Goal: Task Accomplishment & Management: Complete application form

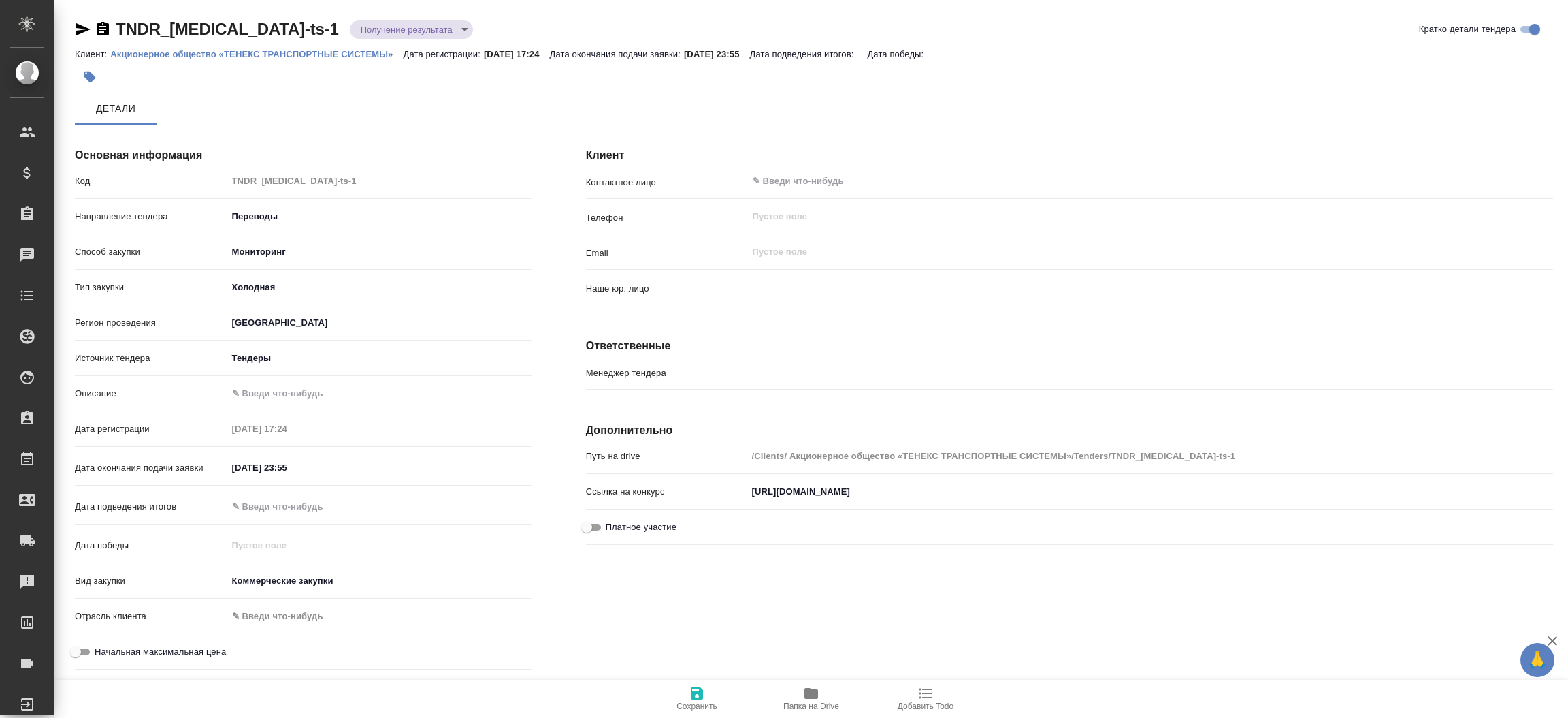
type input "(Т2) ООО "Трактат24""
type input "[PERSON_NAME]"
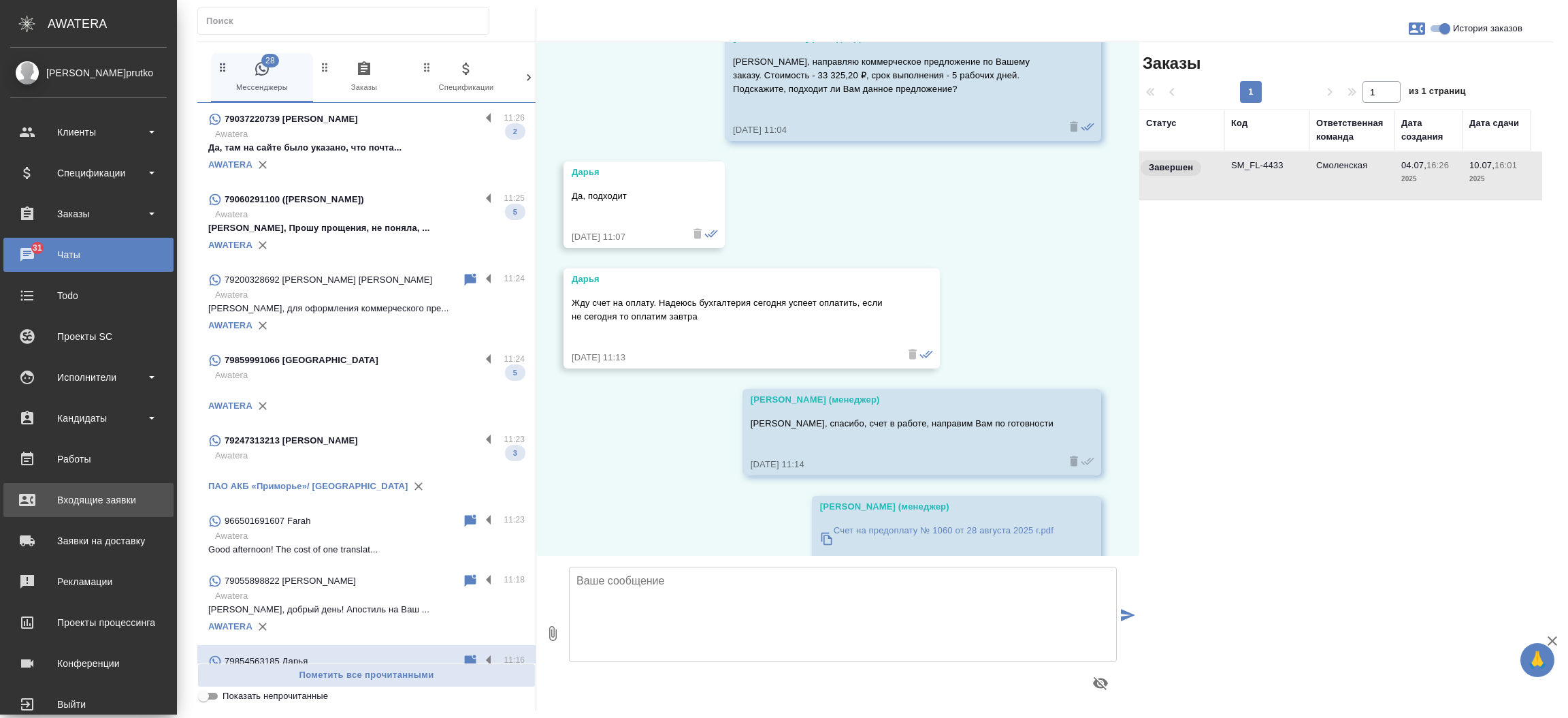
scroll to position [15999, 0]
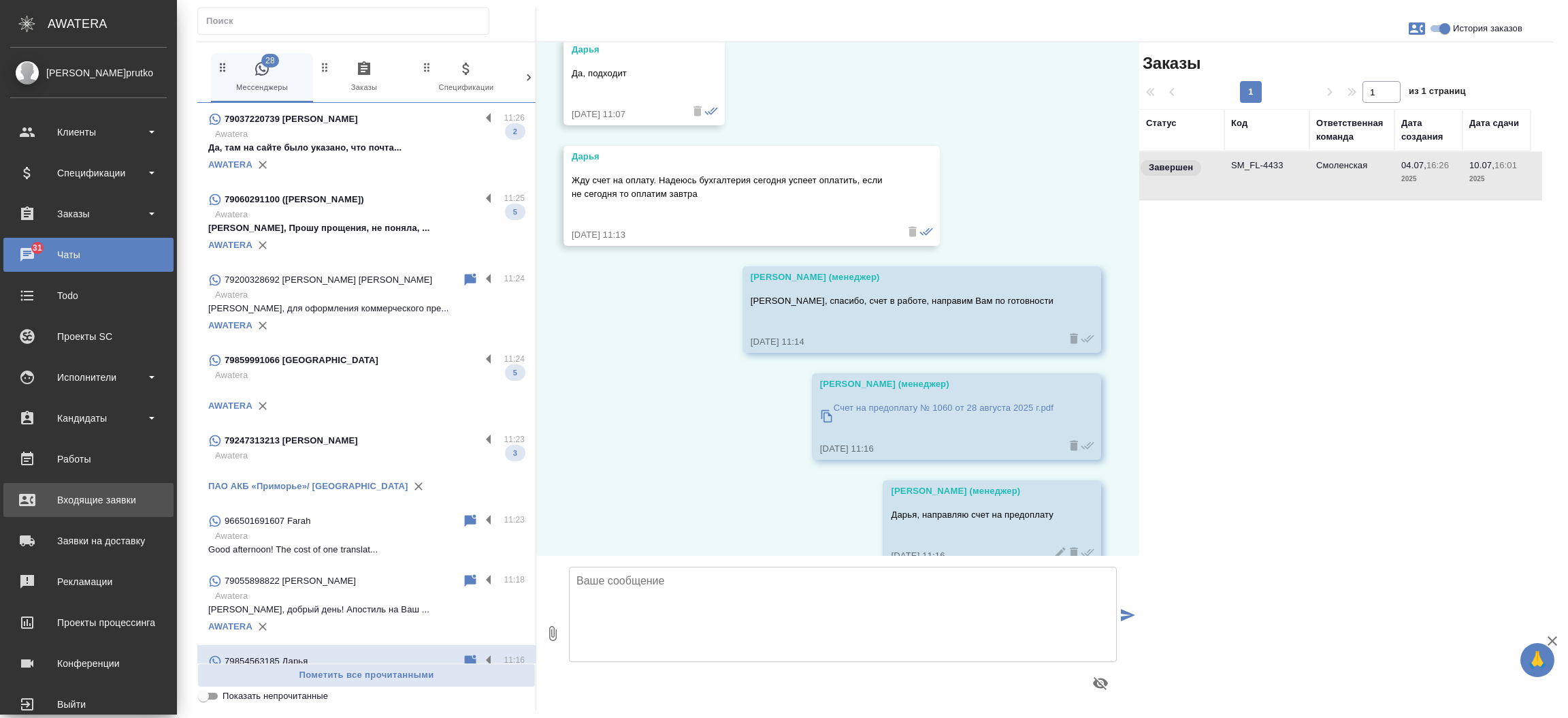
click at [58, 501] on div "Входящие заявки" at bounding box center [88, 500] width 156 height 20
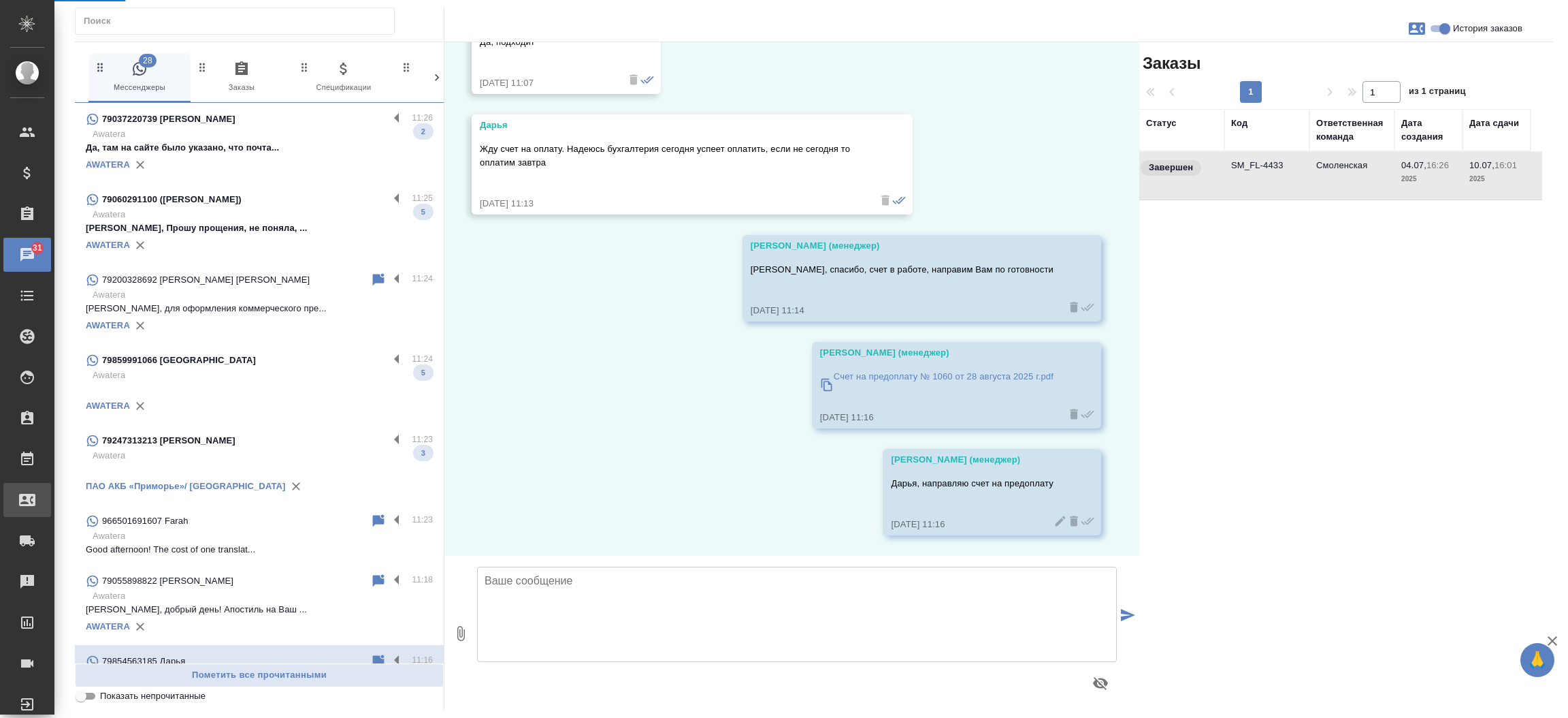
click at [58, 501] on div ".cls-1 fill:#fff; AWATERA Прутько Ирина i.prutko Клиенты Спецификации Заказы 31…" at bounding box center [784, 359] width 1568 height 718
select select "RU"
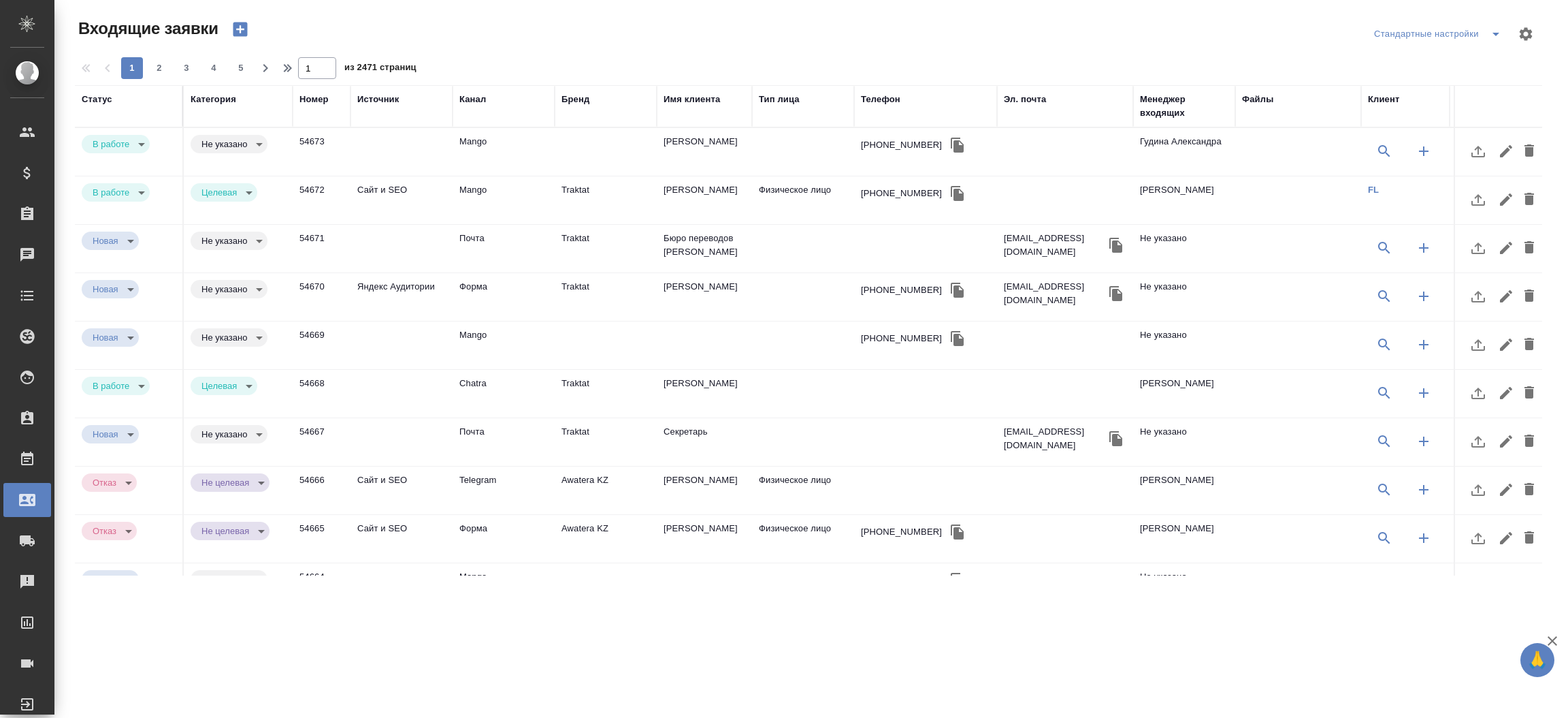
click at [871, 94] on div "Телефон" at bounding box center [881, 100] width 40 height 14
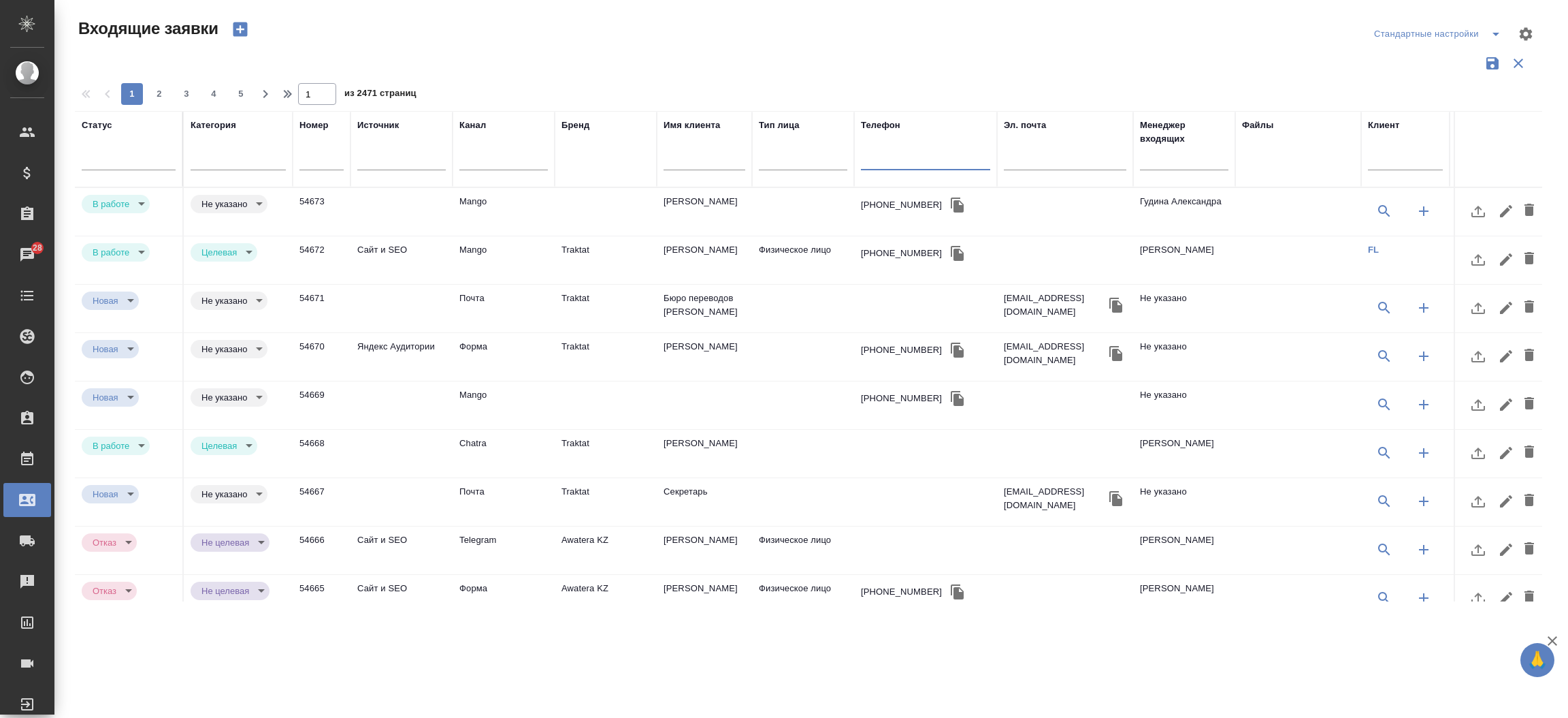
click at [890, 157] on input "text" at bounding box center [925, 161] width 129 height 17
paste input "7 919 970 92 23"
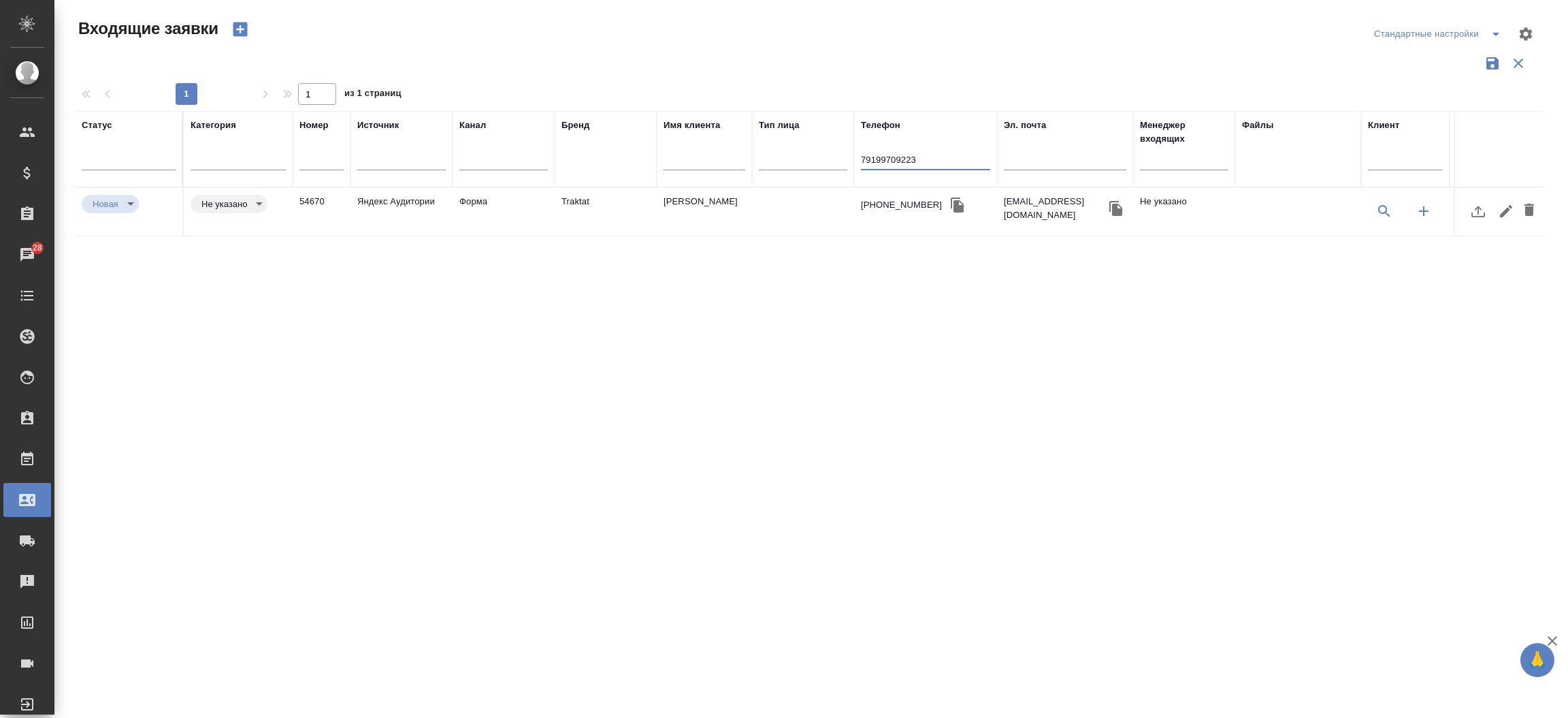
type input "79199709223"
click at [567, 209] on td "Traktat" at bounding box center [605, 211] width 102 height 47
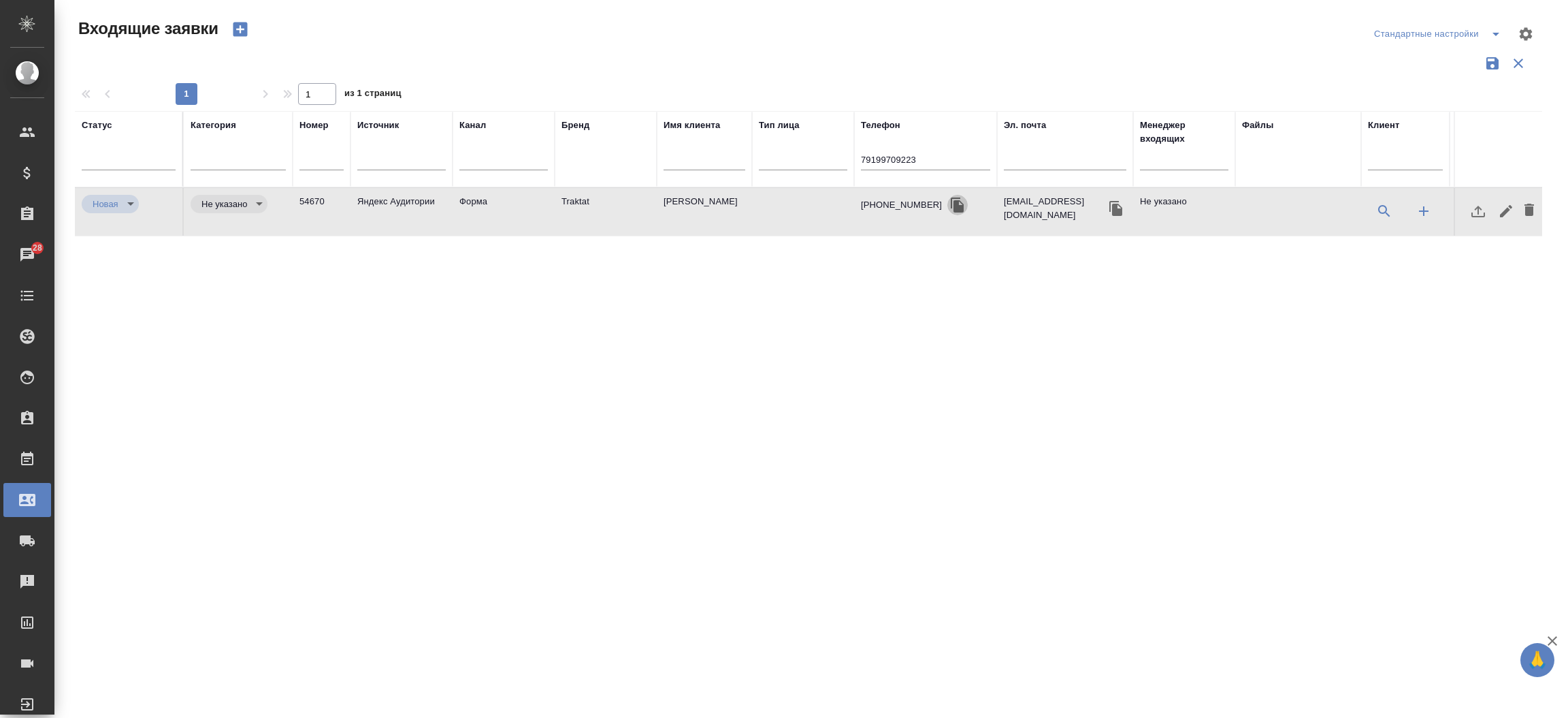
click at [951, 207] on icon "button" at bounding box center [957, 205] width 13 height 15
click at [581, 207] on td "Traktat" at bounding box center [605, 211] width 102 height 47
click at [908, 150] on div "79199709223" at bounding box center [925, 163] width 129 height 34
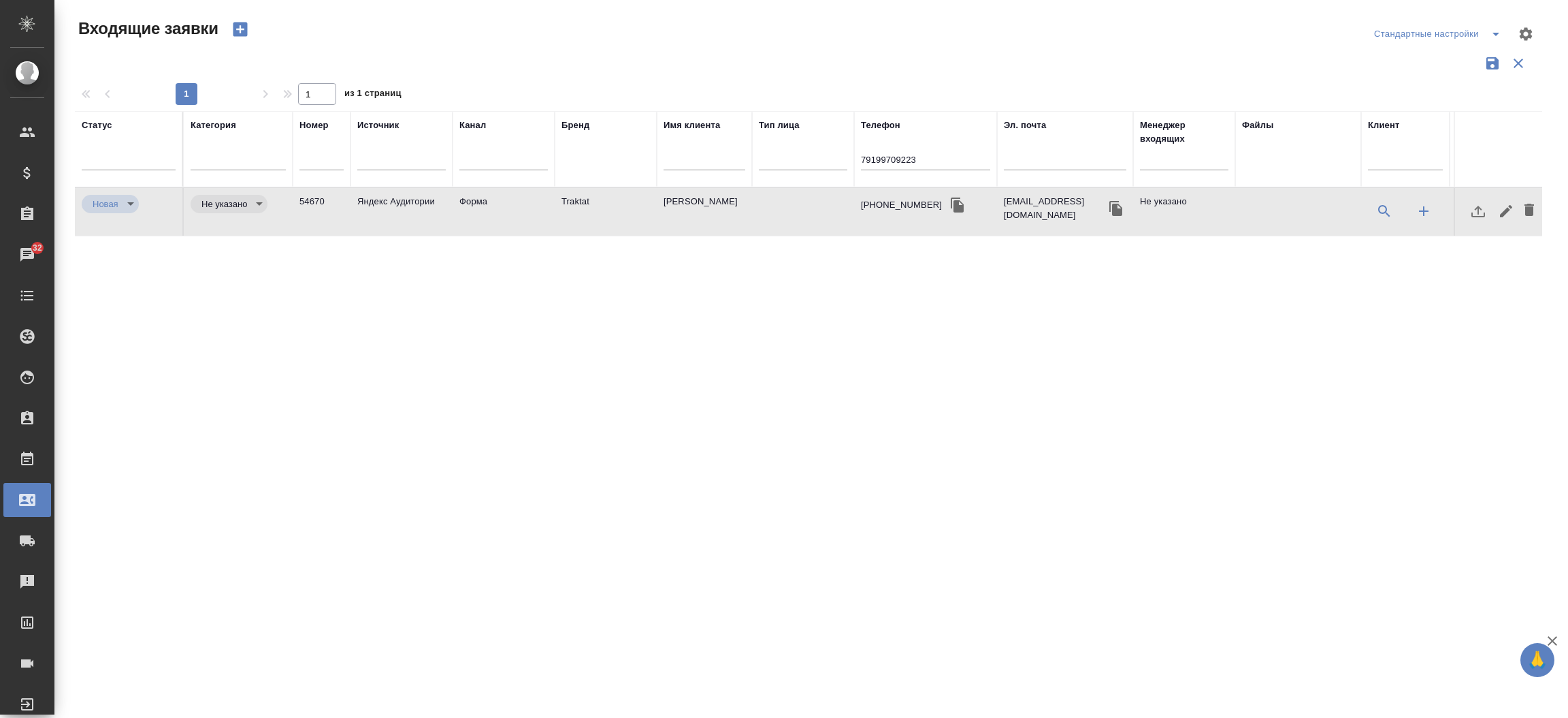
click at [908, 150] on div "79199709223" at bounding box center [925, 163] width 129 height 34
click at [905, 155] on input "79199709223" at bounding box center [925, 161] width 129 height 17
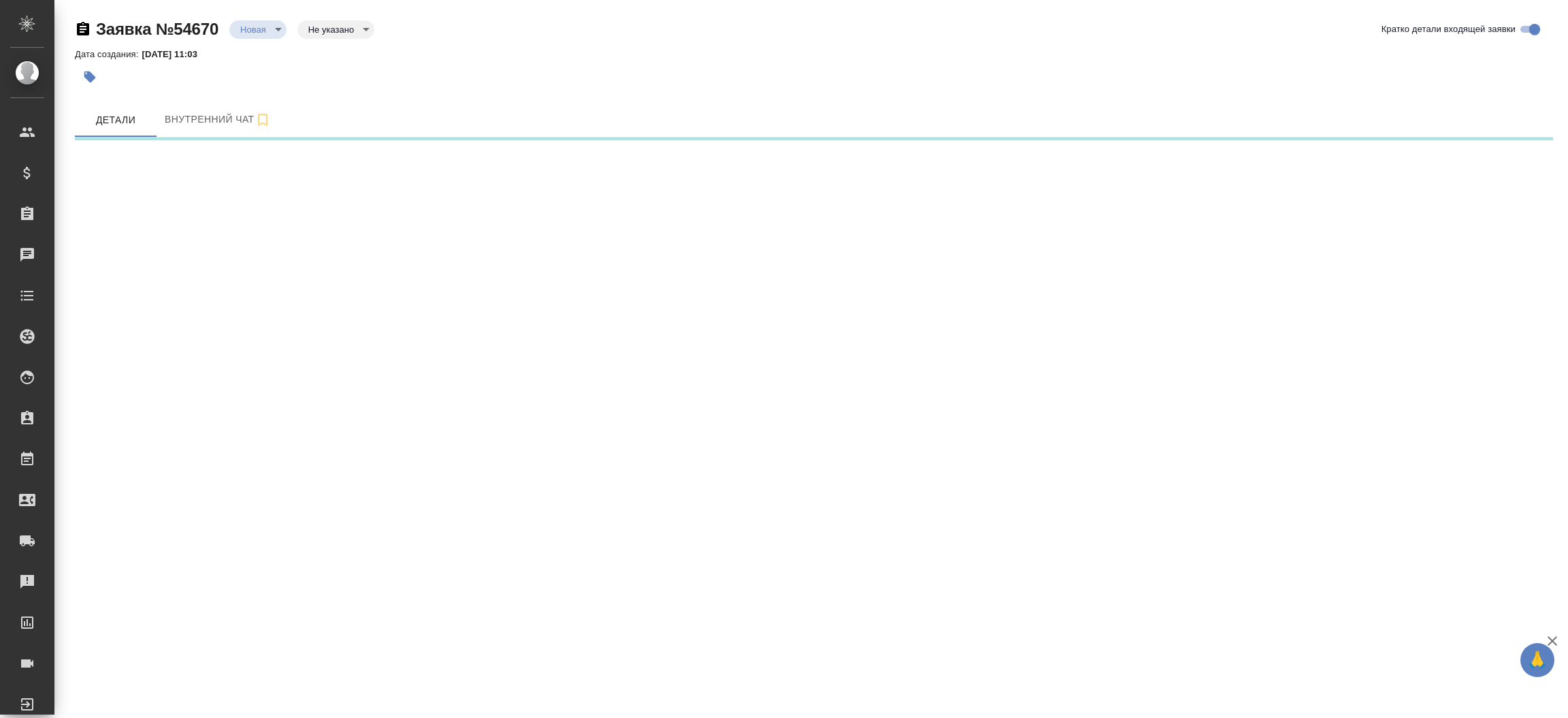
select select "RU"
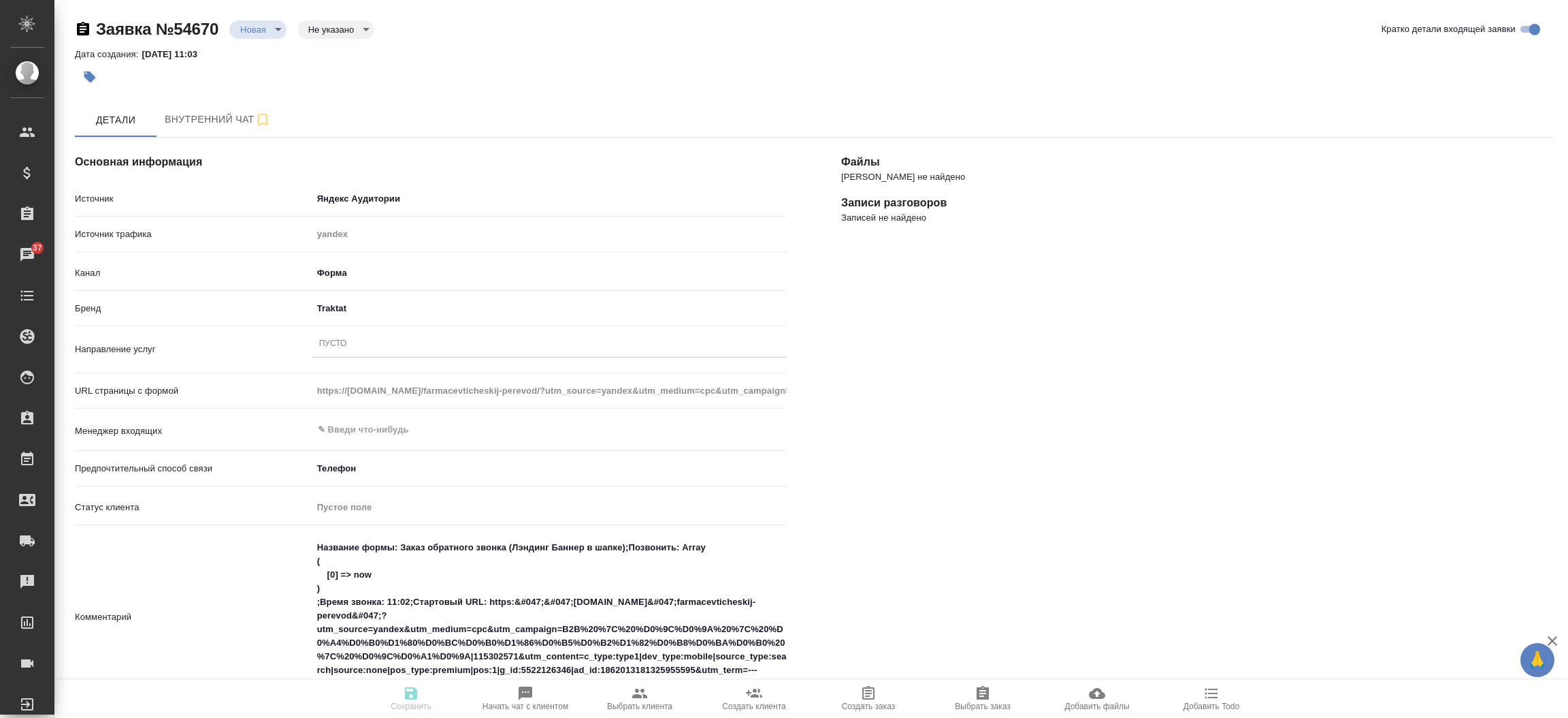
type textarea "x"
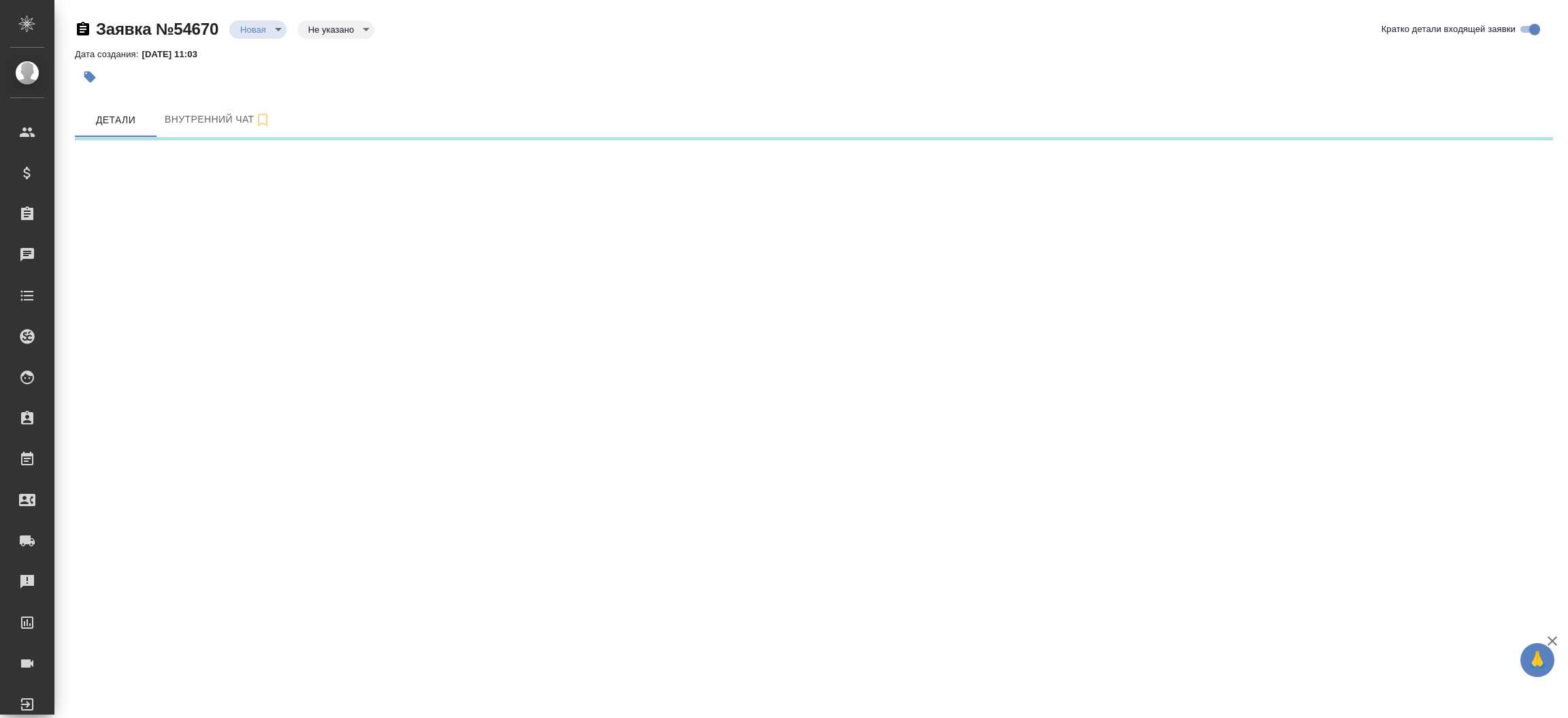
select select "RU"
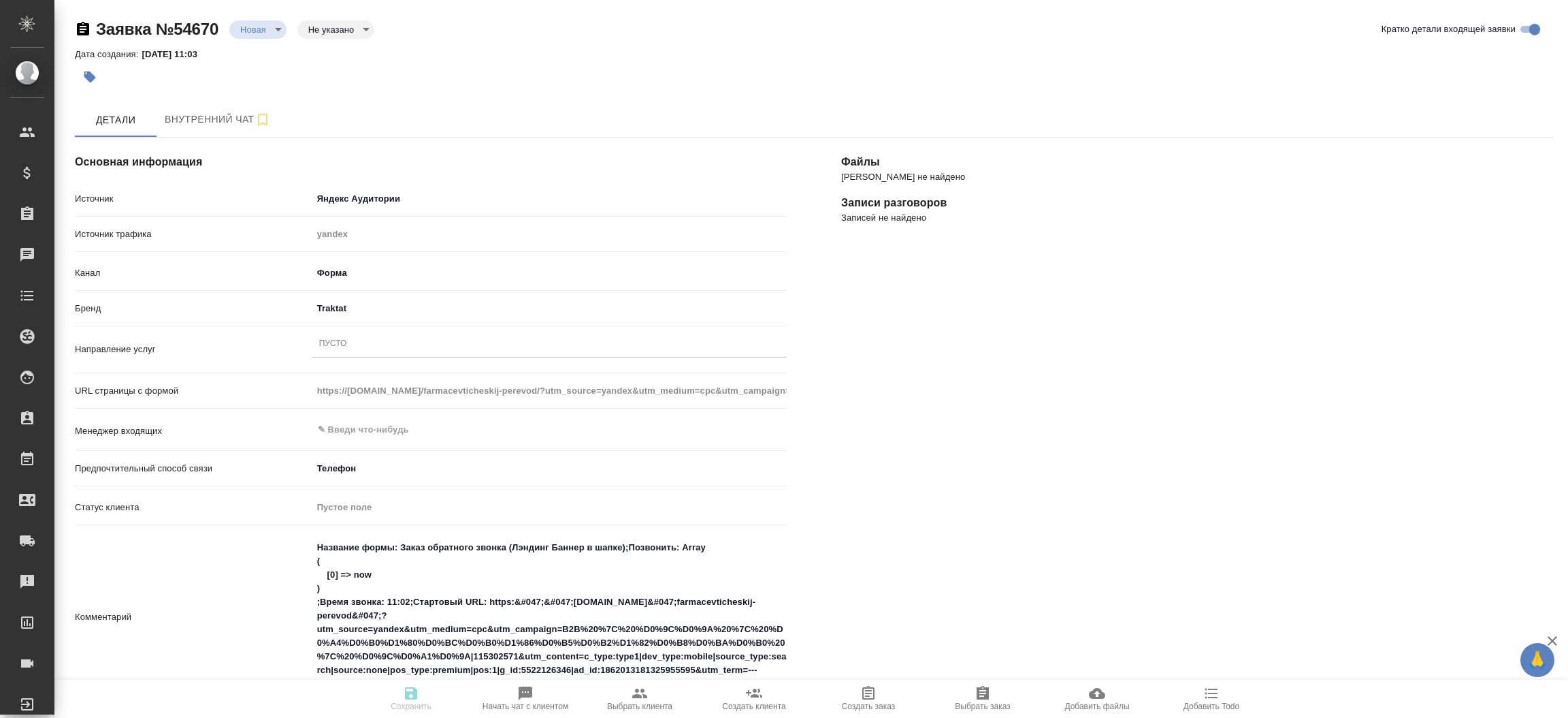
type textarea "x"
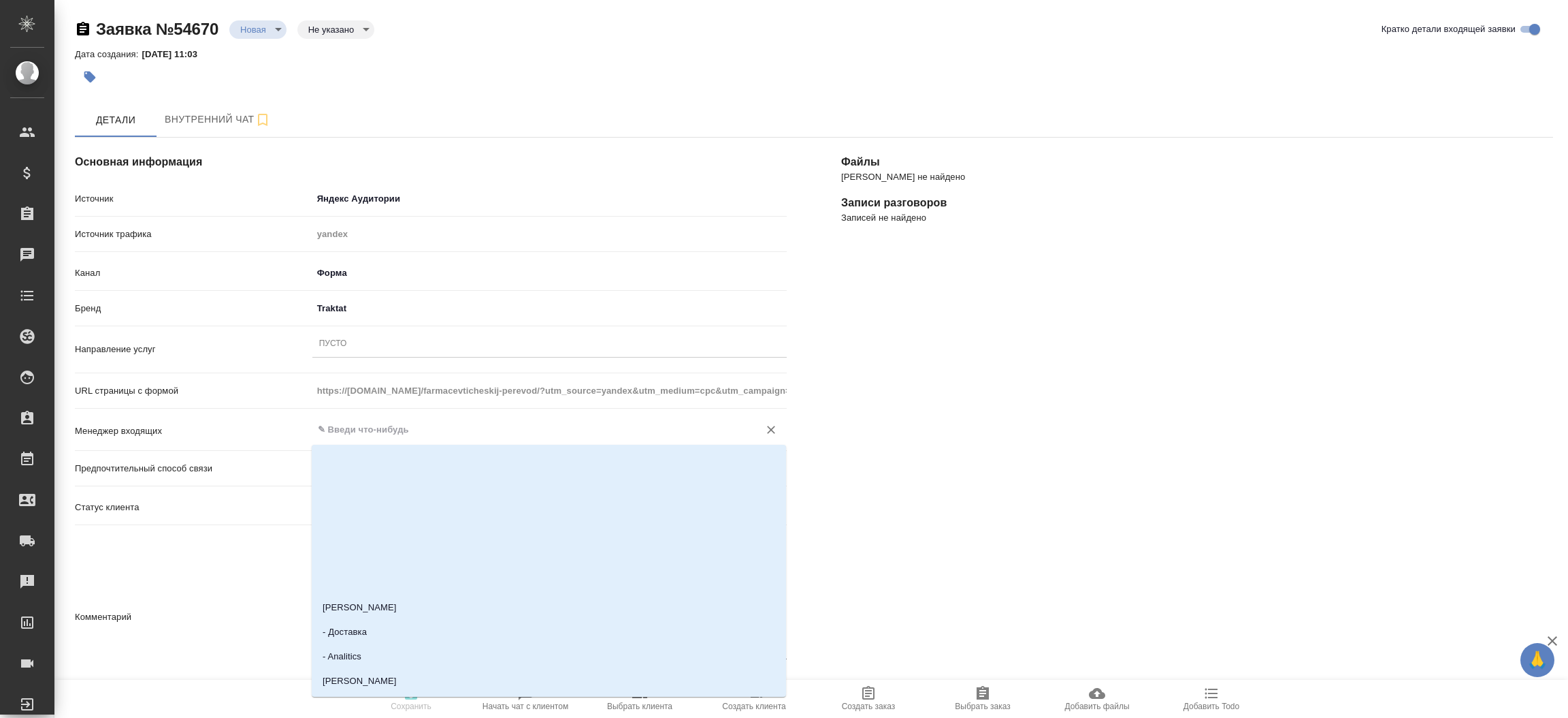
click at [337, 427] on input "text" at bounding box center [527, 429] width 420 height 16
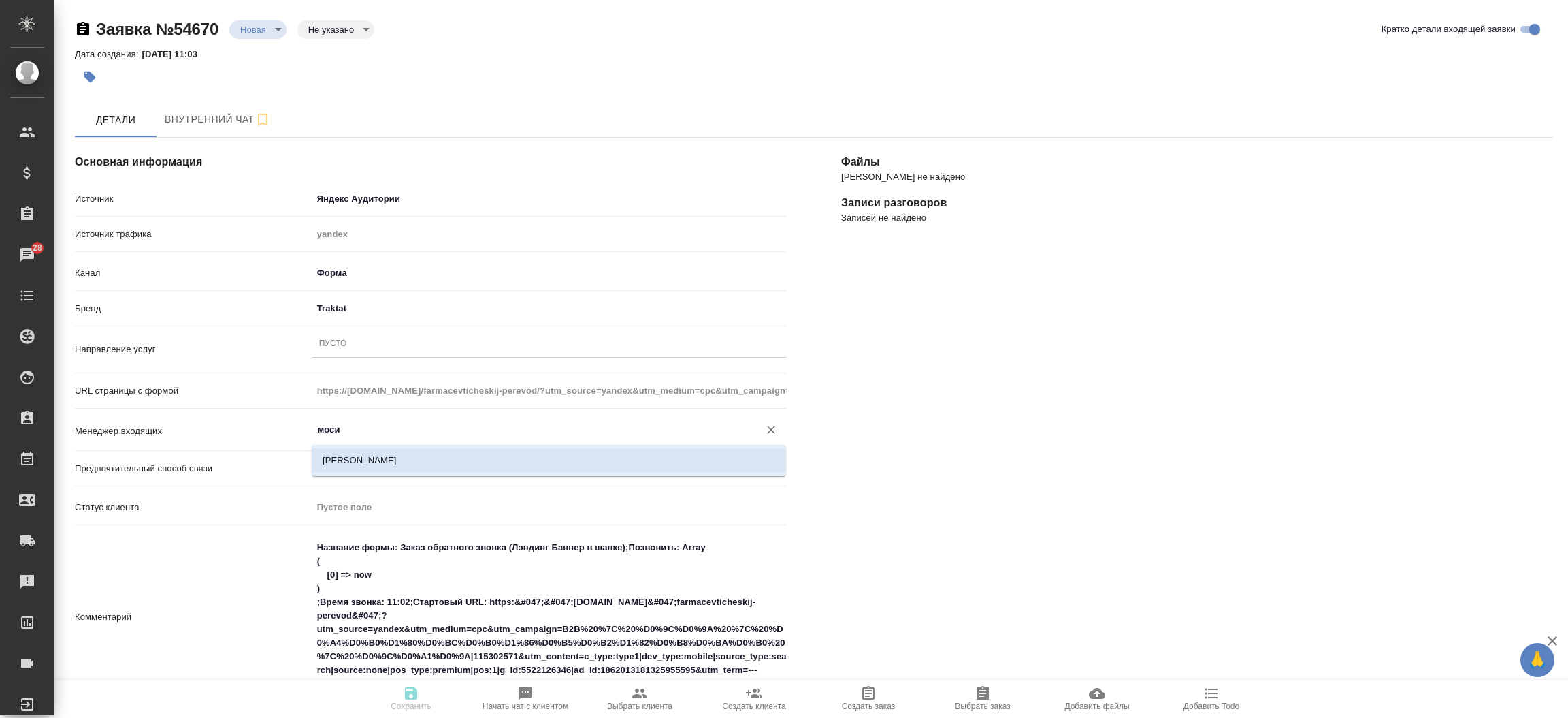
click at [355, 460] on li "[PERSON_NAME]" at bounding box center [549, 460] width 475 height 24
type input "[PERSON_NAME]"
type textarea "x"
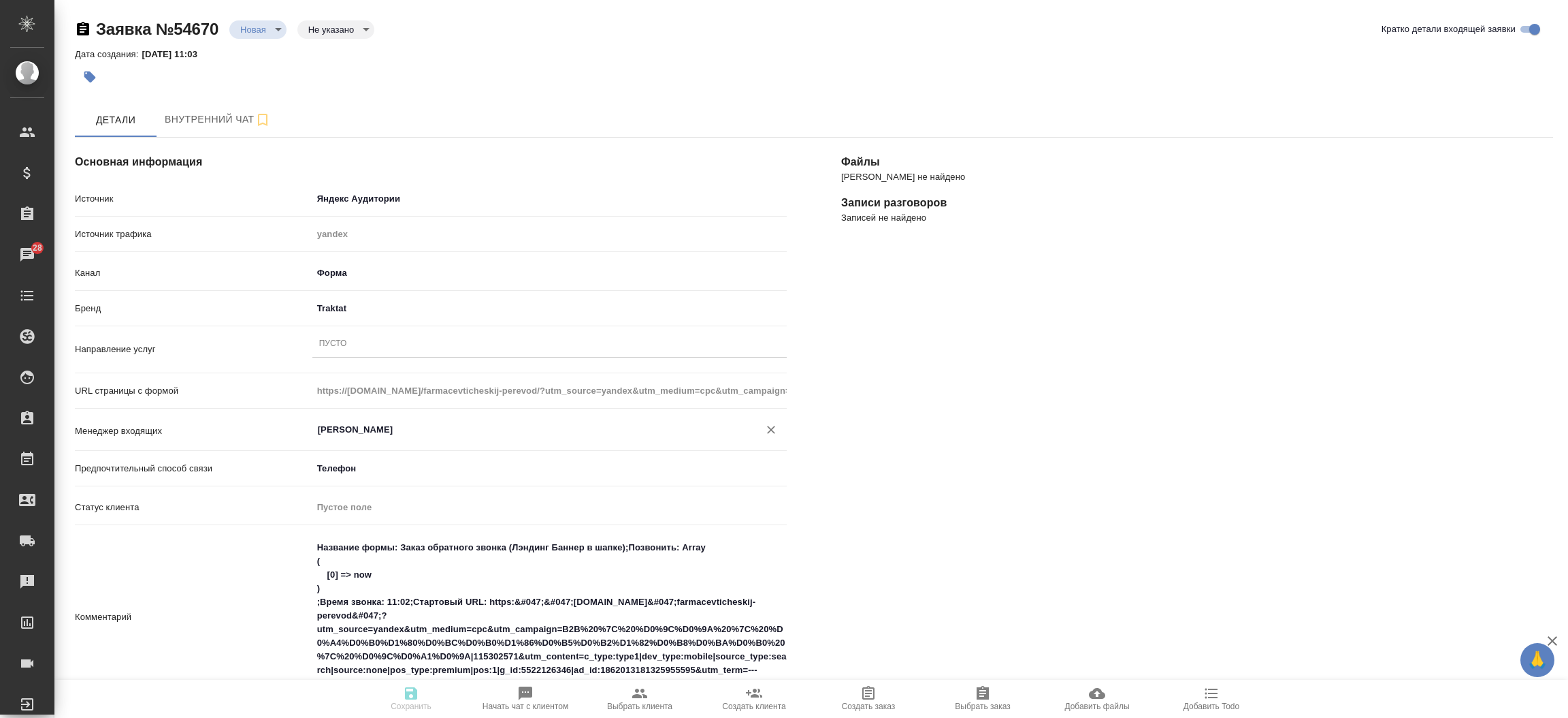
type input "[PERSON_NAME]"
type textarea "x"
drag, startPoint x: 316, startPoint y: 547, endPoint x: 690, endPoint y: 758, distance: 429.4
click at [690, 717] on html "🙏 .cls-1 fill:#fff; AWATERA Прутько Ирина i.prutko Клиенты Спецификации Заказы …" at bounding box center [784, 359] width 1568 height 718
type textarea "н"
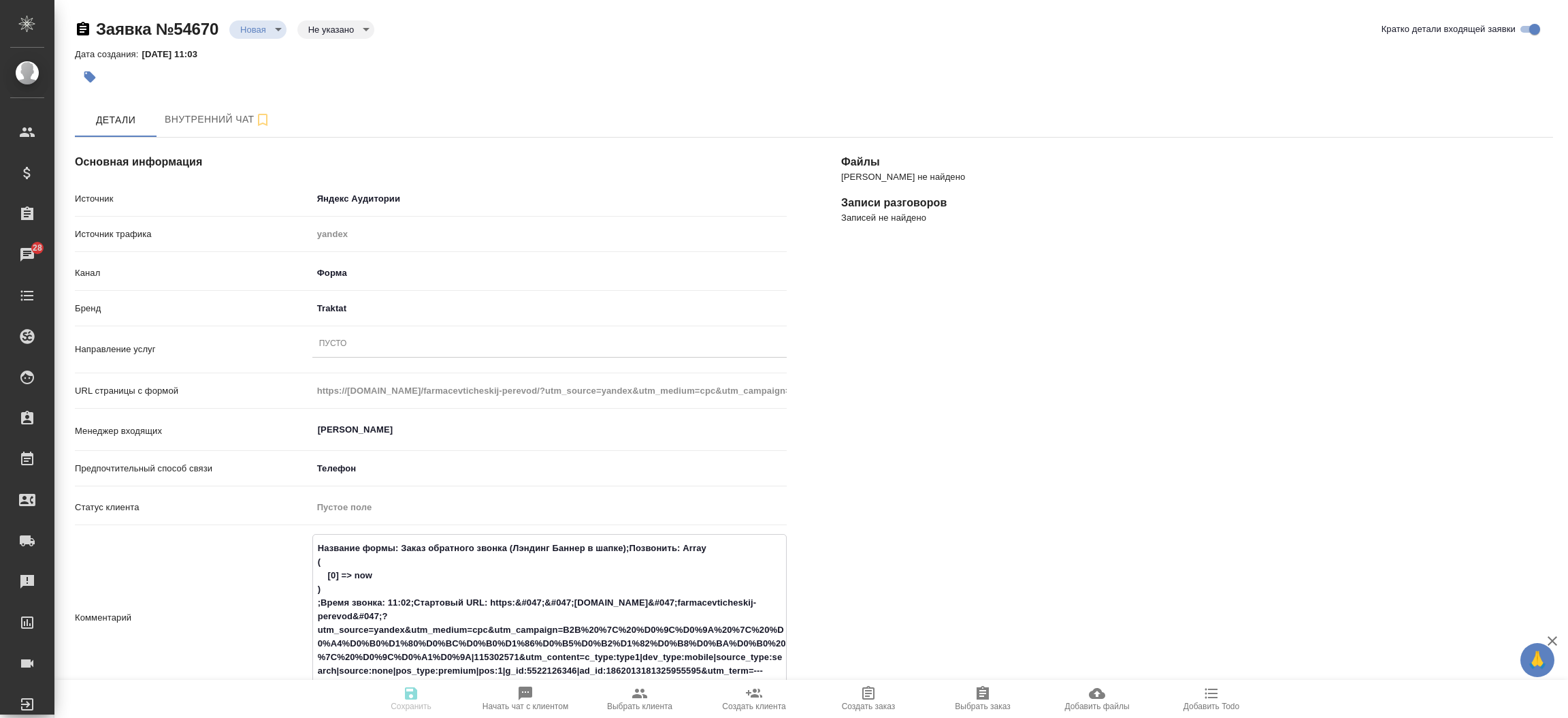
type textarea "x"
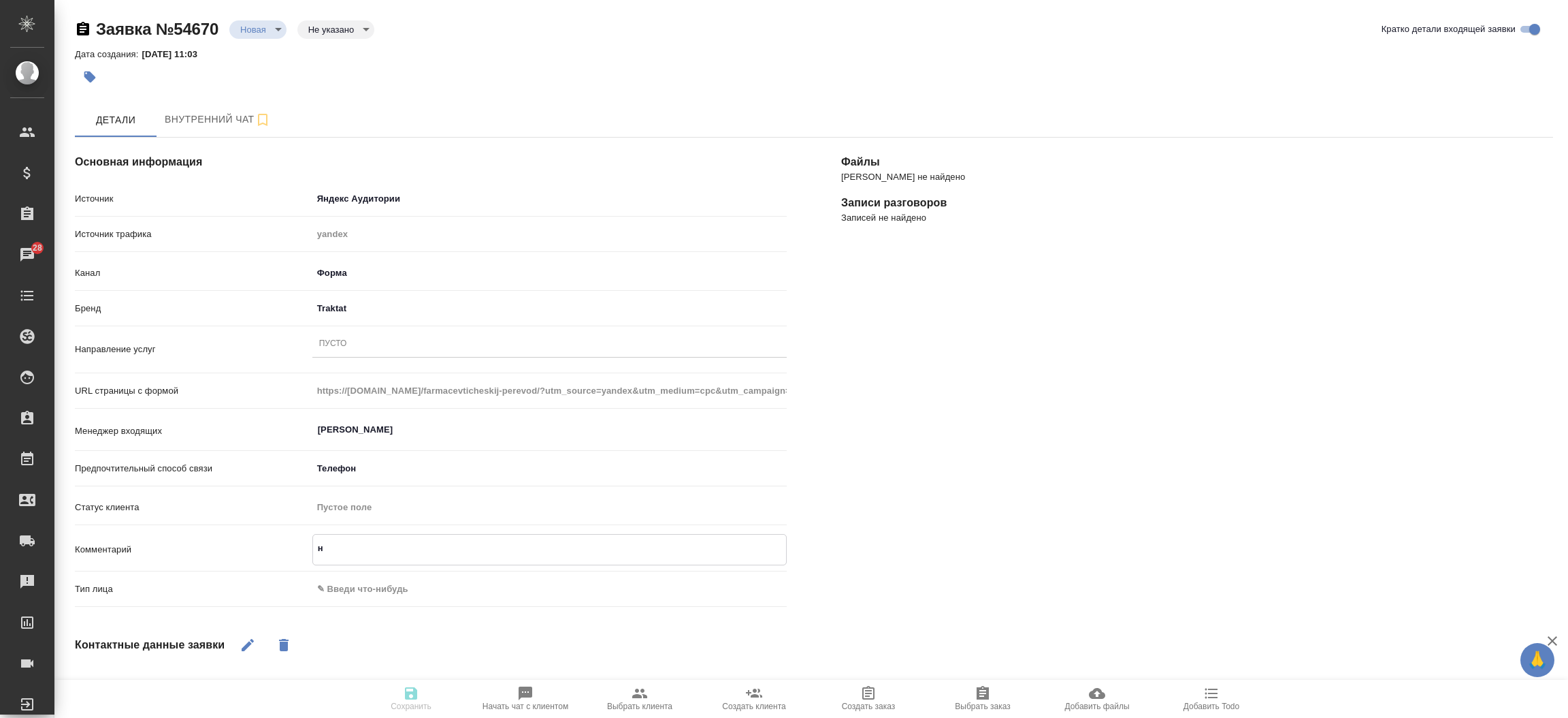
type textarea "на"
type textarea "x"
type textarea "на"
type textarea "x"
type textarea "на р"
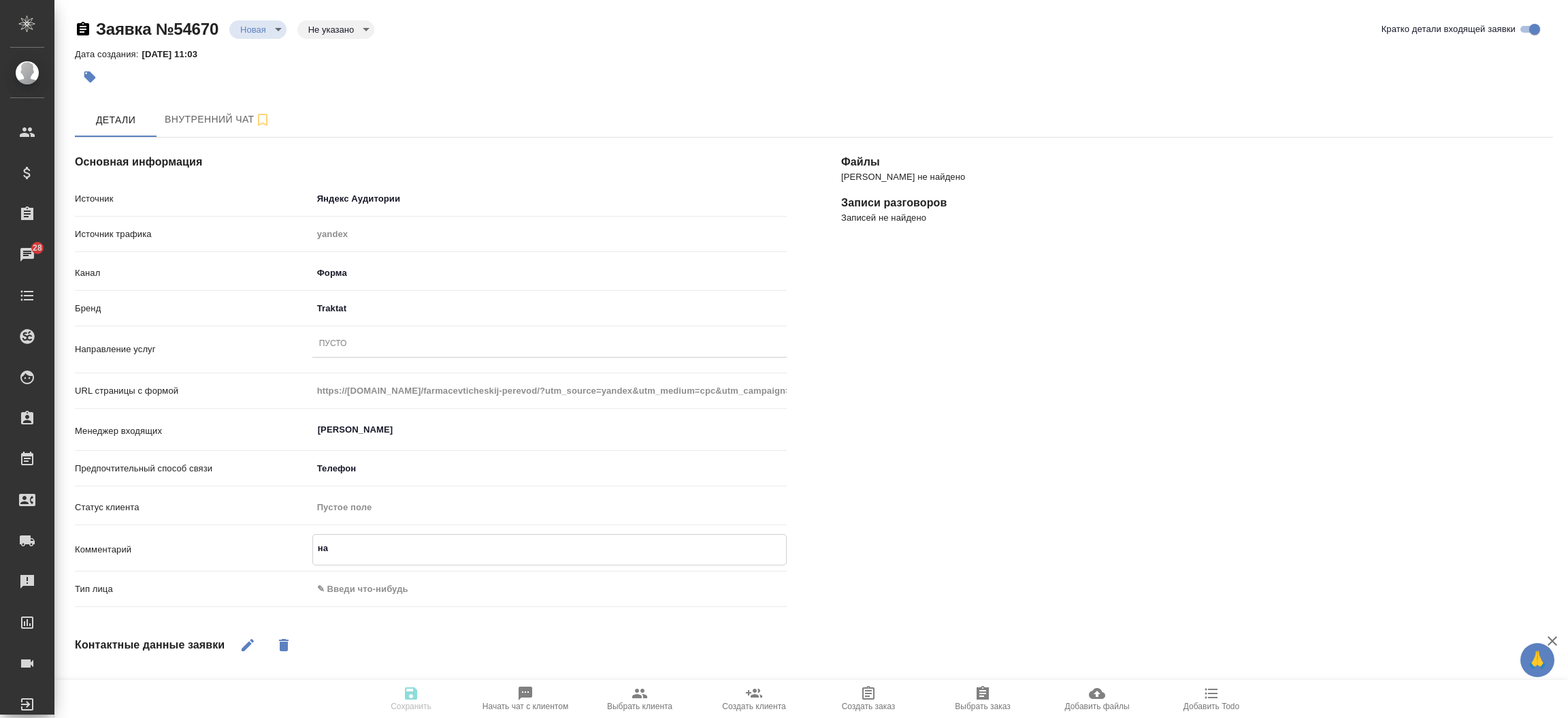
type textarea "x"
type textarea "на ру"
type textarea "x"
type textarea "на рус"
type textarea "x"
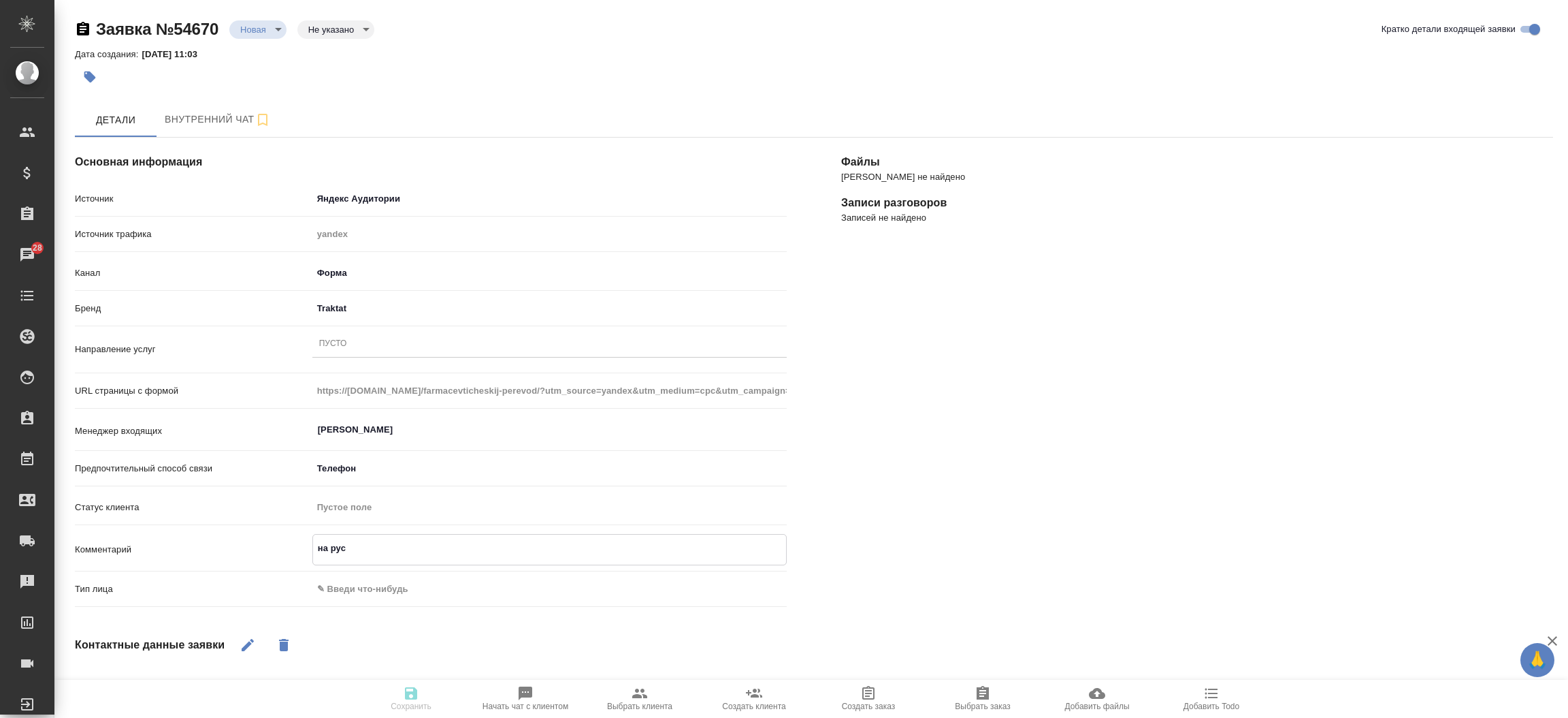
type textarea "на русс"
type textarea "x"
type textarea "на русс"
type textarea "x"
type textarea "на русс и"
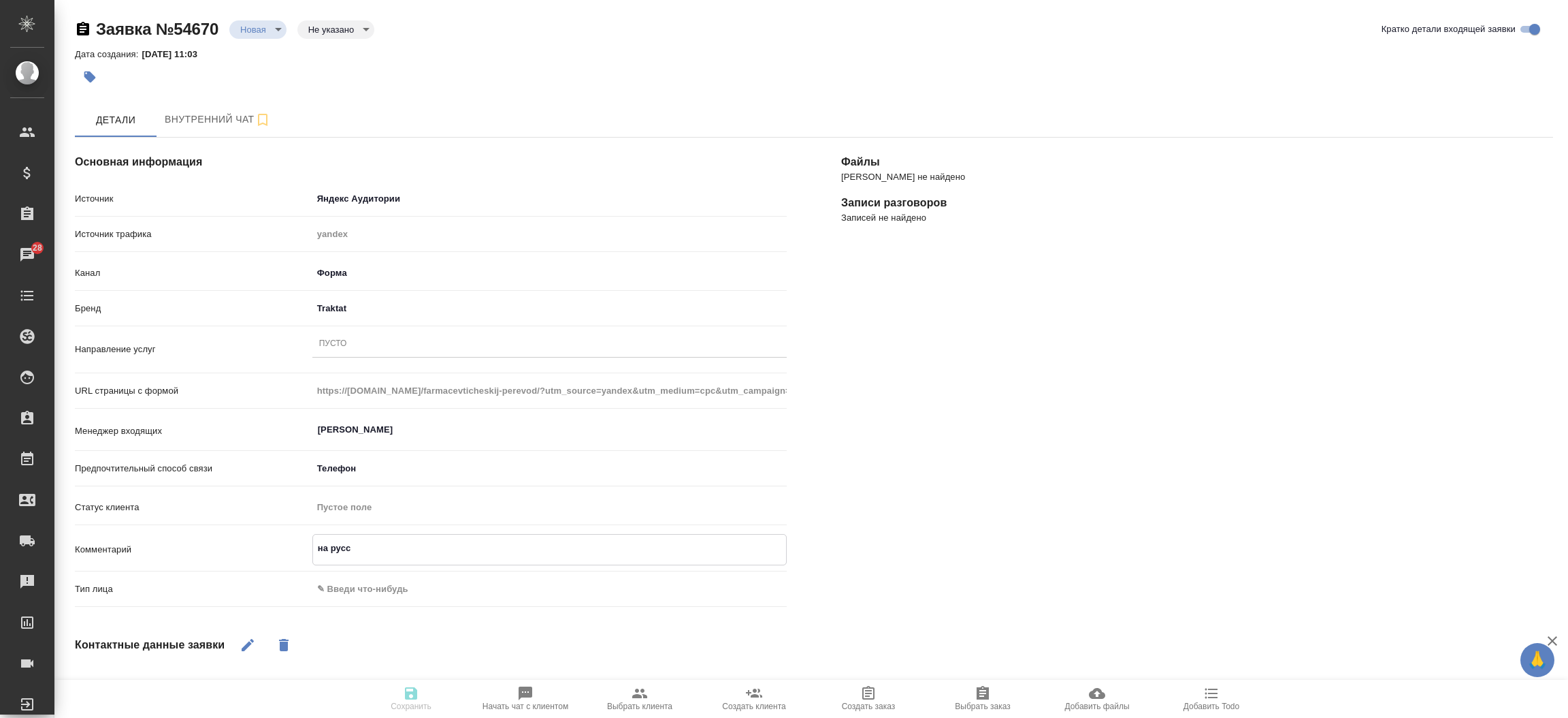
type textarea "x"
type textarea "на русс и"
type textarea "x"
type textarea "на русс и н"
type textarea "x"
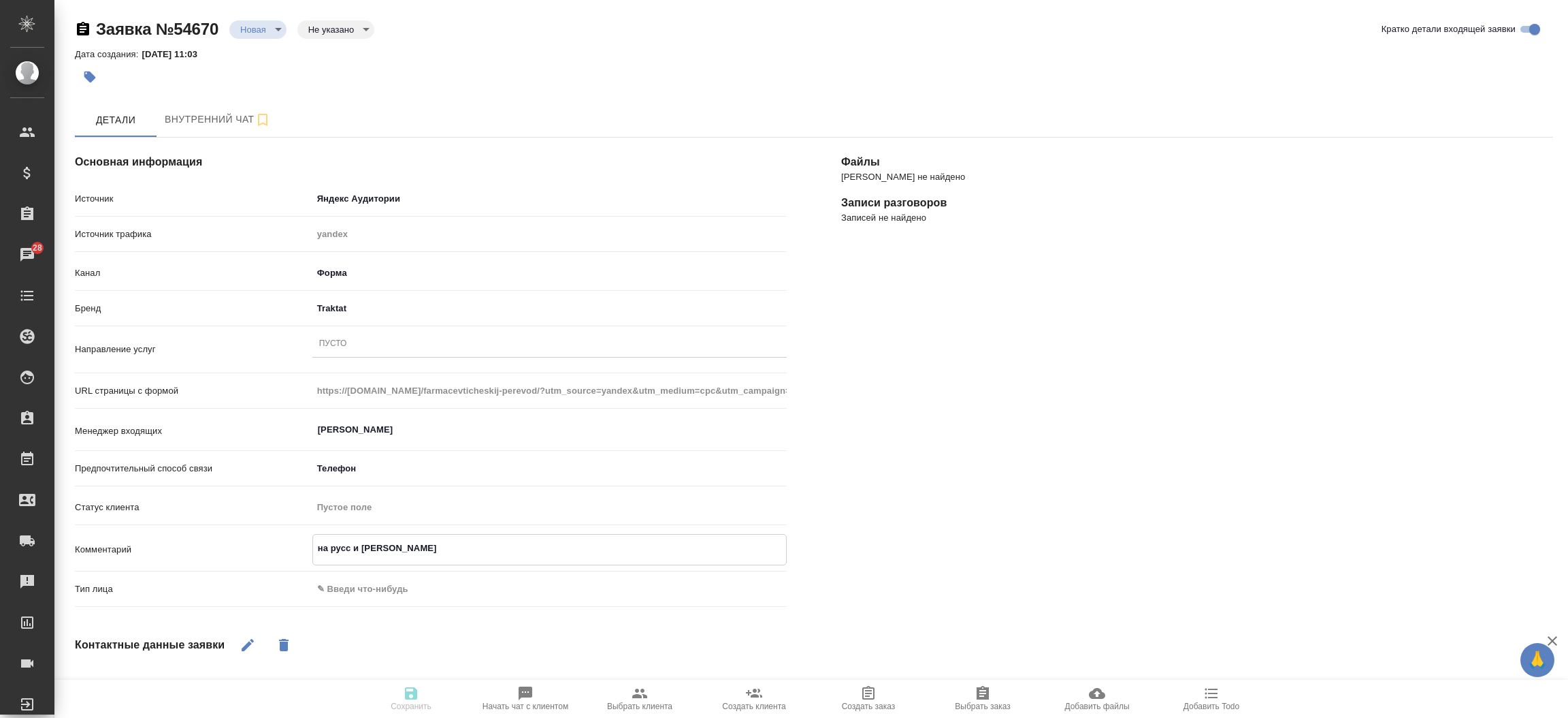
type textarea "на русс и нз"
type textarea "x"
type textarea "на русс и нз"
type textarea "x"
type textarea "на русс и нз п"
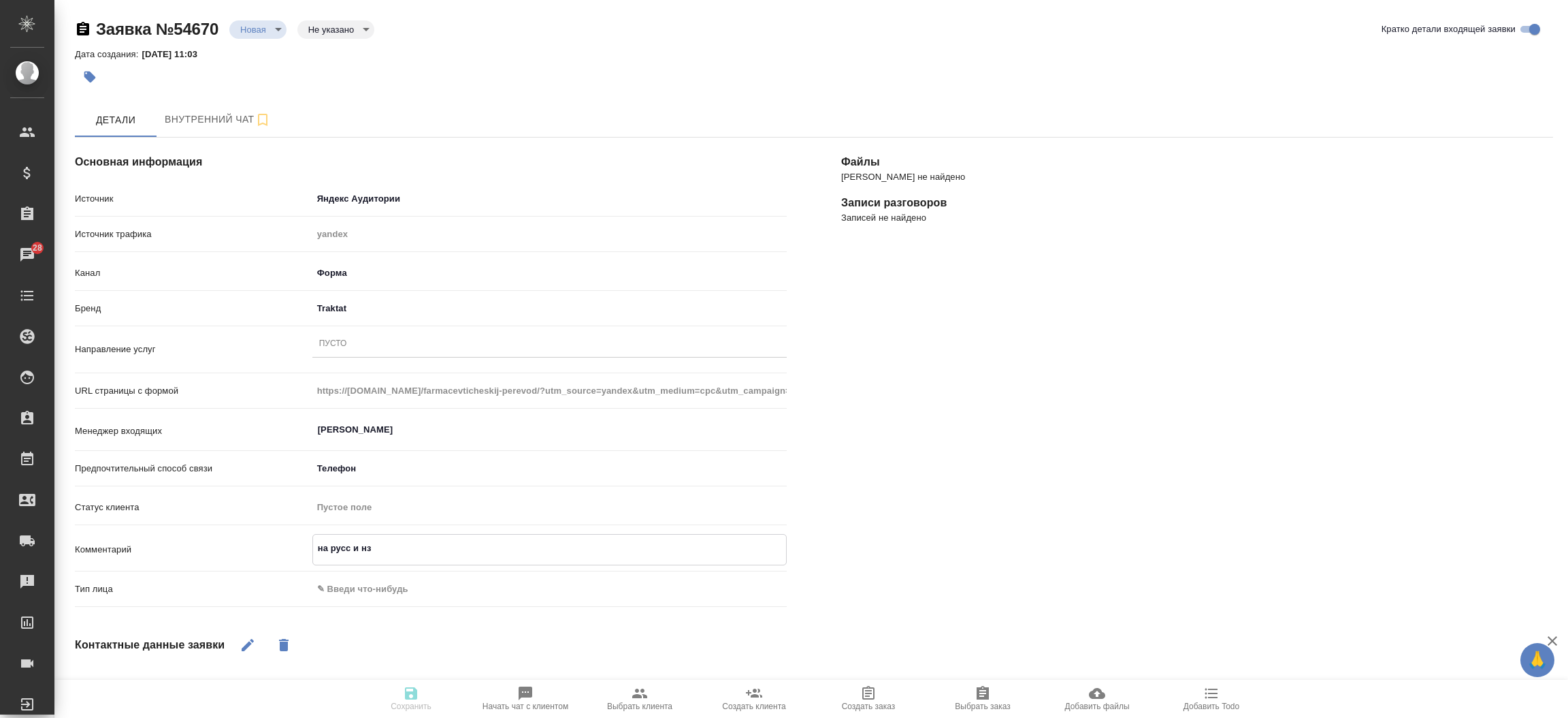
type textarea "x"
type textarea "на русс и нз пл"
type textarea "x"
type textarea "на русс и нз плю"
type textarea "x"
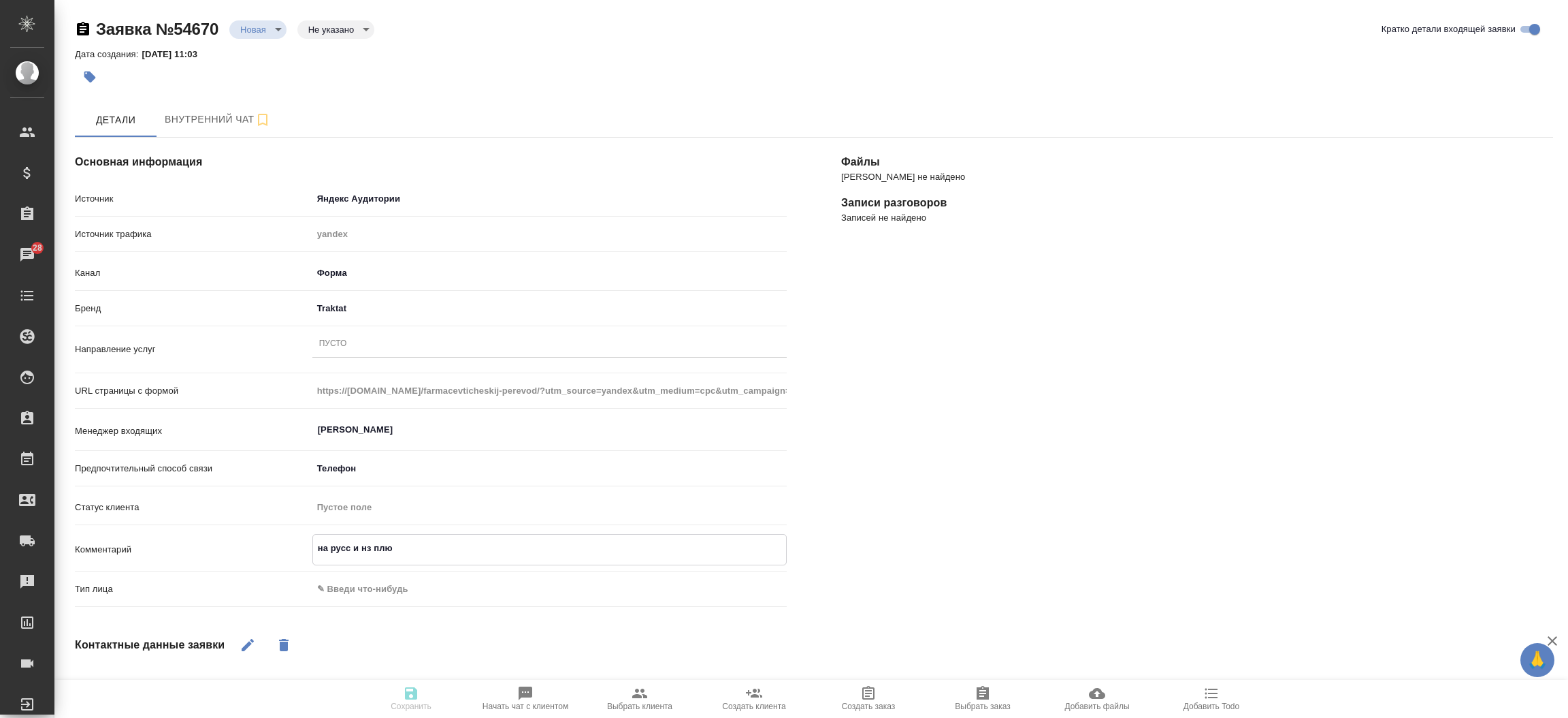
type textarea "на русс и нз плюс"
type textarea "x"
type textarea "на русс и нз плюс"
type textarea "x"
type textarea "на русс и нз плюс д"
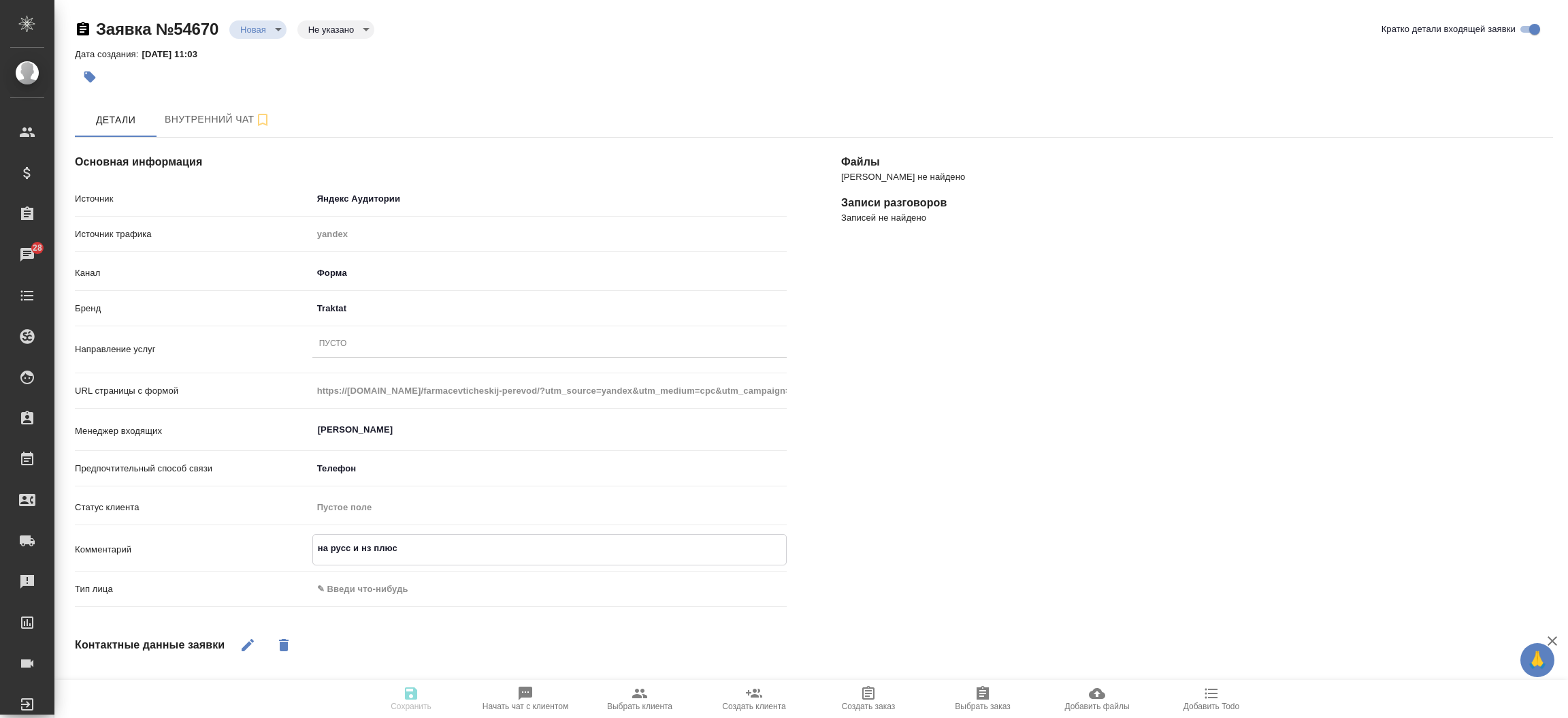
type textarea "x"
type textarea "на русс и нз плюс до"
type textarea "x"
type textarea "на русс и нз плюс дос"
type textarea "x"
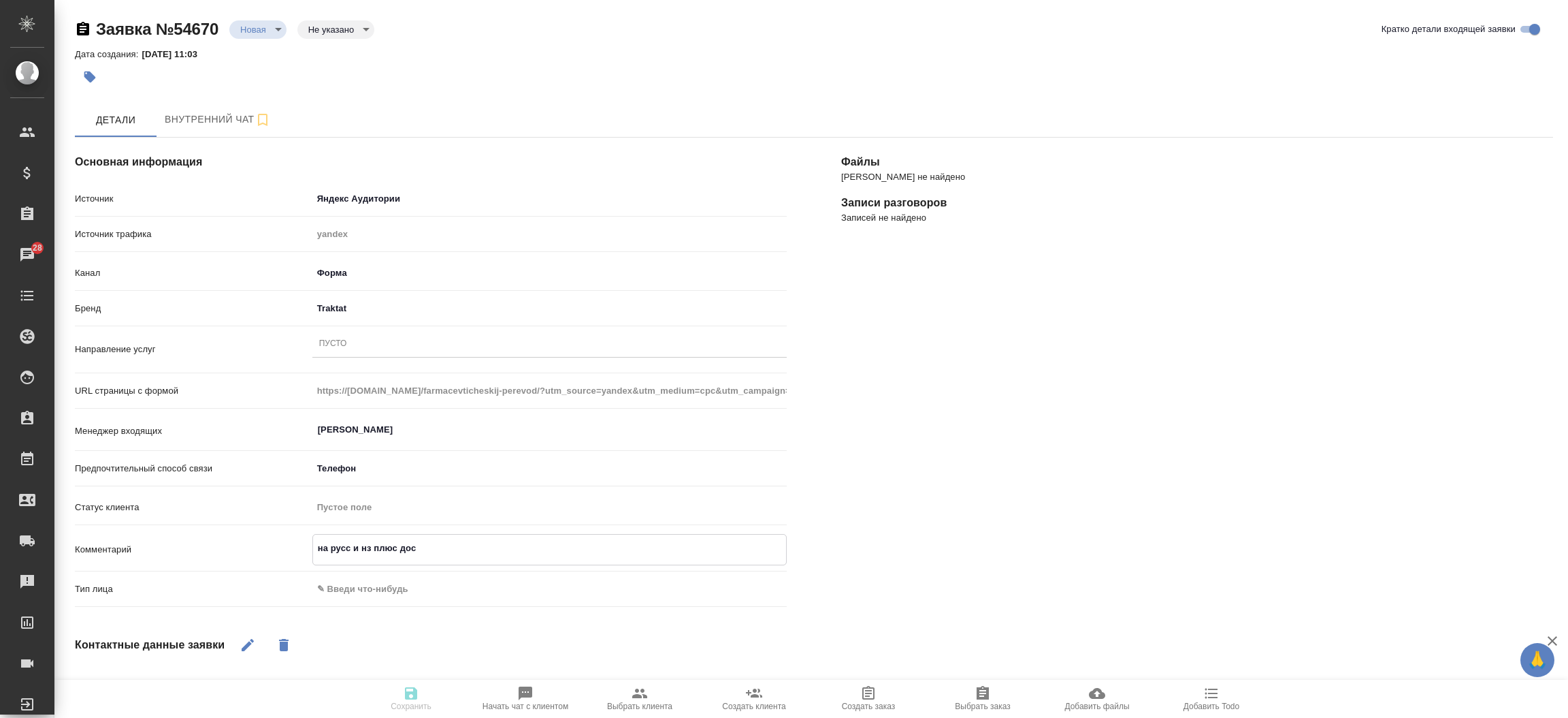
type textarea "на русс и нз плюс дост"
type textarea "x"
type textarea "на русс и нз плюс доста"
type textarea "x"
type textarea "на русс и нз плюс достав"
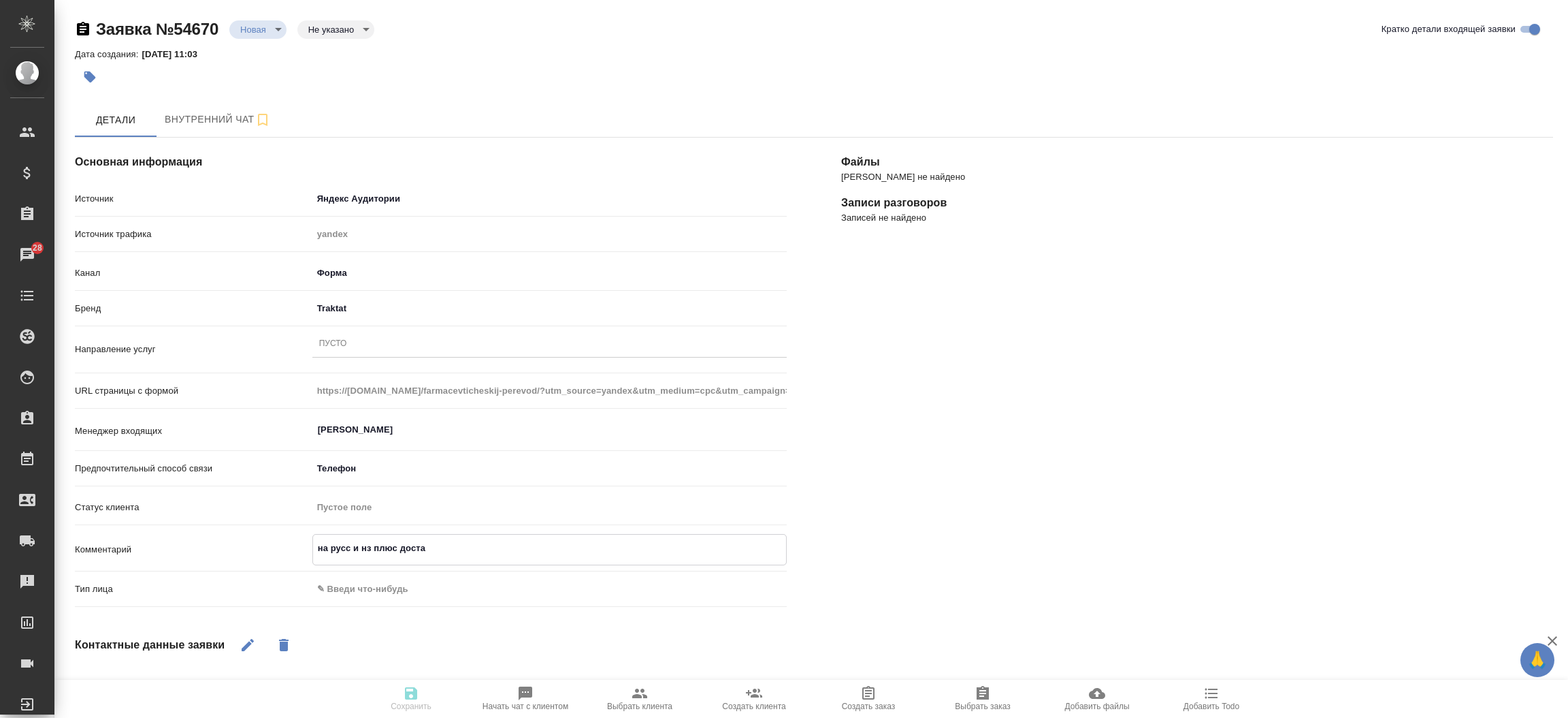
type textarea "x"
type textarea "на русс и нз плюс доставк"
type textarea "x"
type textarea "на русс и нз плюс доставка"
type textarea "x"
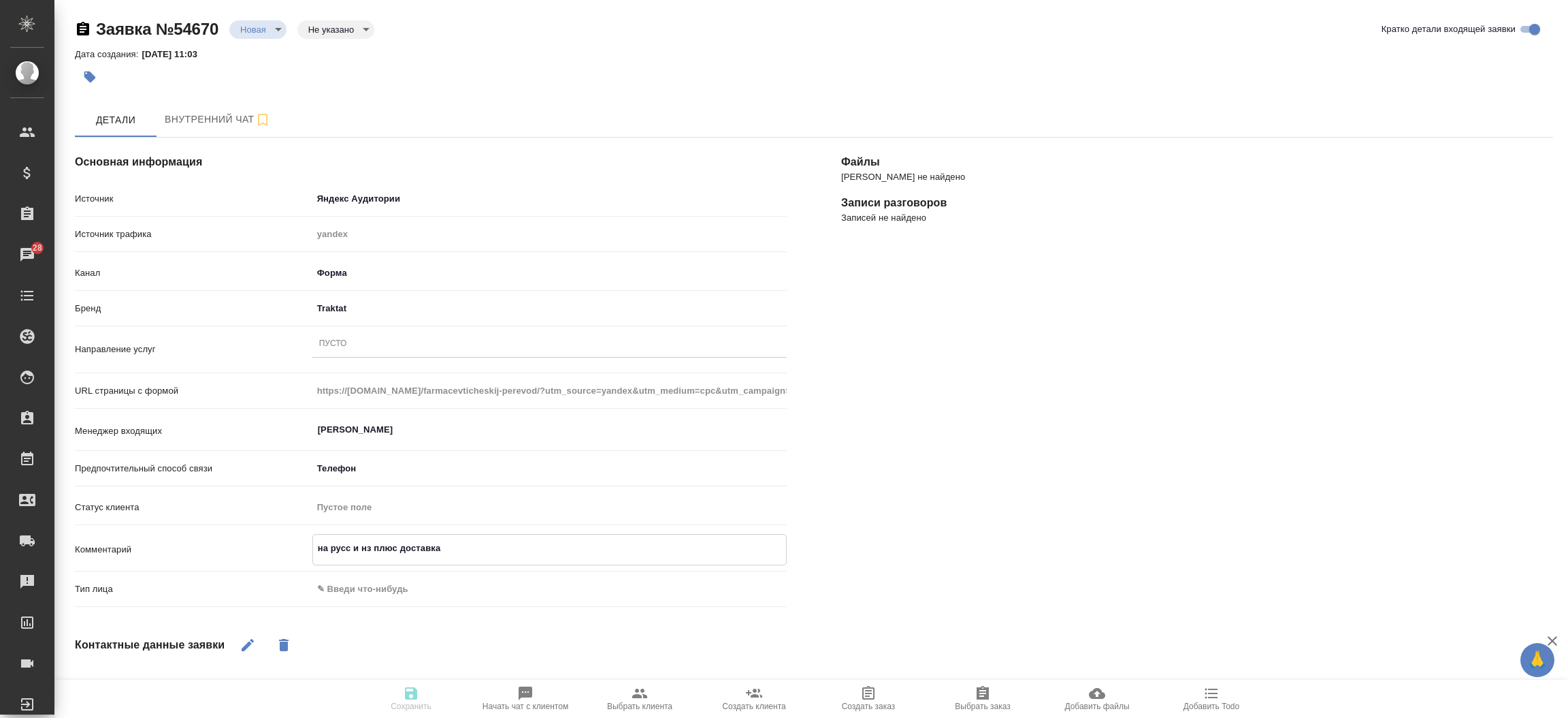
type textarea "на русс и нз плюс доставка"
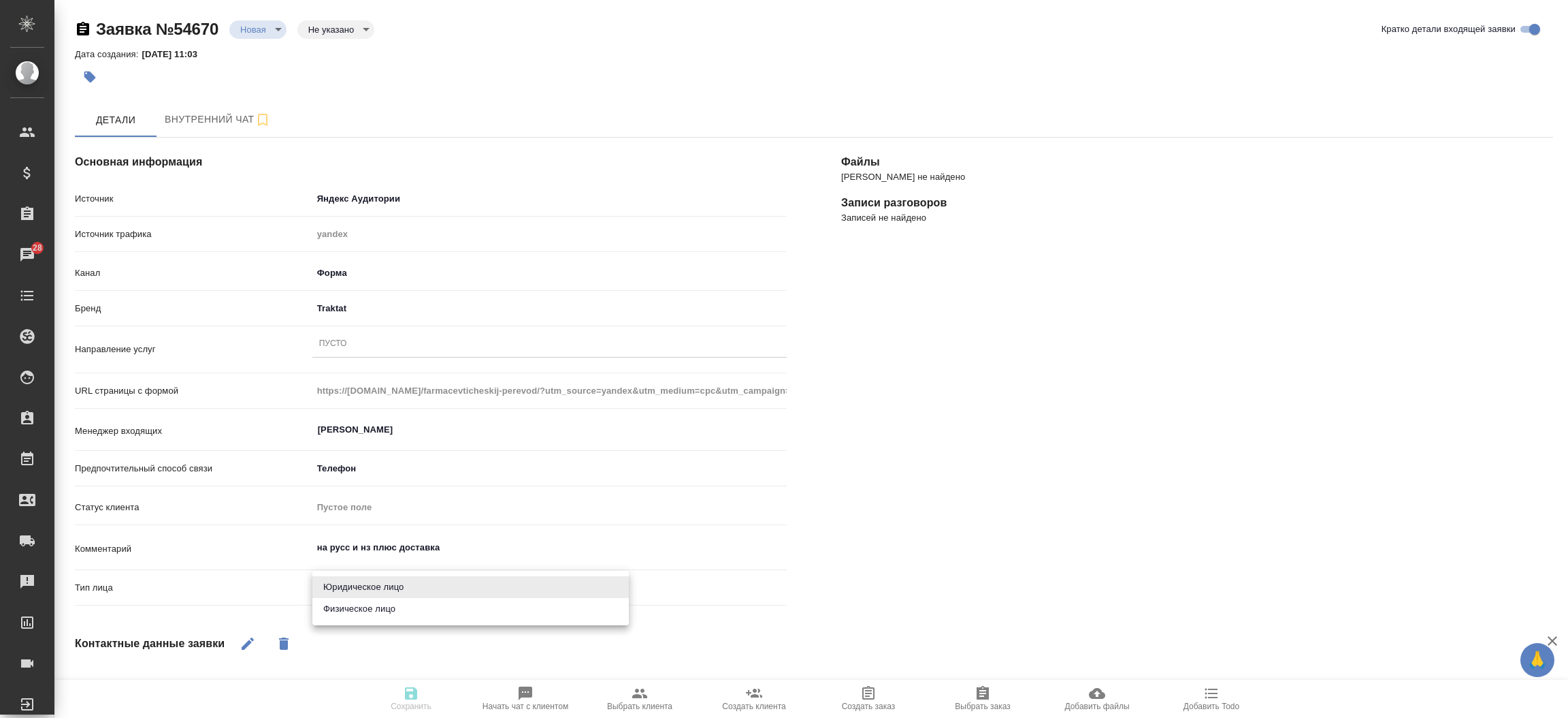
click at [442, 589] on body "🙏 .cls-1 fill:#fff; AWATERA Прутько Ирина i.prutko Клиенты Спецификации Заказы …" at bounding box center [784, 359] width 1568 height 718
drag, startPoint x: 442, startPoint y: 589, endPoint x: 437, endPoint y: 606, distance: 17.7
click at [437, 606] on ul "Юридическое лицо Физическое лицо" at bounding box center [470, 598] width 317 height 54
click at [437, 606] on li "Физическое лицо" at bounding box center [470, 609] width 317 height 22
type textarea "x"
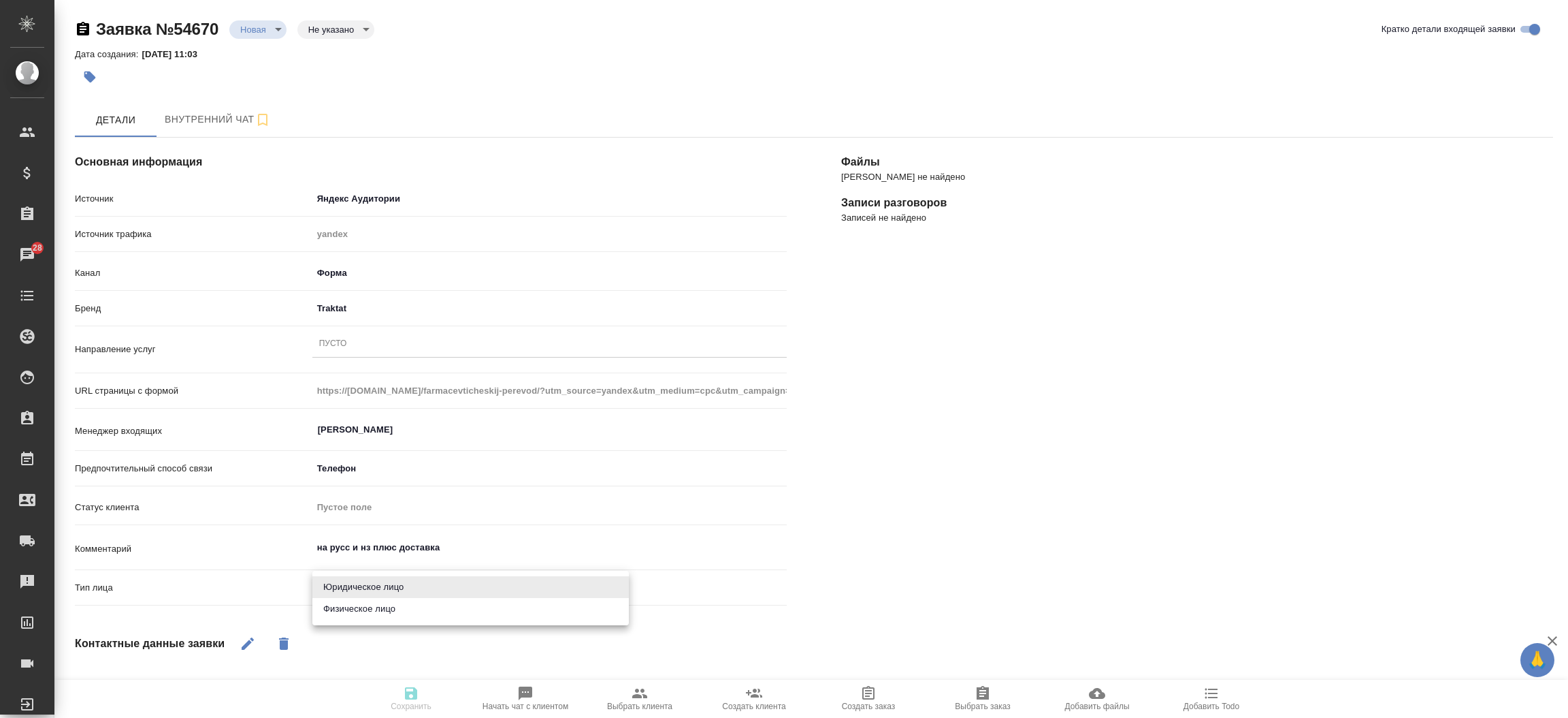
type input "private"
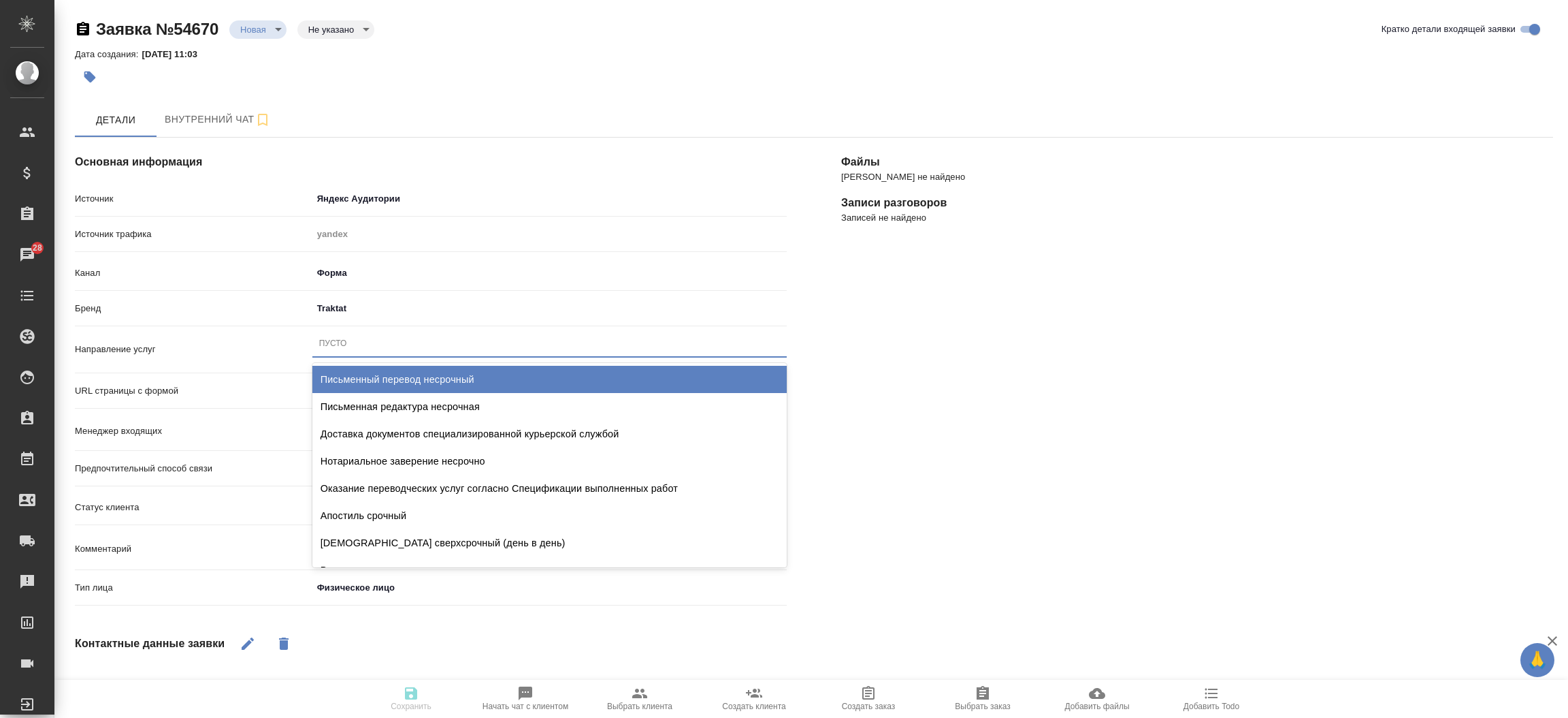
click at [362, 339] on div "Пусто" at bounding box center [550, 343] width 475 height 19
type input "письменн"
click at [427, 385] on div "Письменный перевод несрочный" at bounding box center [550, 379] width 475 height 27
type textarea "x"
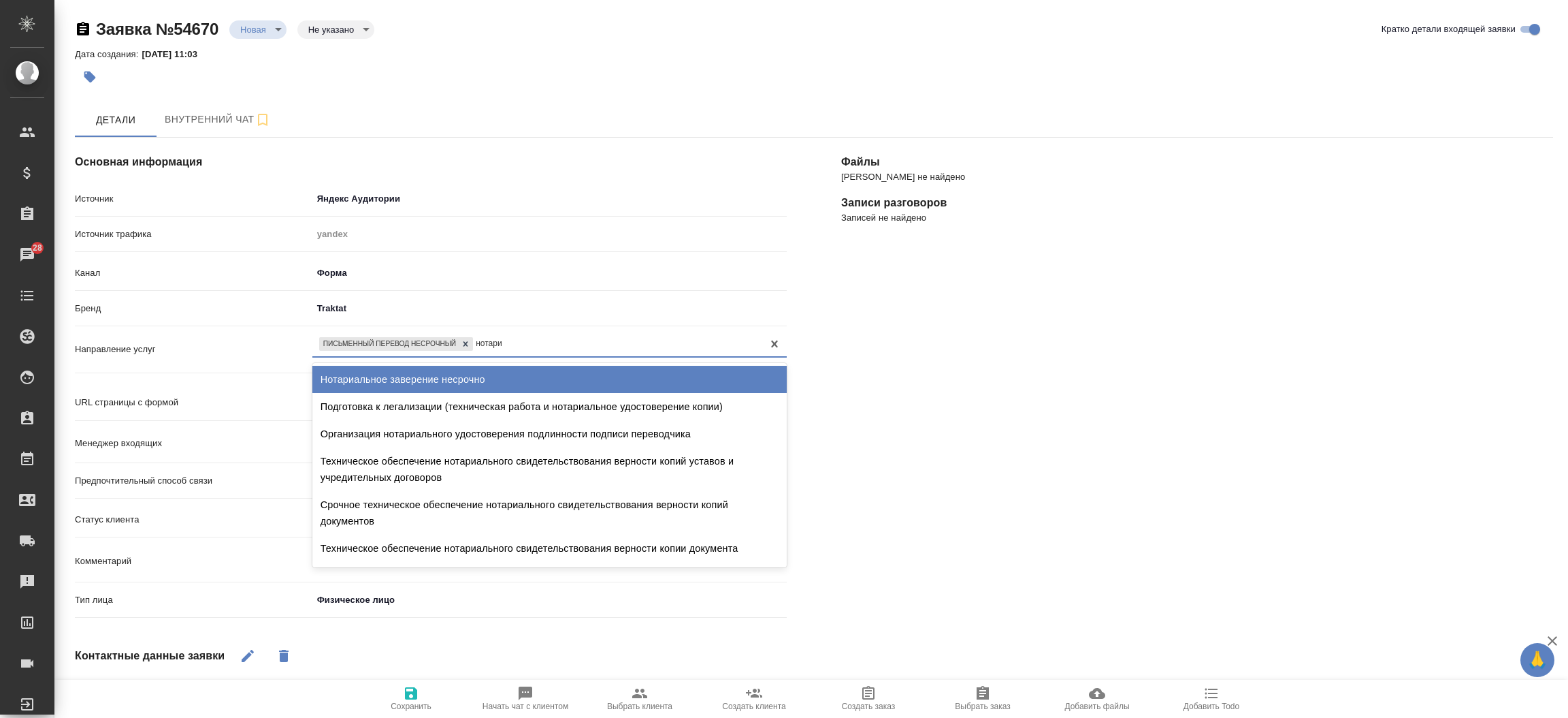
type input "нотариа"
click at [427, 385] on div "Нотариальное заверение несрочно" at bounding box center [550, 379] width 475 height 27
type textarea "x"
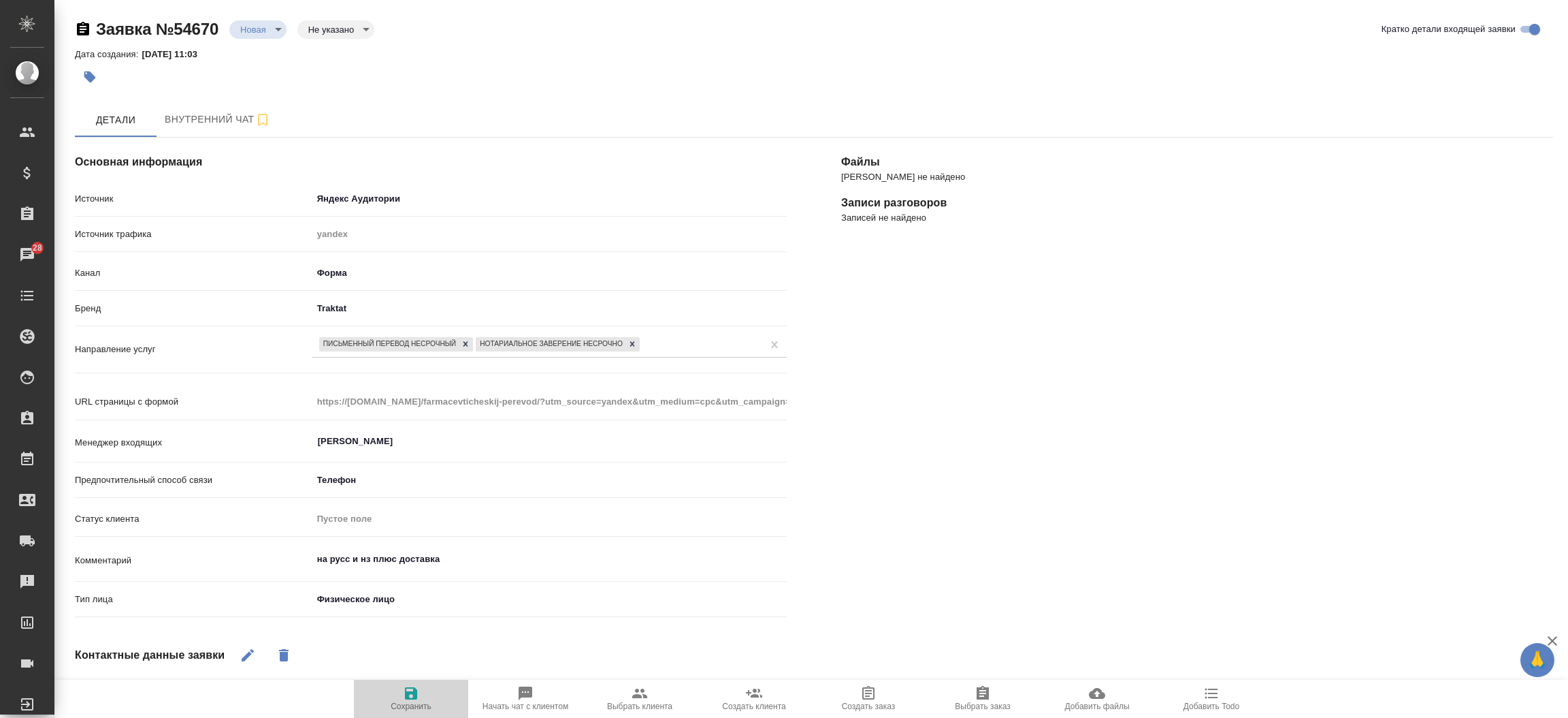
click at [430, 703] on span "Сохранить" at bounding box center [411, 705] width 41 height 9
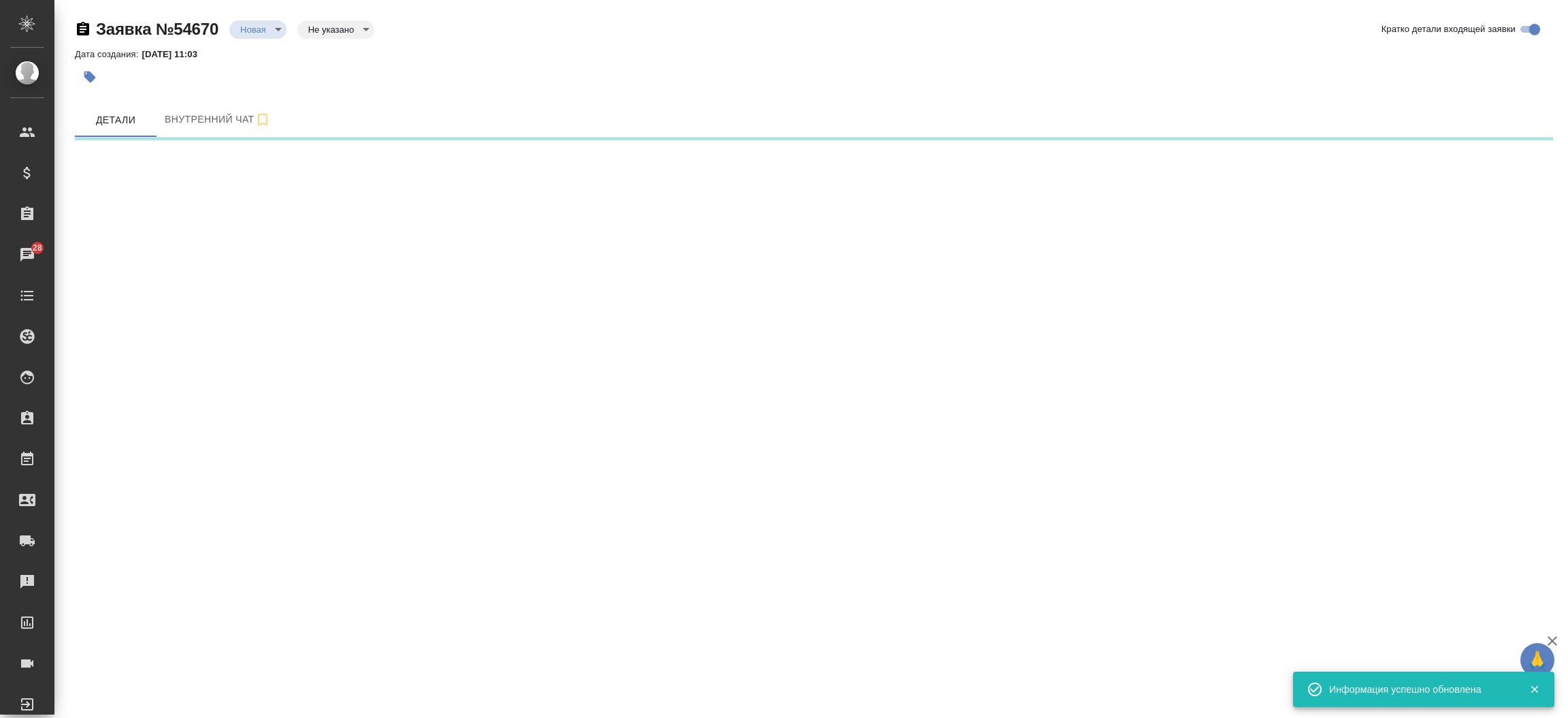
select select "RU"
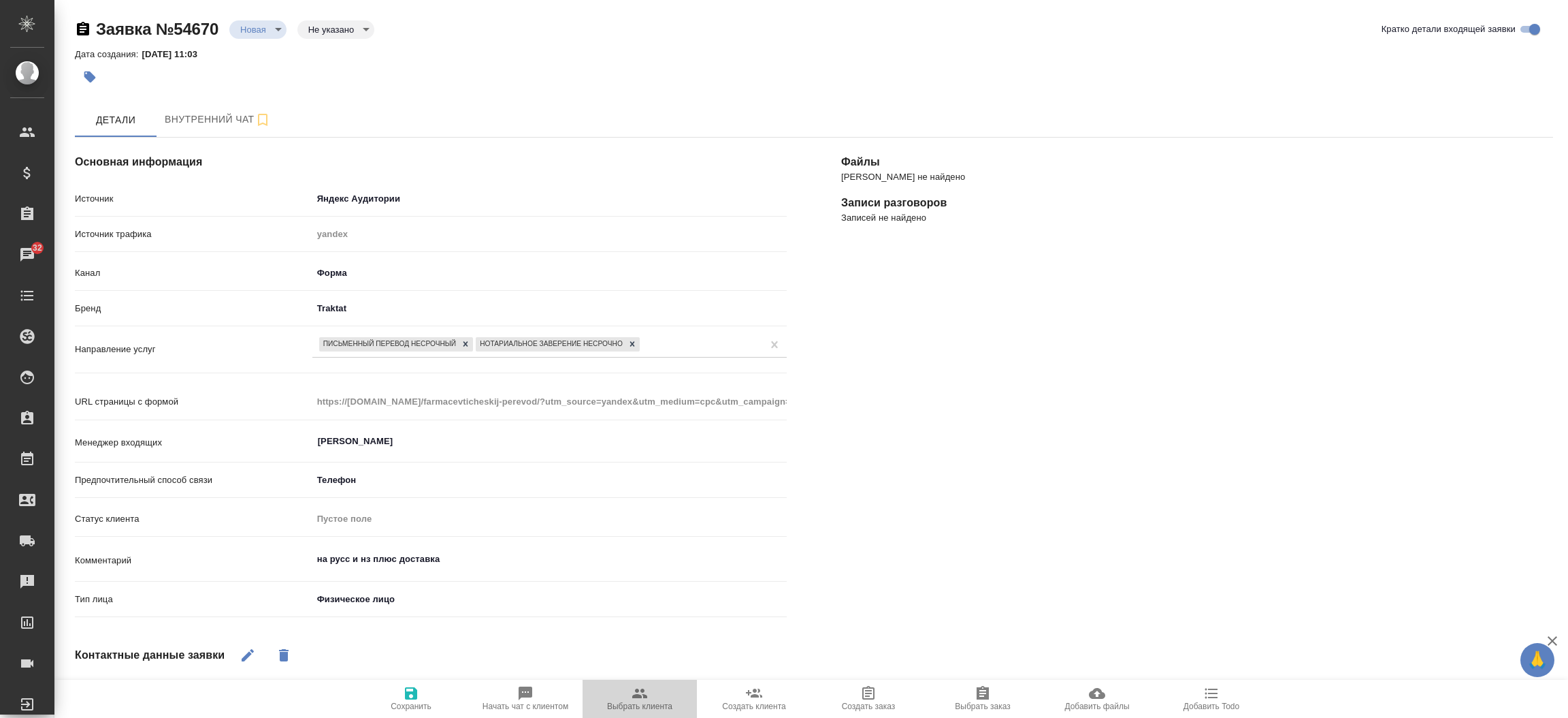
click at [636, 694] on icon "button" at bounding box center [639, 693] width 16 height 16
type textarea "x"
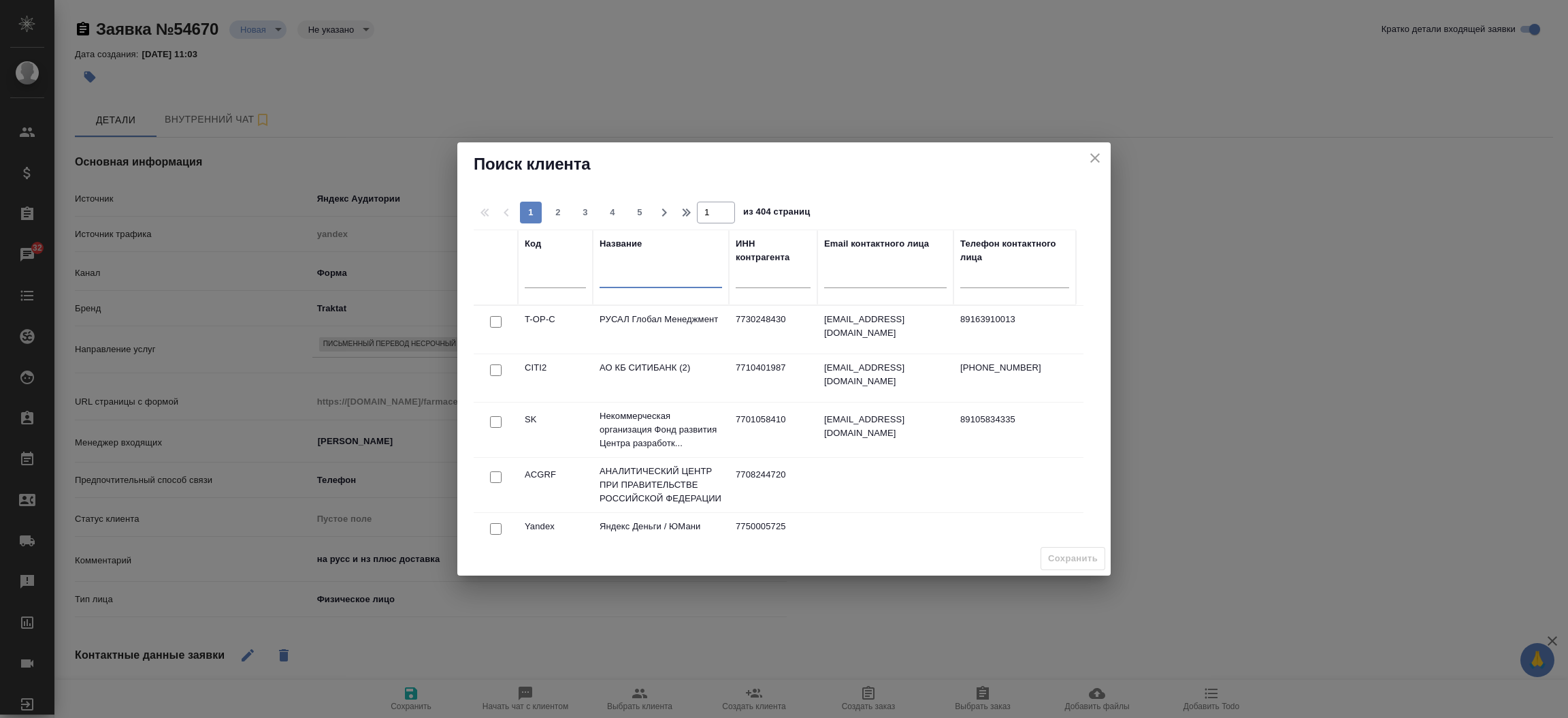
click at [665, 288] on input "text" at bounding box center [660, 280] width 122 height 17
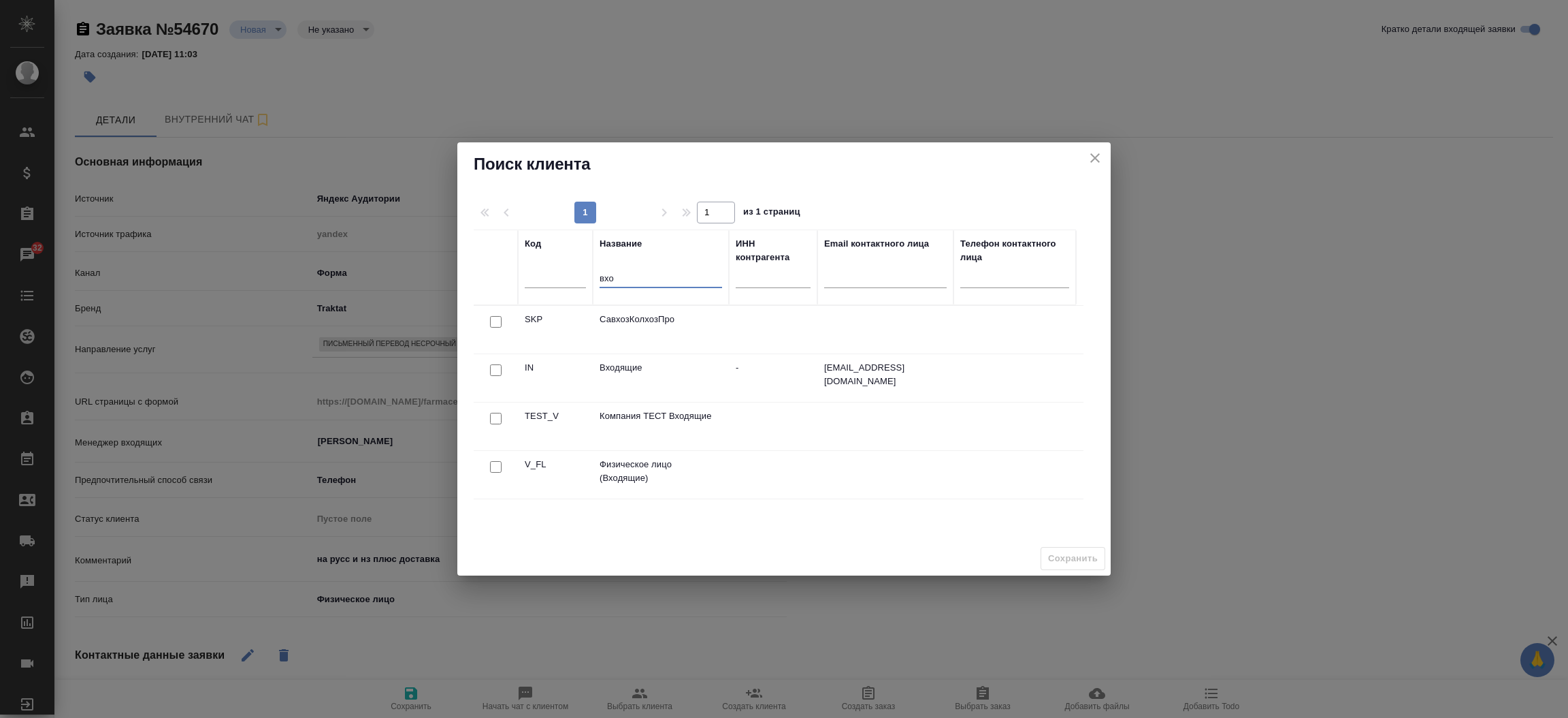
type input "вхо"
click at [488, 469] on div at bounding box center [496, 467] width 30 height 19
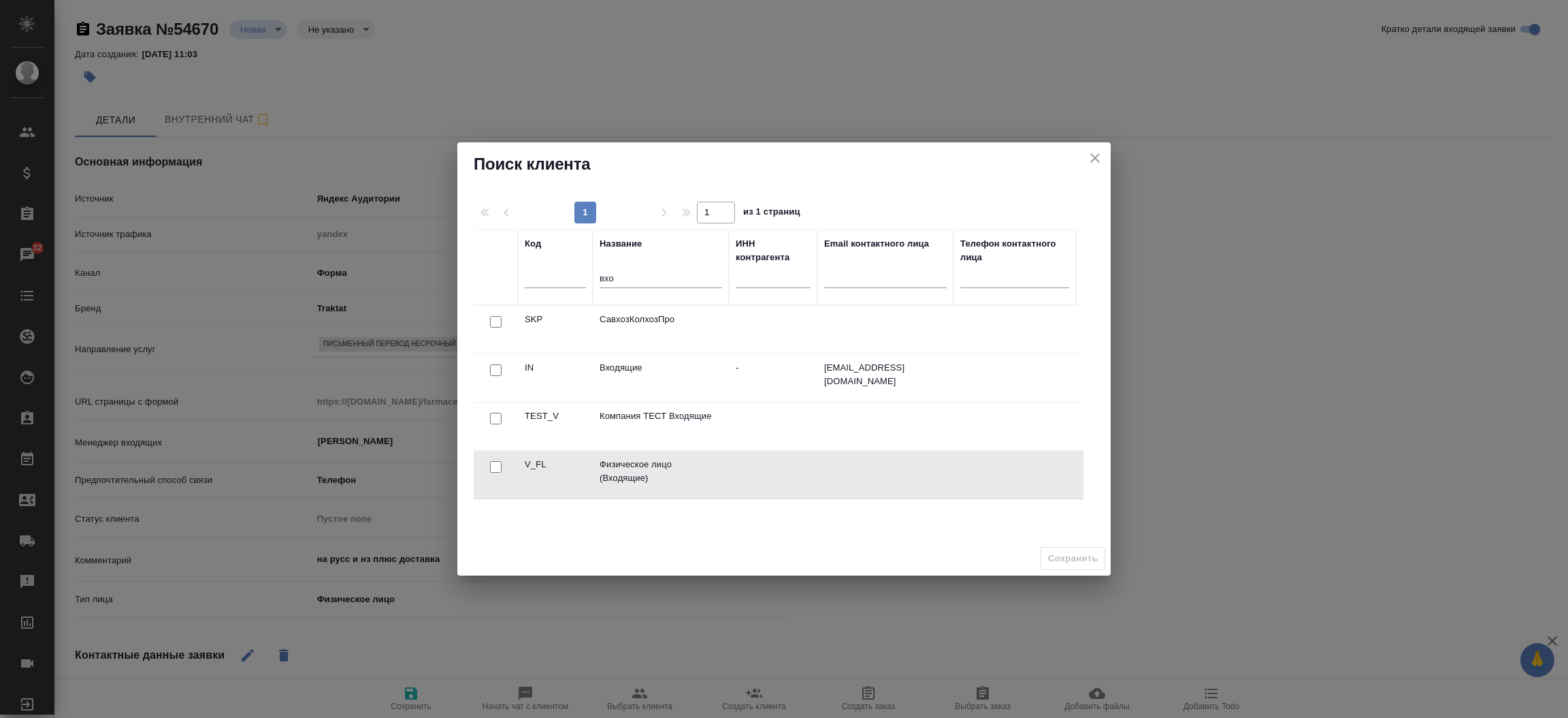
click at [496, 465] on input "checkbox" at bounding box center [496, 467] width 12 height 12
checkbox input "true"
click at [1048, 551] on span "Сохранить" at bounding box center [1072, 558] width 50 height 16
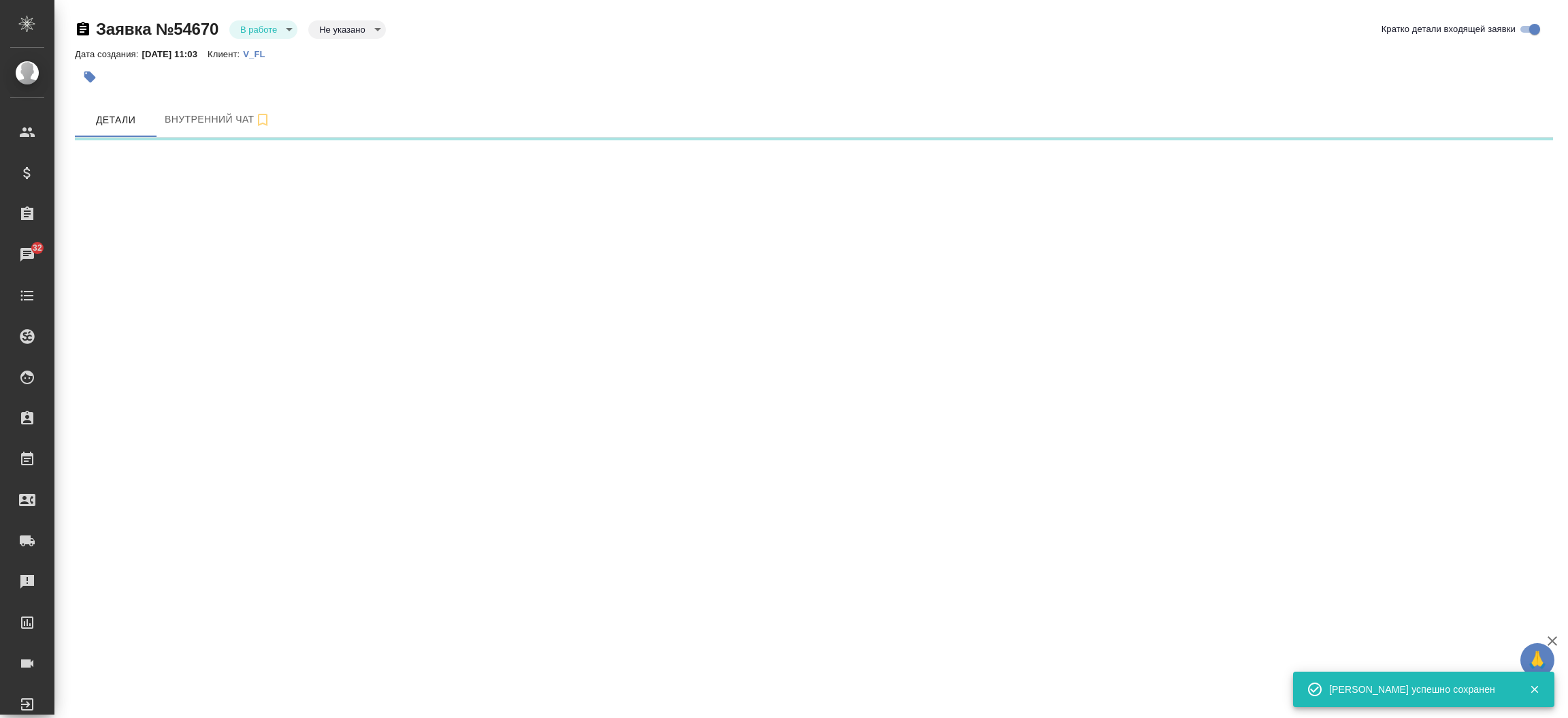
select select "RU"
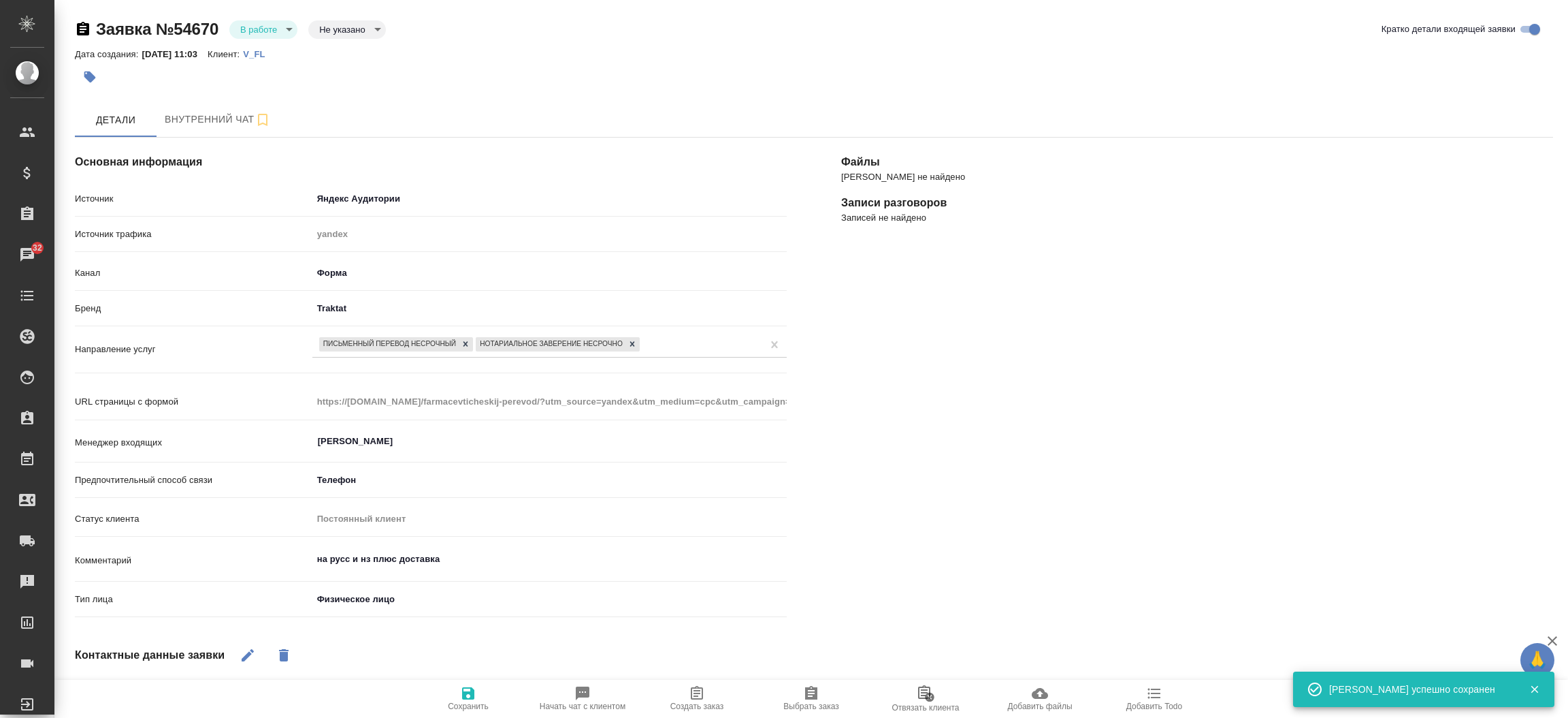
click at [717, 690] on span "Создать заказ" at bounding box center [697, 698] width 98 height 26
type textarea "x"
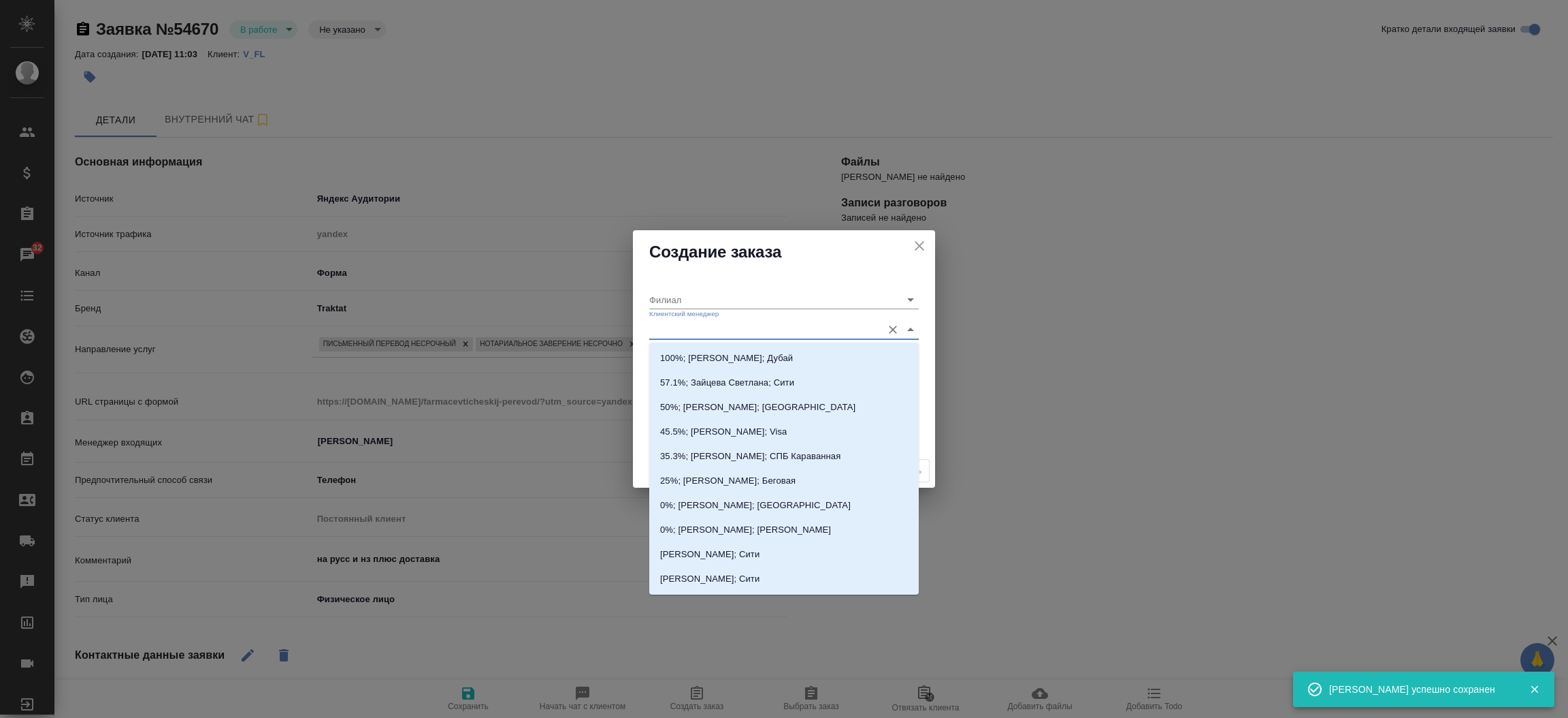
click at [660, 331] on input "Клиентский менеджер" at bounding box center [762, 329] width 226 height 19
type input "тим"
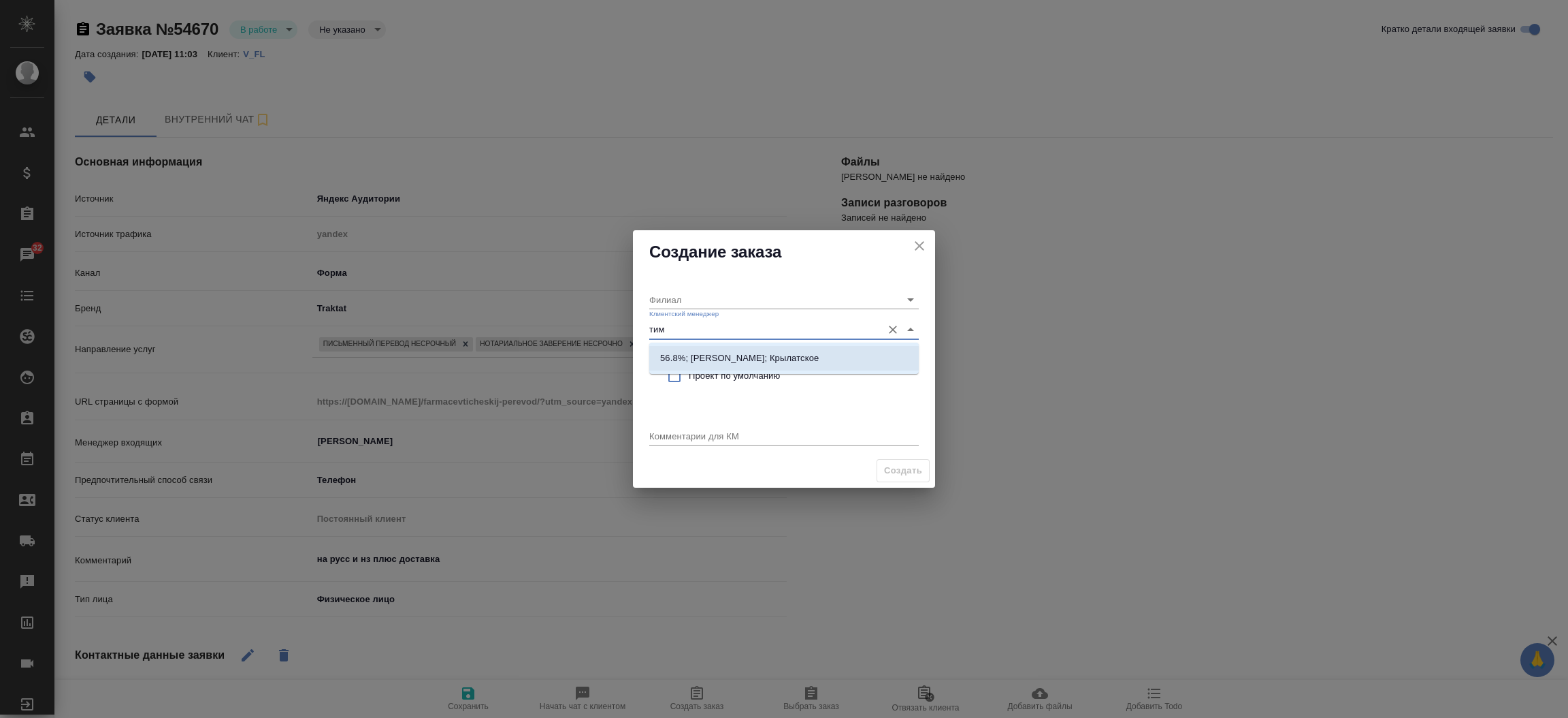
click at [713, 351] on p "56.8%; Касымов Тимур; Крылатское" at bounding box center [740, 358] width 159 height 14
type input "Крылатское"
type input "56.8%; Касымов Тимур; Крылатское"
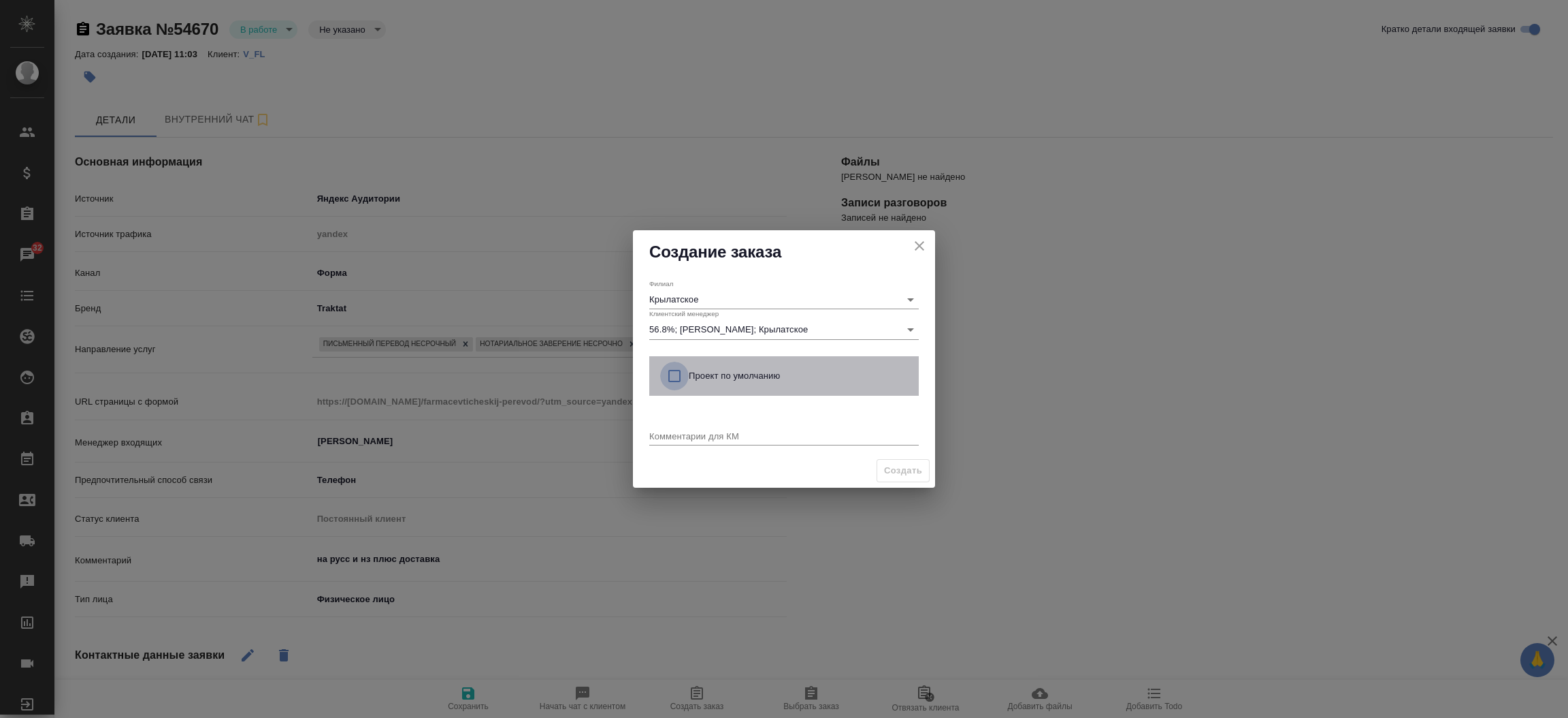
click at [679, 371] on input "checkbox" at bounding box center [675, 376] width 29 height 29
checkbox input "true"
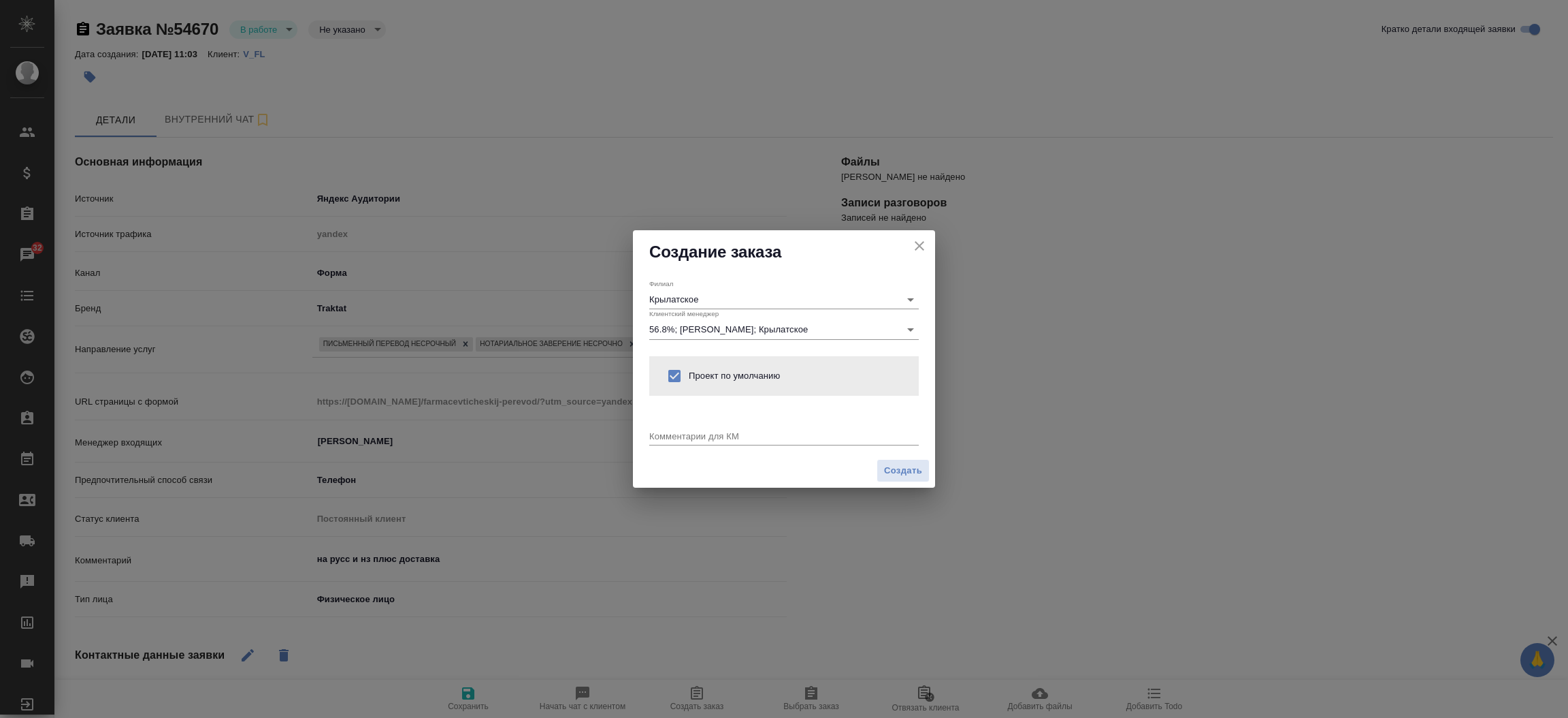
drag, startPoint x: 654, startPoint y: 448, endPoint x: 664, endPoint y: 435, distance: 16.4
click at [664, 435] on div "Комментарии для КМ x" at bounding box center [784, 430] width 269 height 36
click at [664, 435] on textarea at bounding box center [784, 435] width 269 height 10
type textarea "от КВ: на русс, нз +доставка"
click at [903, 472] on span "Создать" at bounding box center [903, 471] width 38 height 16
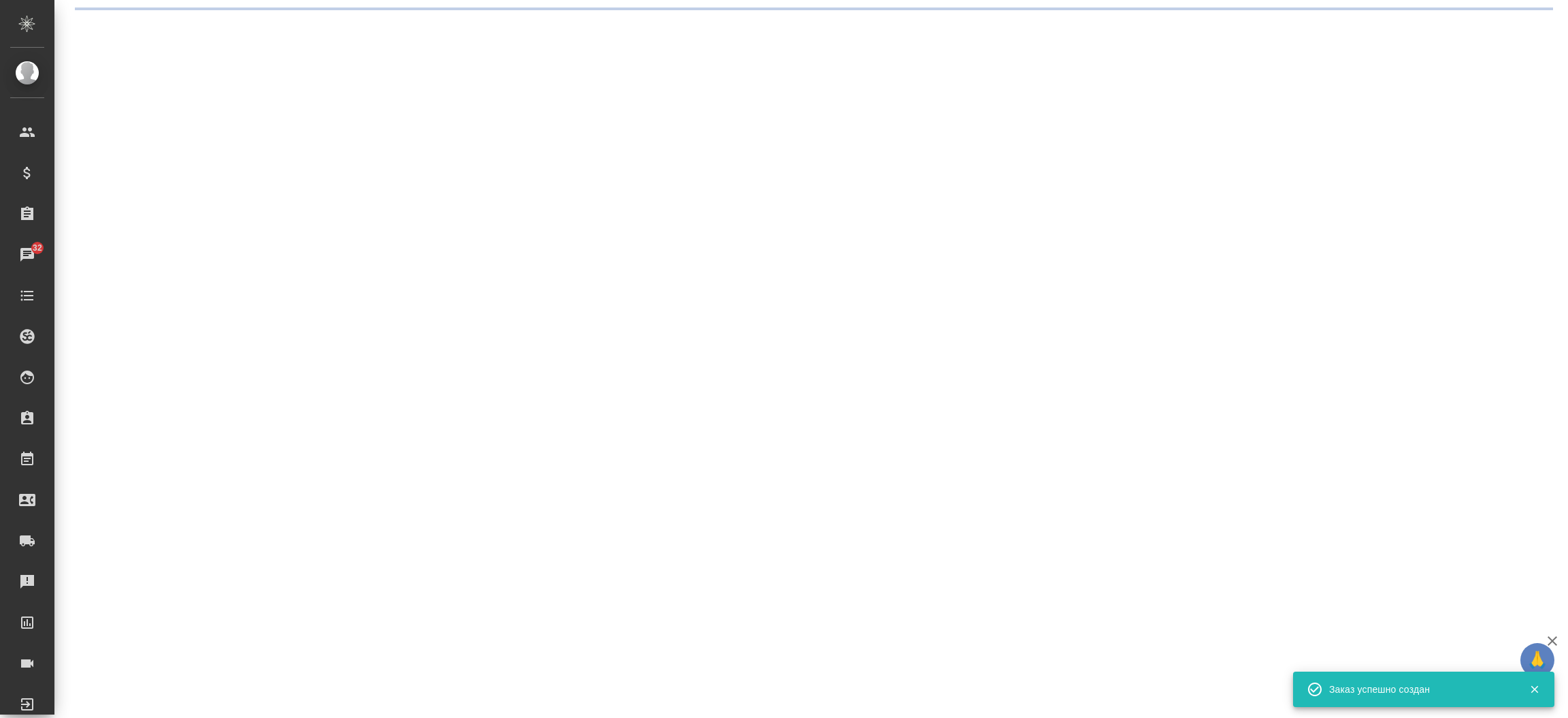
select select "RU"
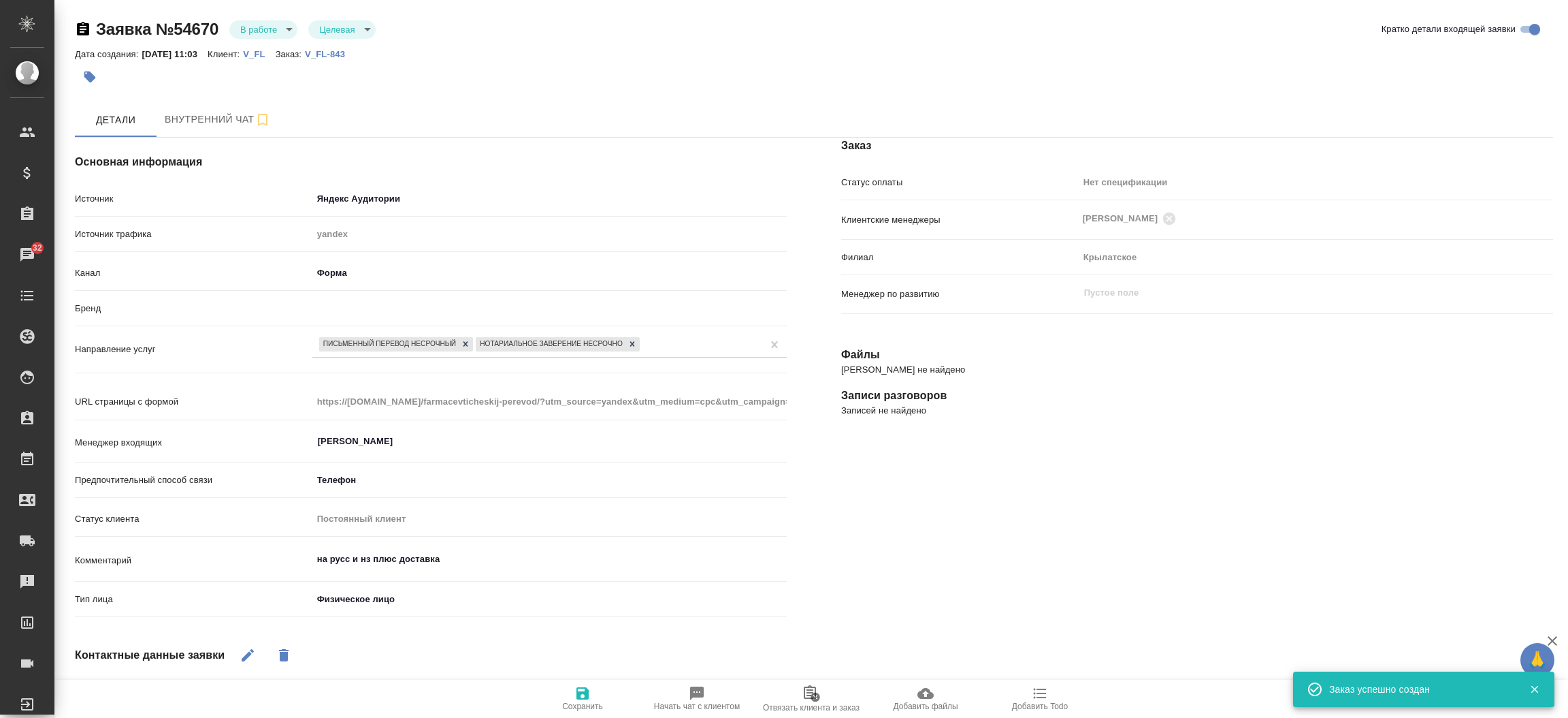
type textarea "x"
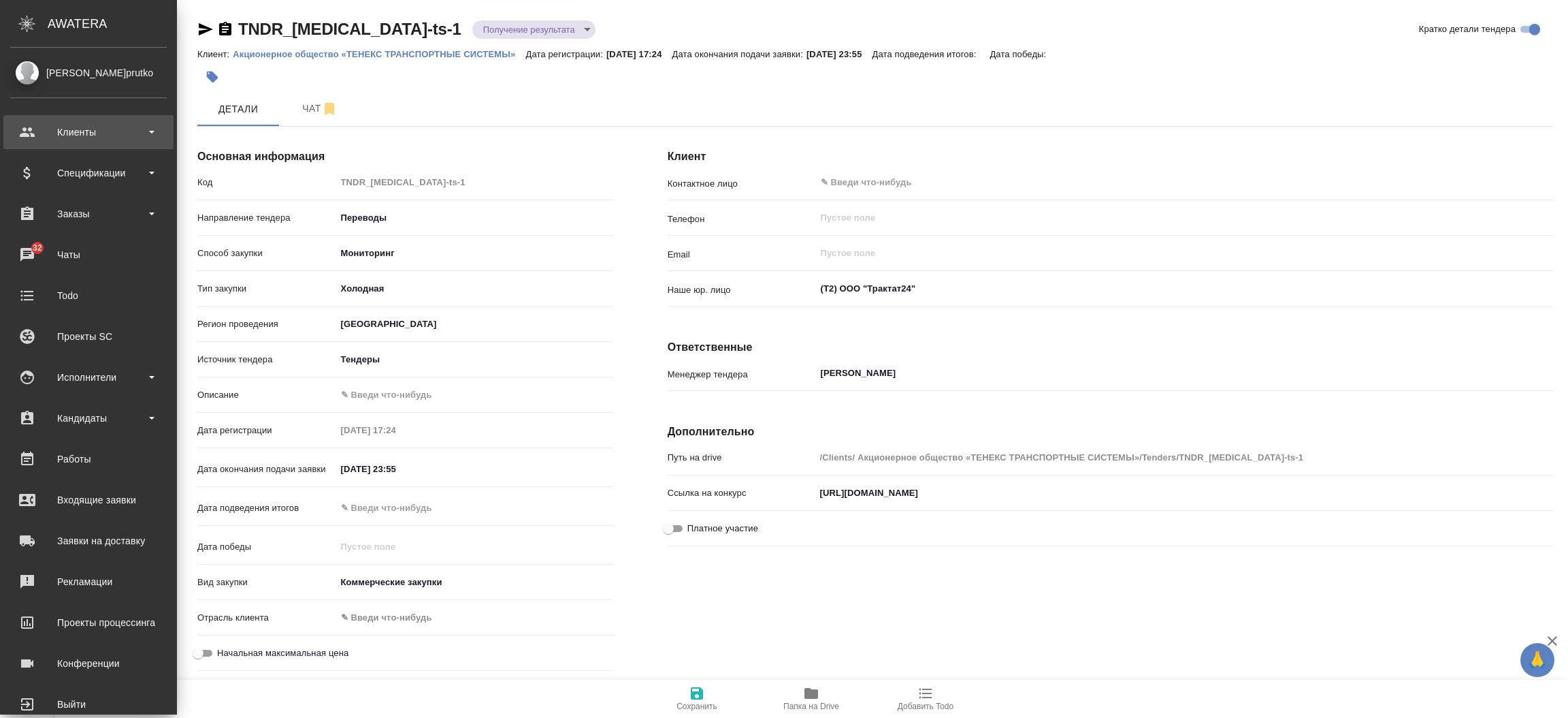
click at [103, 143] on div "Клиенты" at bounding box center [89, 132] width 171 height 34
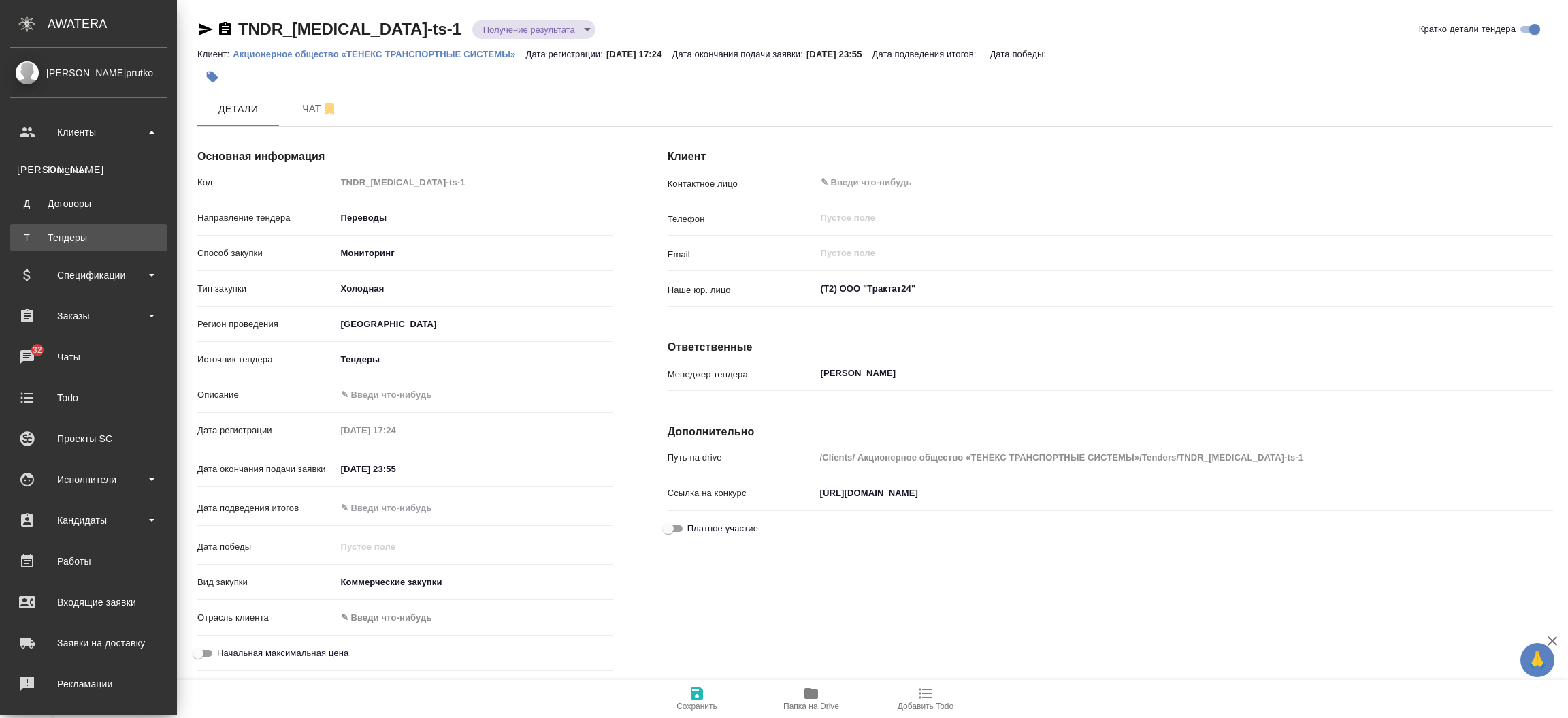
click at [90, 242] on link "Т Тендеры" at bounding box center [88, 237] width 156 height 27
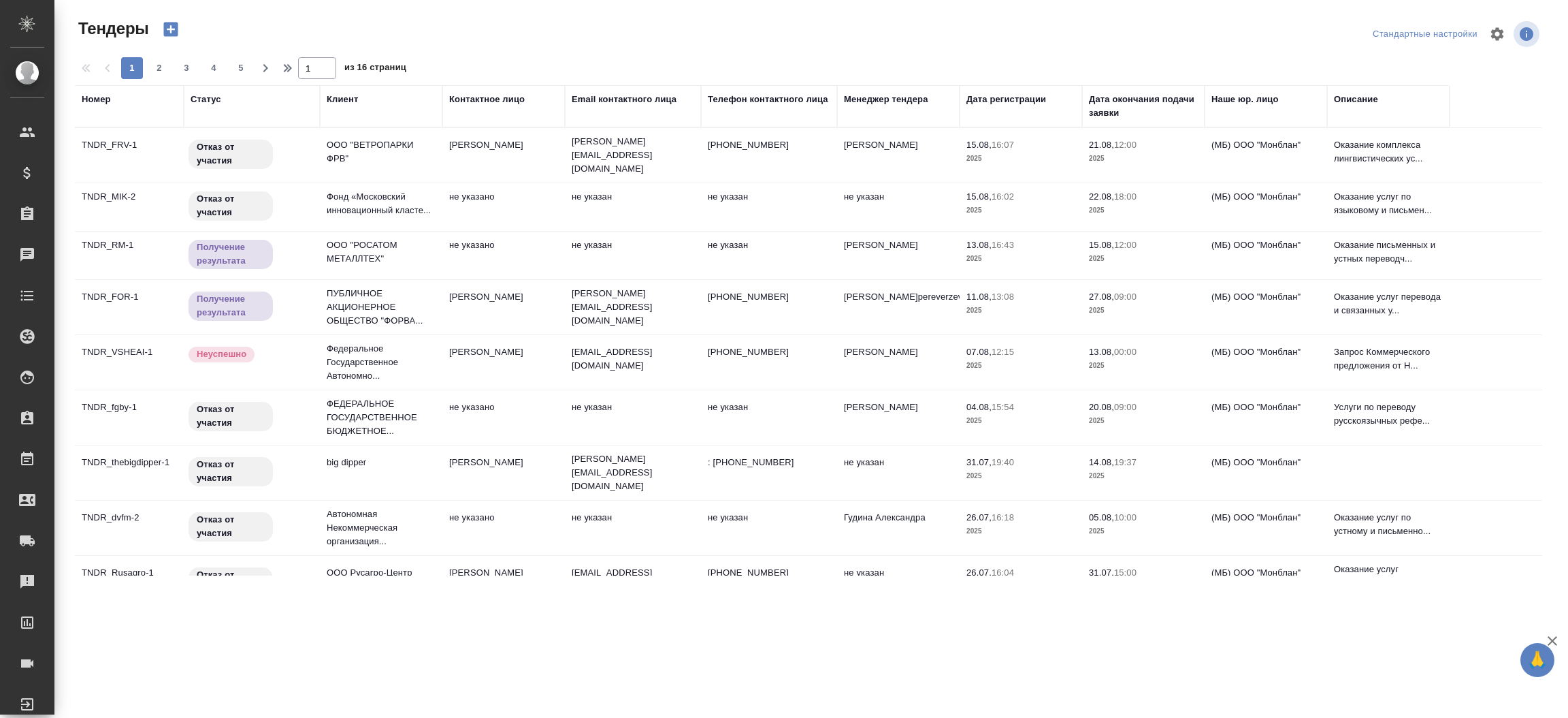
click at [886, 94] on div "Менеджер тендера" at bounding box center [887, 100] width 84 height 14
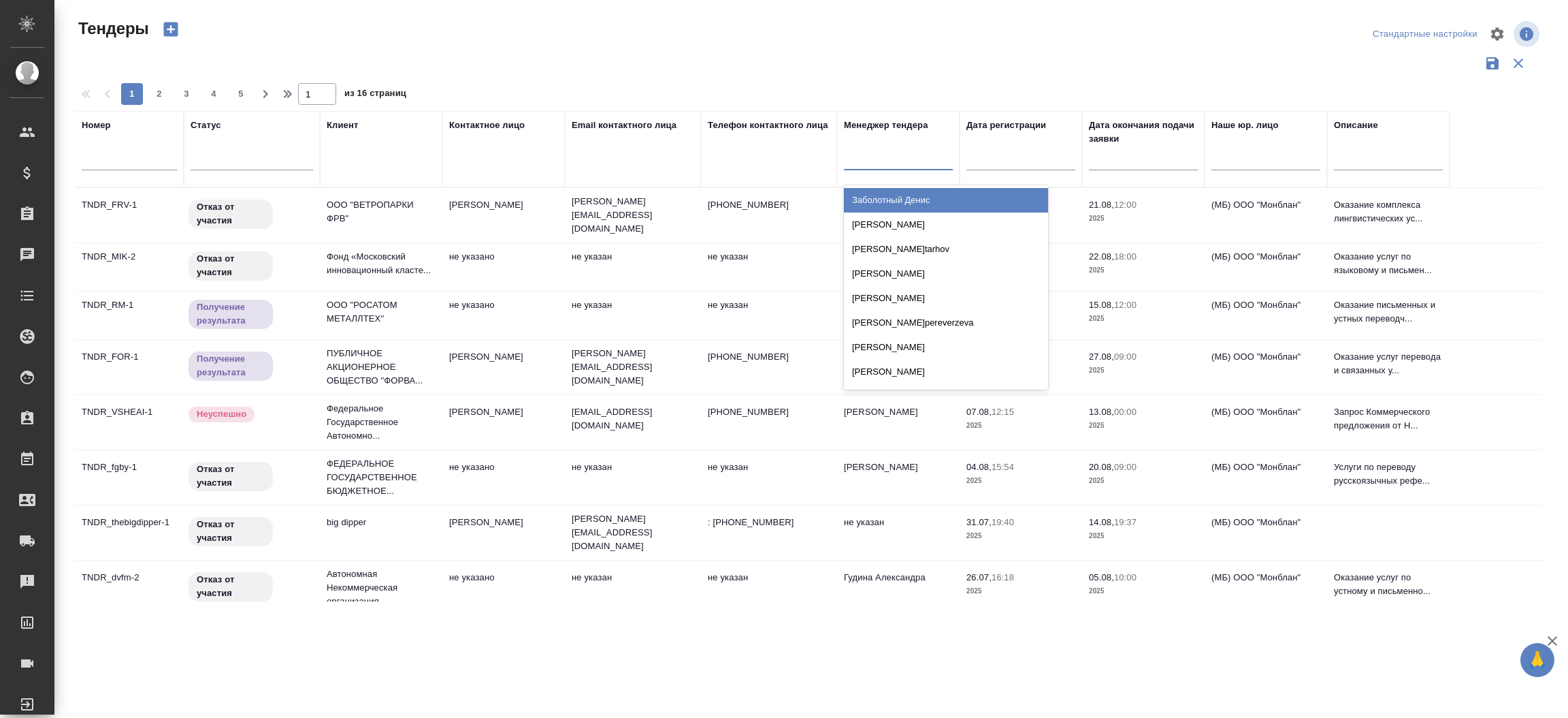
click at [872, 155] on div at bounding box center [898, 155] width 109 height 19
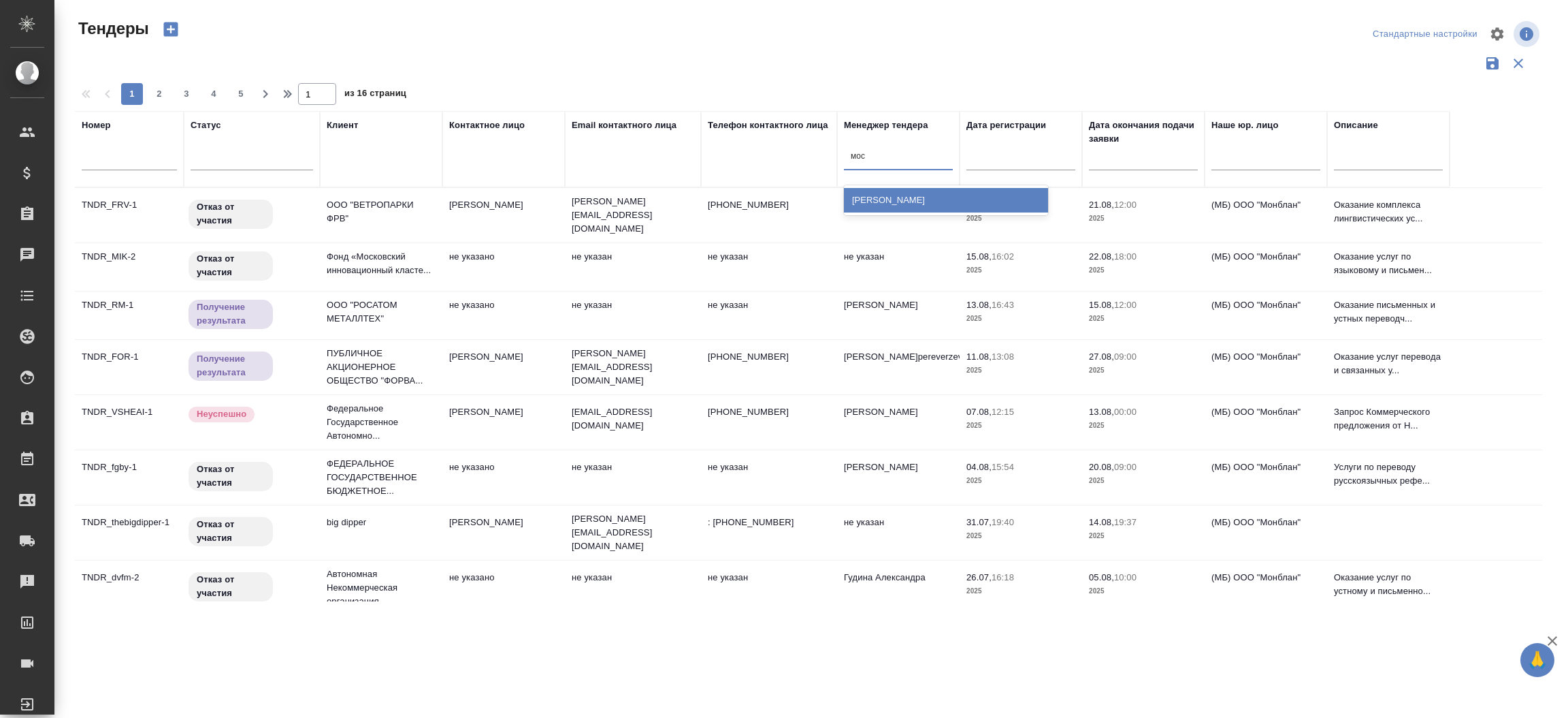
type input "моси"
click at [876, 196] on div "[PERSON_NAME]" at bounding box center [947, 199] width 204 height 24
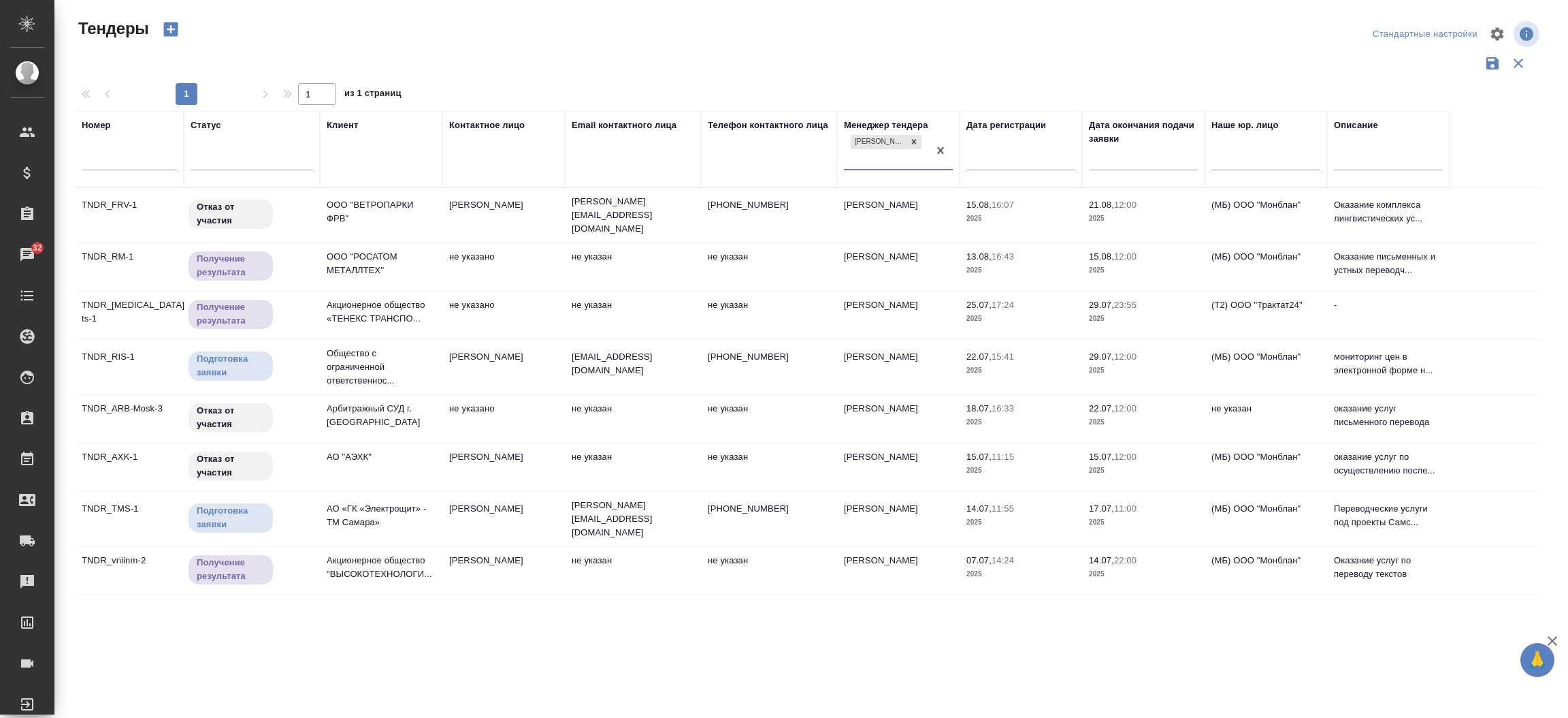
scroll to position [41, 0]
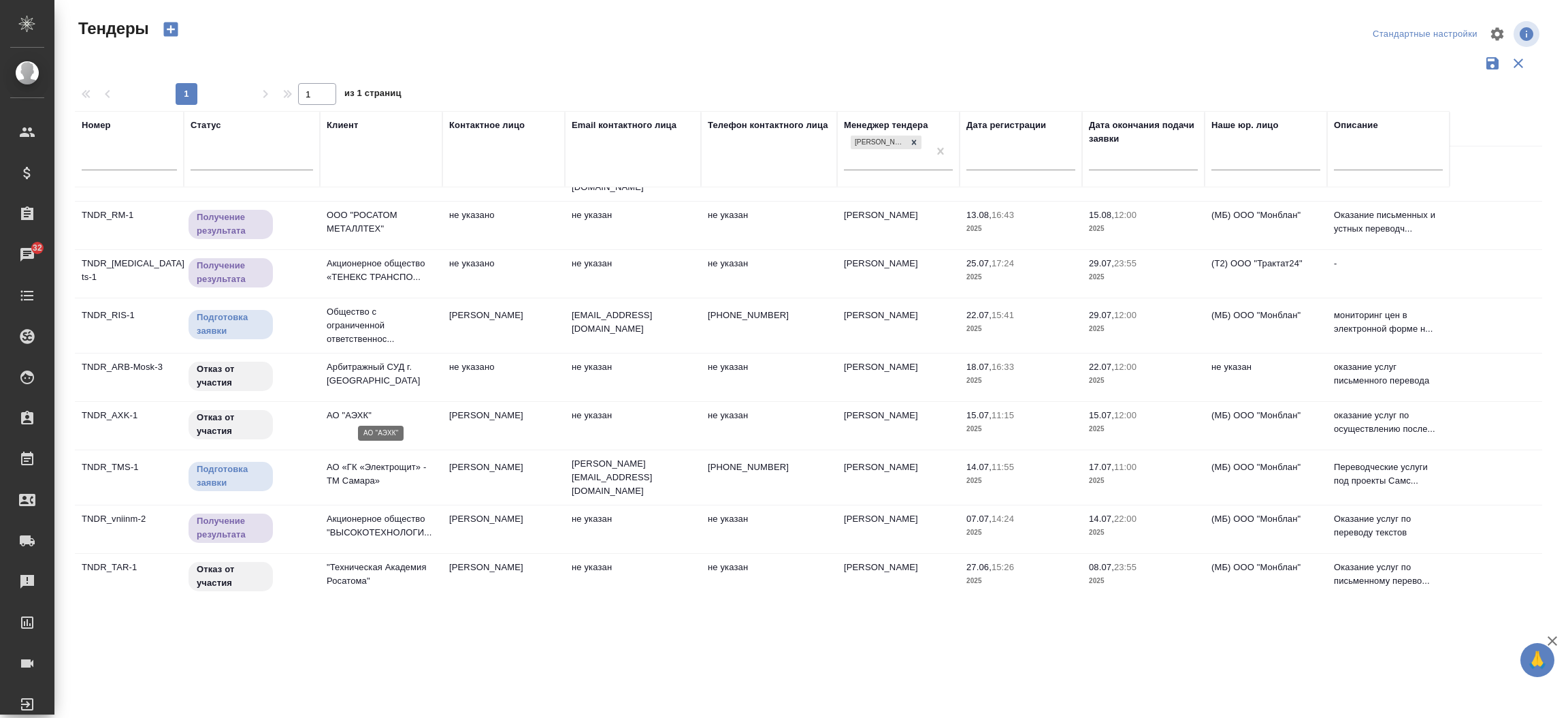
click at [350, 411] on p "АО "АЭХК"" at bounding box center [381, 416] width 109 height 14
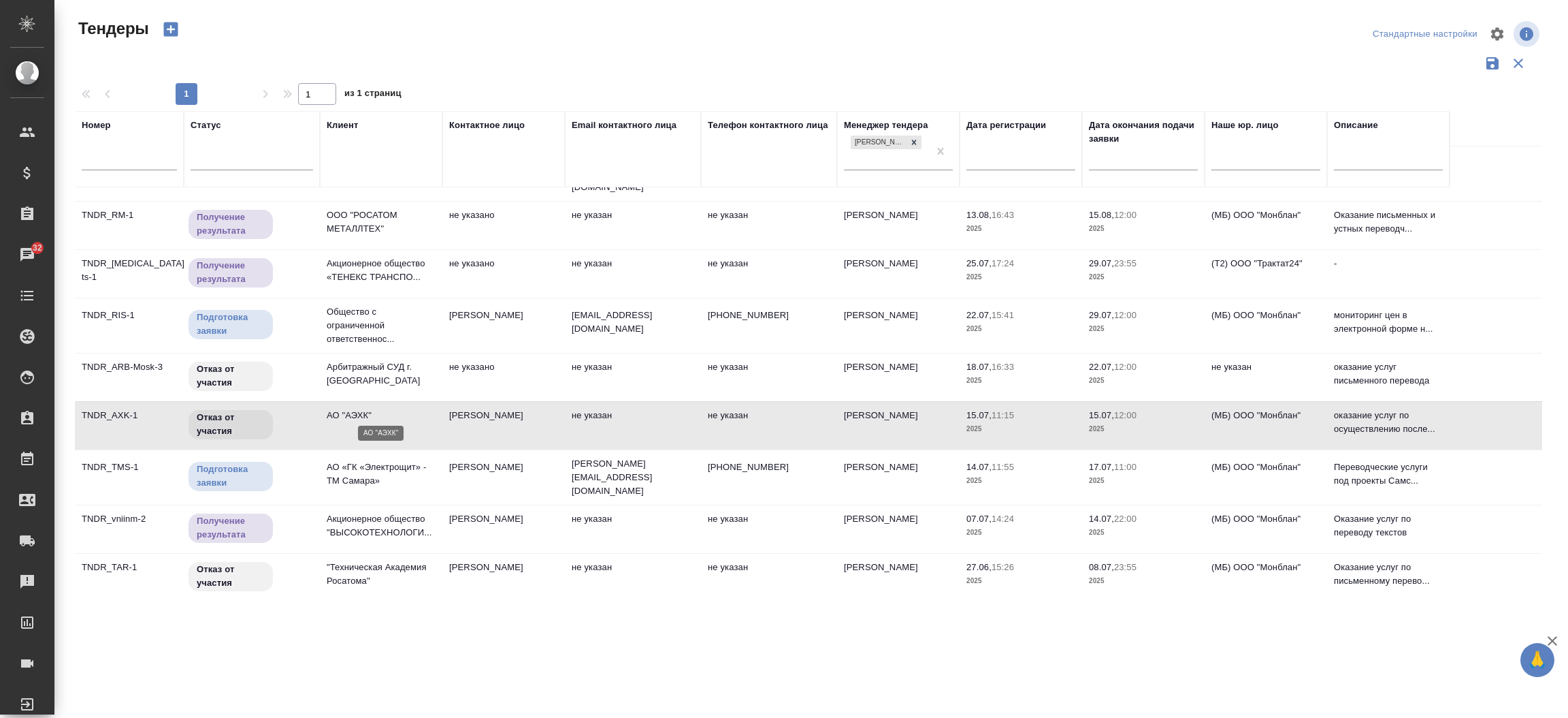
click at [350, 411] on p "АО "АЭХК"" at bounding box center [381, 416] width 109 height 14
click at [359, 473] on p "АО «ГК «Электрощит» - ТМ Самара»" at bounding box center [381, 474] width 109 height 27
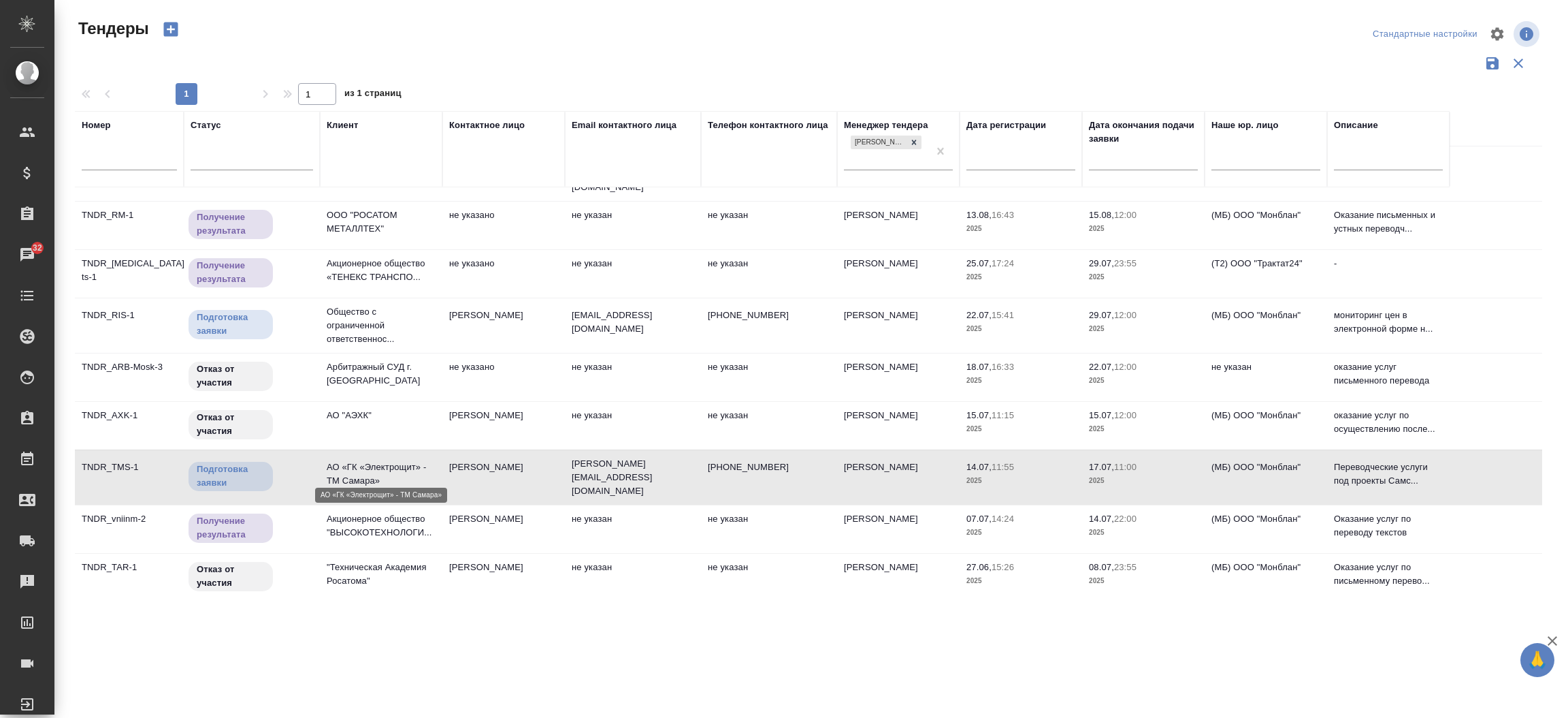
click at [359, 473] on p "АО «ГК «Электрощит» - ТМ Самара»" at bounding box center [381, 474] width 109 height 27
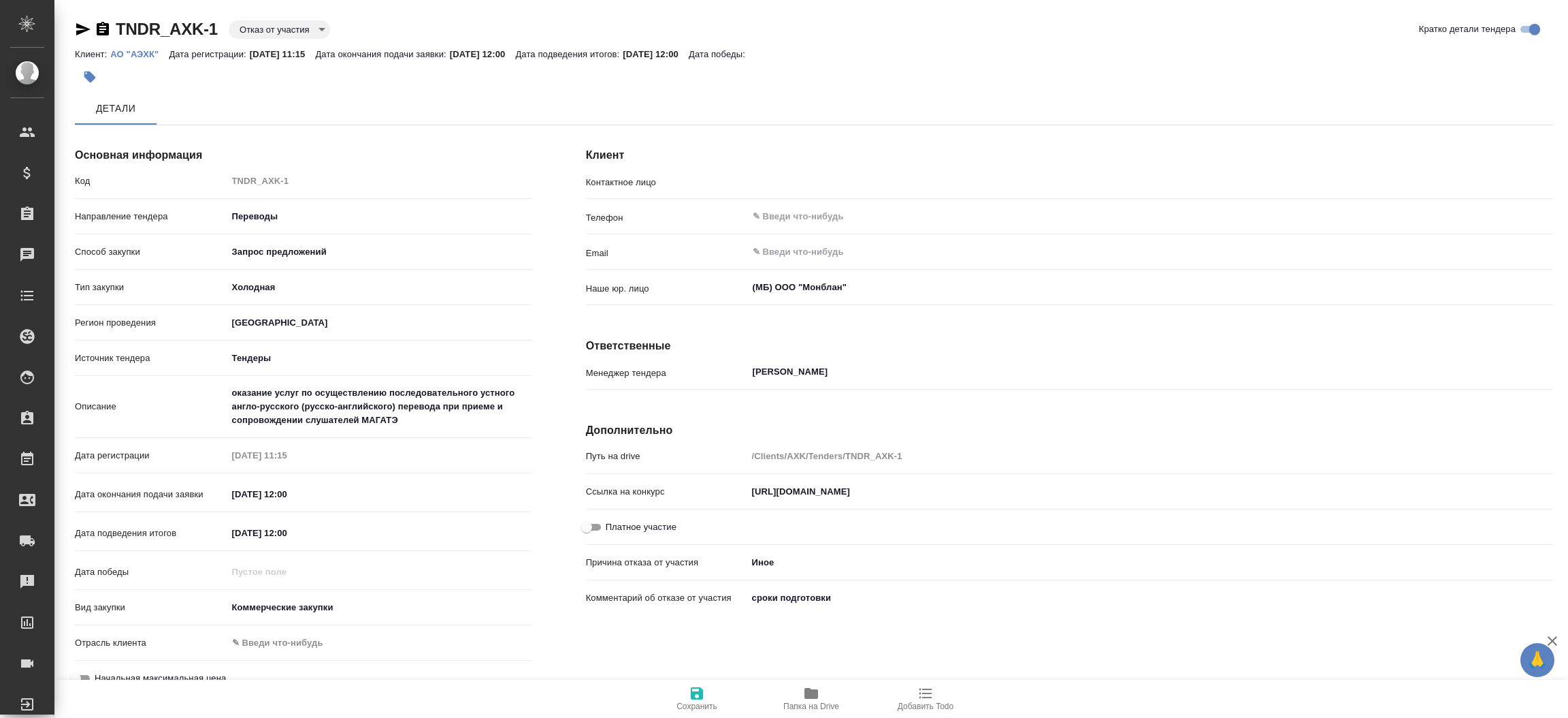
type input "[PERSON_NAME]"
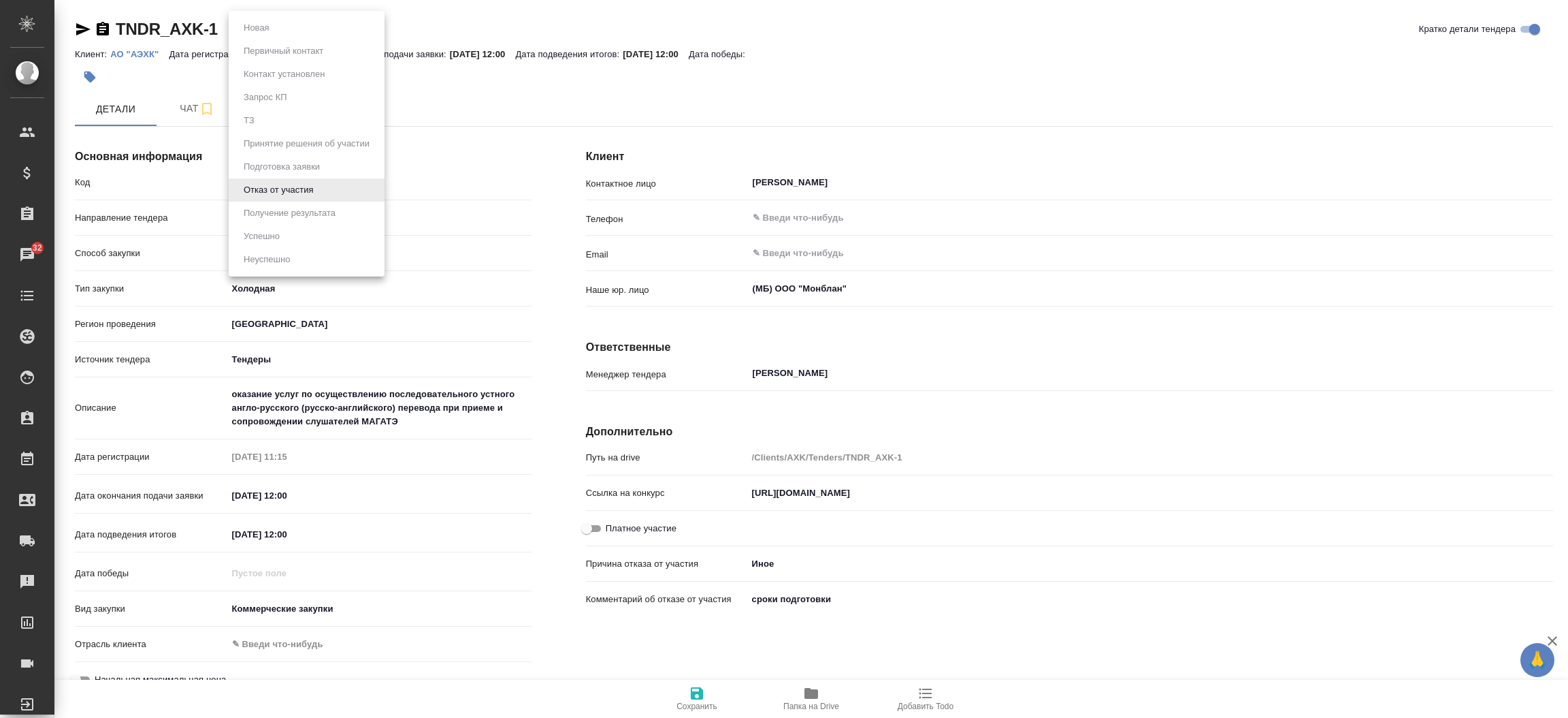
click at [300, 27] on body "🙏 .cls-1 fill:#fff; AWATERA [PERSON_NAME]prutko Клиенты Спецификации Заказы 32 …" at bounding box center [784, 359] width 1568 height 718
click at [423, 105] on div at bounding box center [784, 359] width 1568 height 718
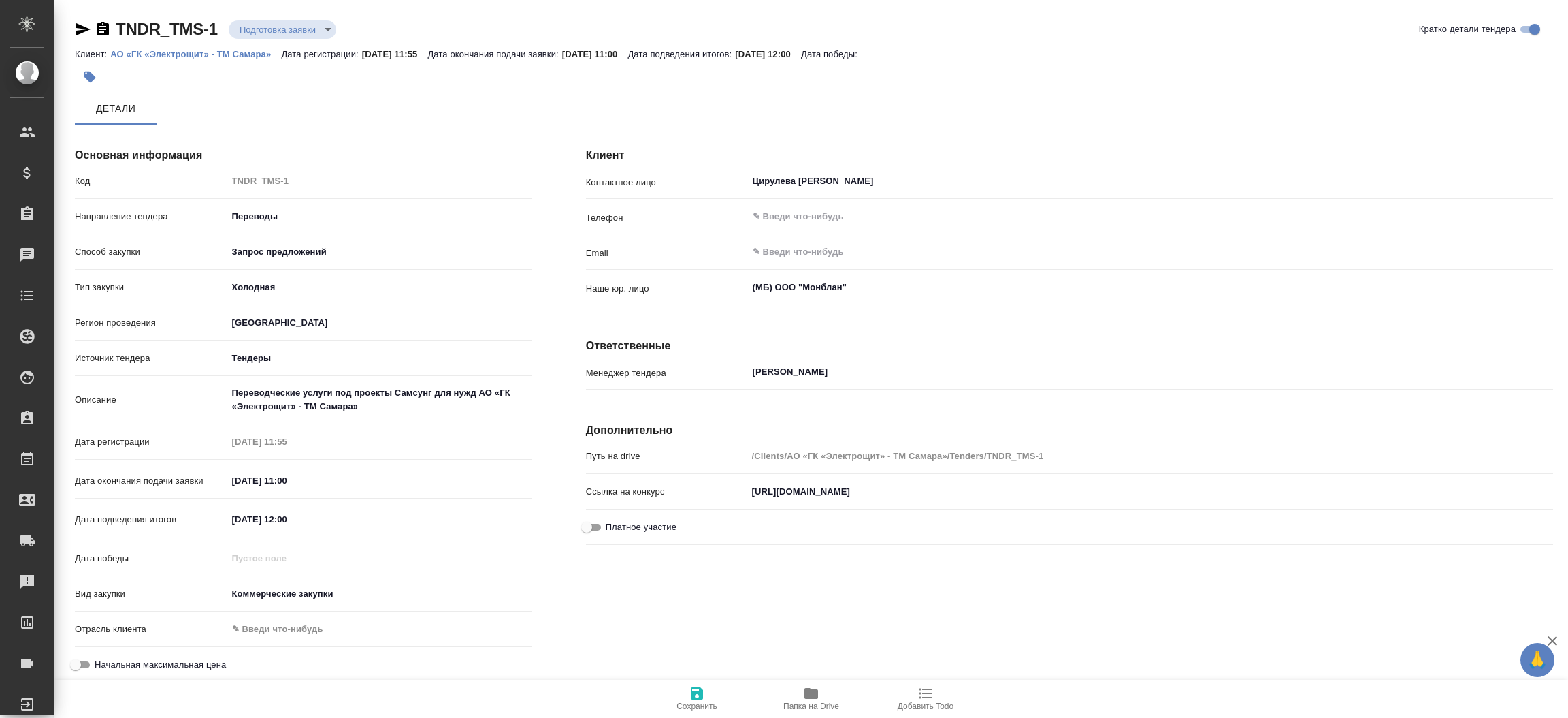
type textarea "x"
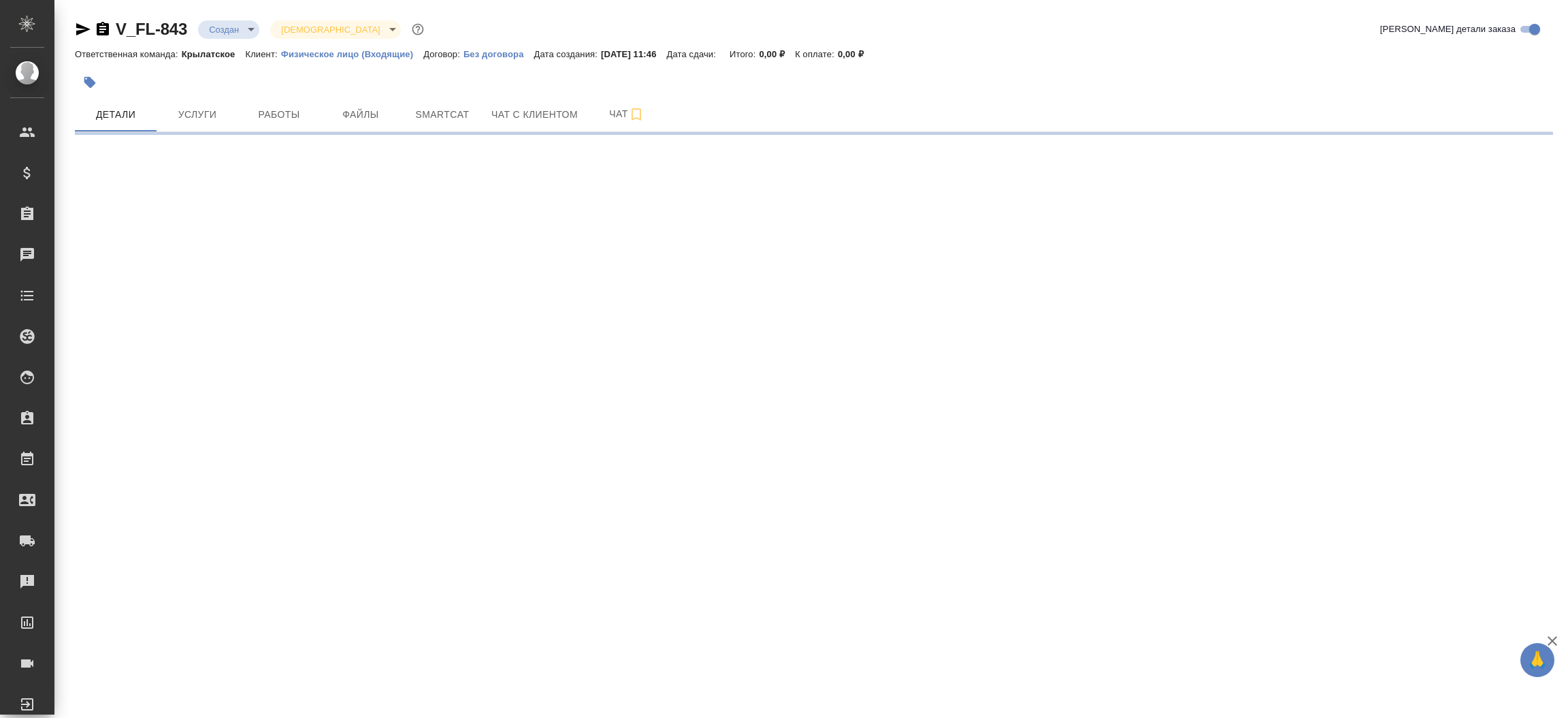
select select "RU"
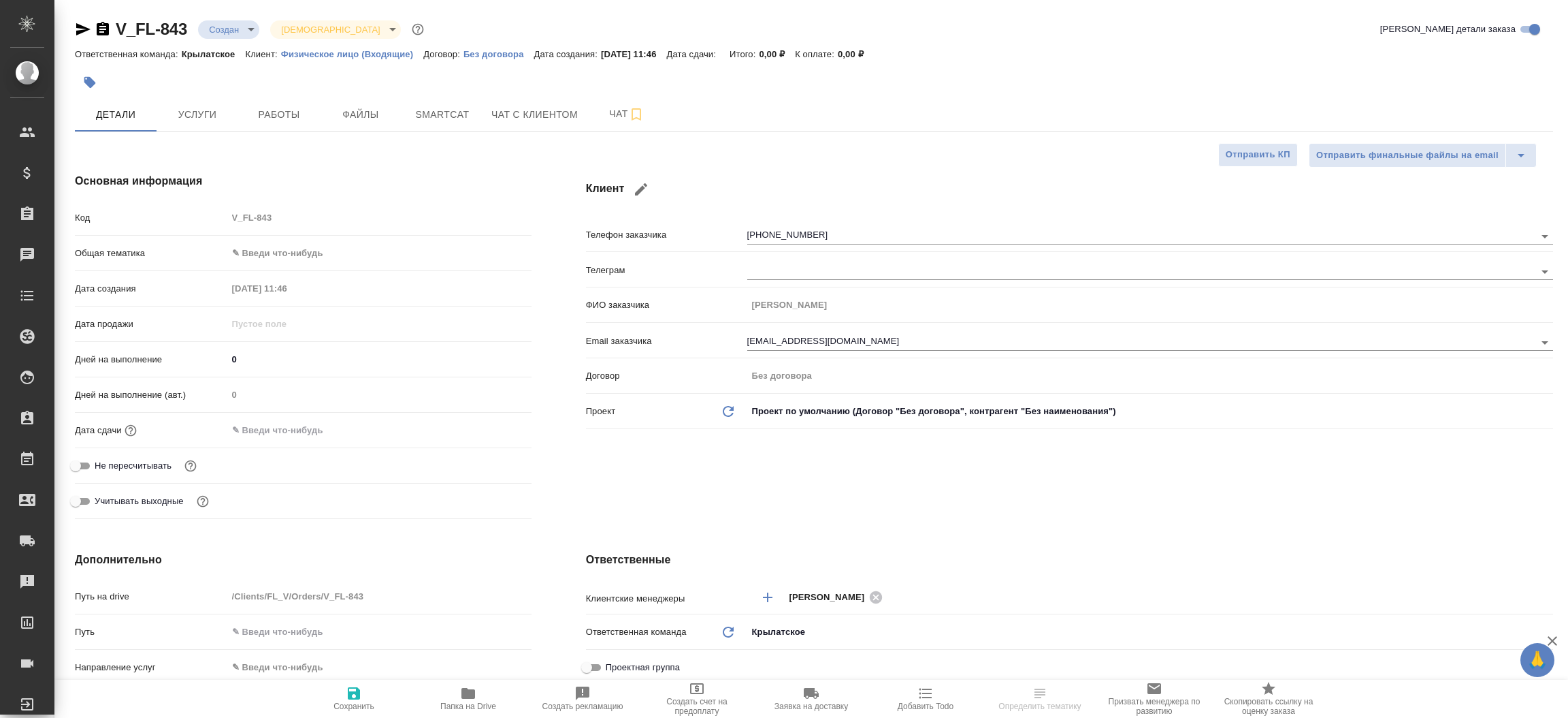
type textarea "x"
click at [563, 354] on div "Клиент Телефон заказчика [PHONE_NUMBER] Телеграм ФИО заказчика [PERSON_NAME] Em…" at bounding box center [1070, 349] width 1022 height 405
click at [356, 120] on span "Файлы" at bounding box center [361, 115] width 65 height 17
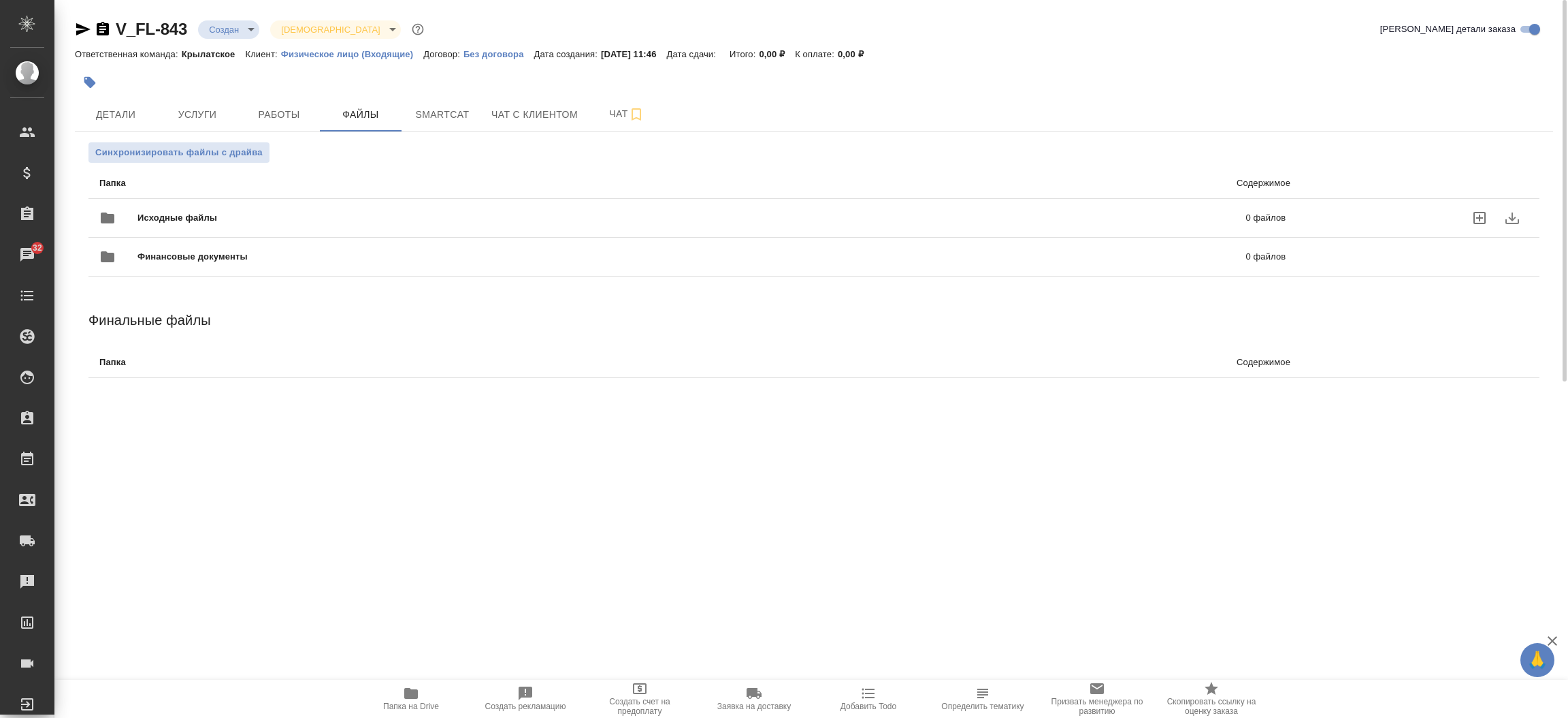
click at [252, 220] on span "Исходные файлы" at bounding box center [435, 218] width 594 height 14
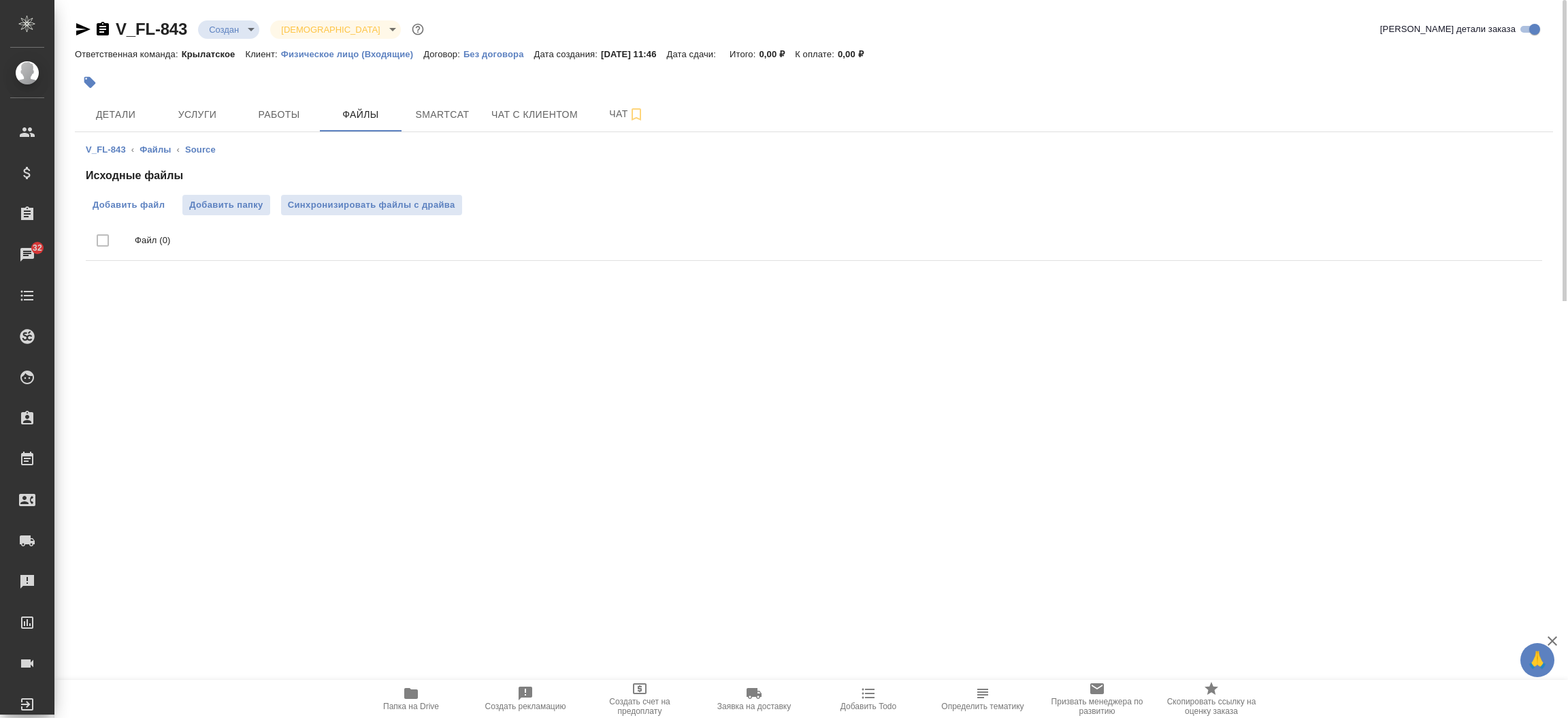
drag, startPoint x: 133, startPoint y: 193, endPoint x: 133, endPoint y: 208, distance: 15.0
click at [133, 208] on div "Исходные файлы Добавить файл Добавить папку Синхронизировать файлы с драйва Фай…" at bounding box center [814, 216] width 1457 height 99
click at [133, 208] on span "Добавить файл" at bounding box center [128, 205] width 72 height 14
click at [0, 0] on input "Добавить файл" at bounding box center [0, 0] width 0 height 0
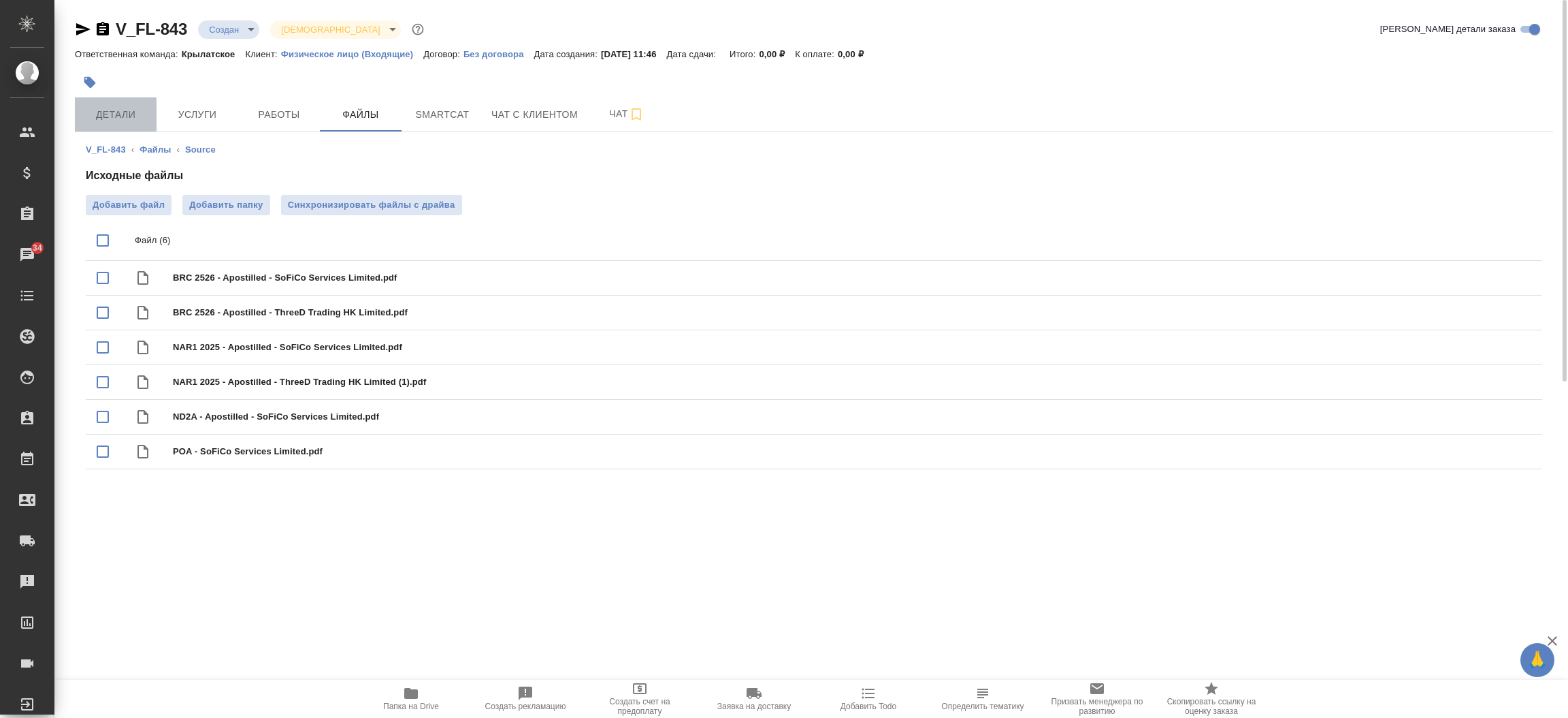
click at [115, 101] on button "Детали" at bounding box center [116, 114] width 82 height 34
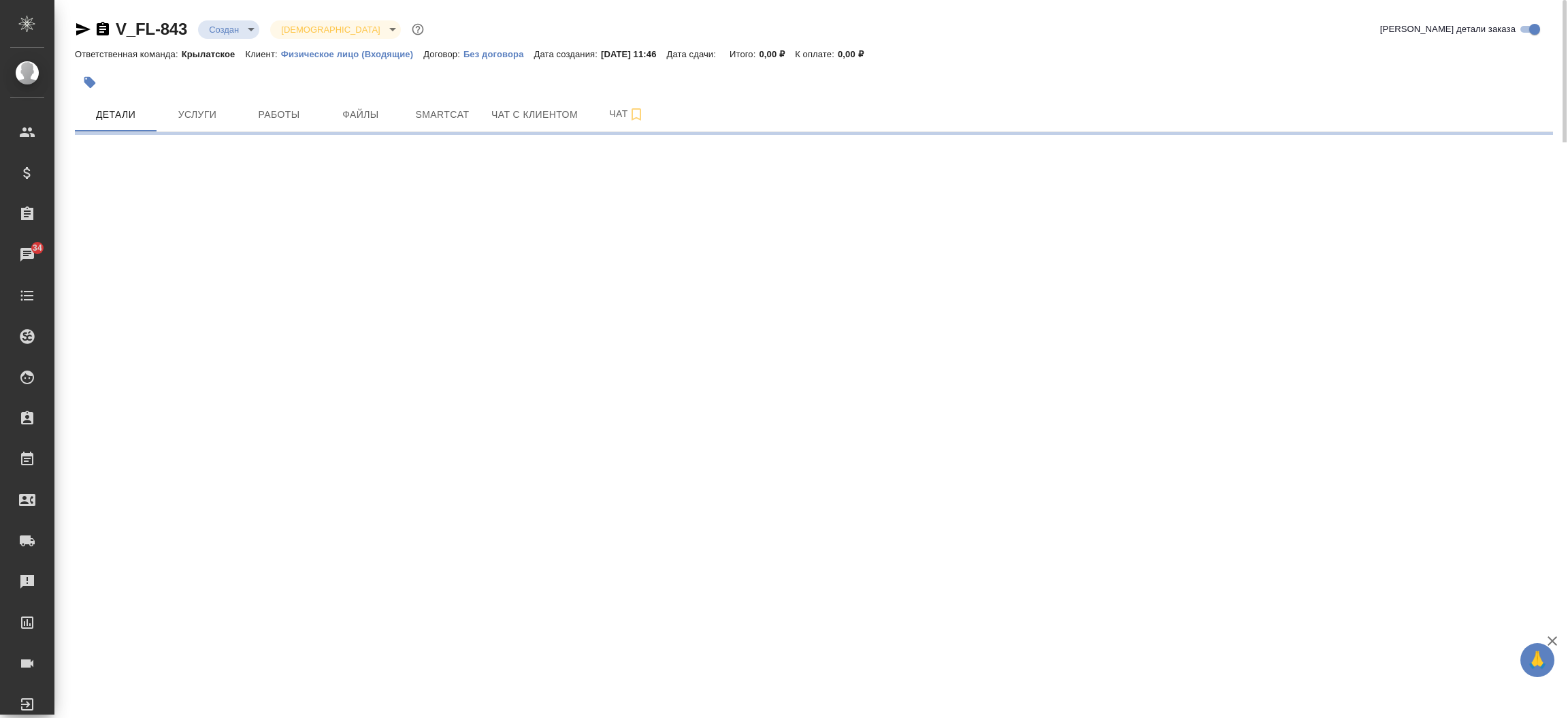
select select "RU"
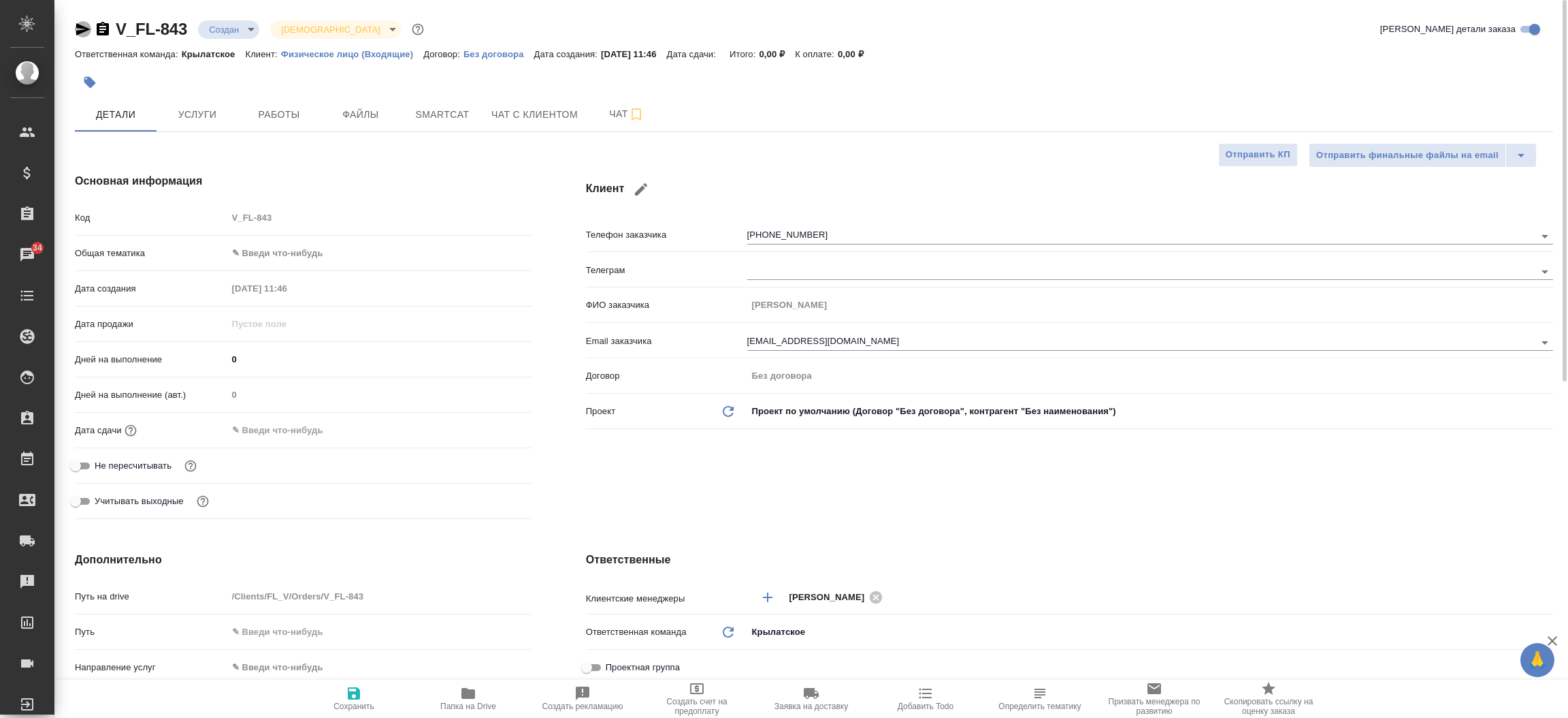
type textarea "x"
click at [79, 22] on icon "button" at bounding box center [83, 29] width 16 height 16
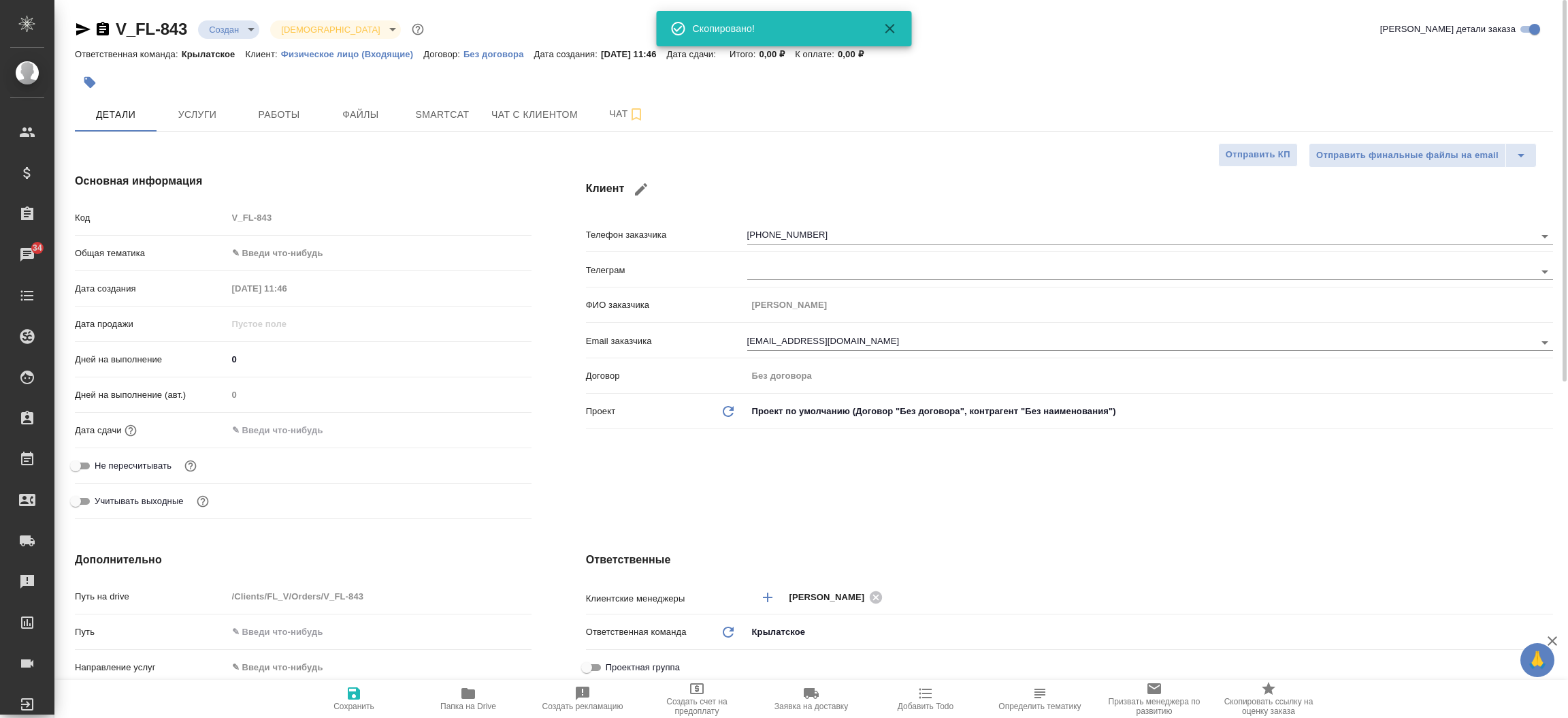
type textarea "x"
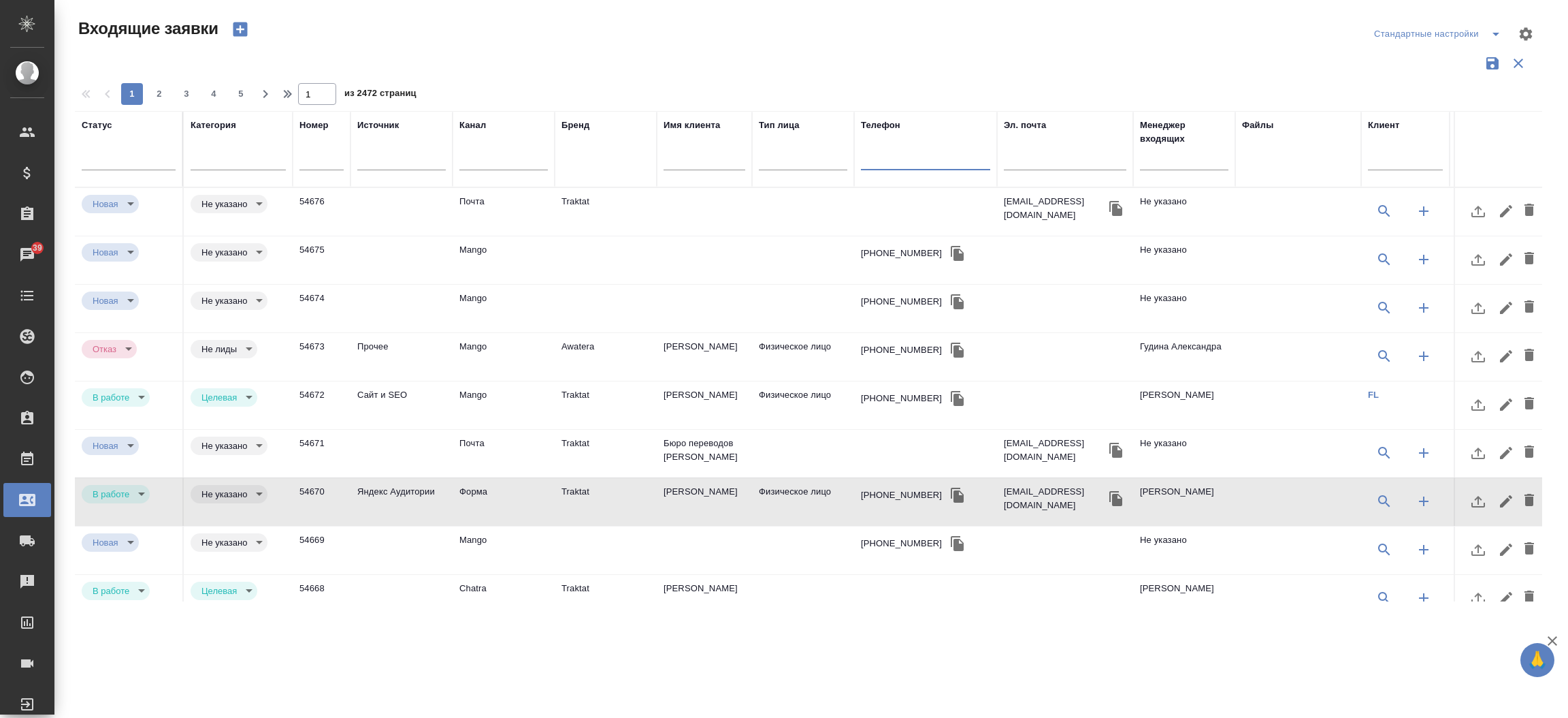
select select "RU"
click at [247, 36] on icon "button" at bounding box center [240, 29] width 19 height 19
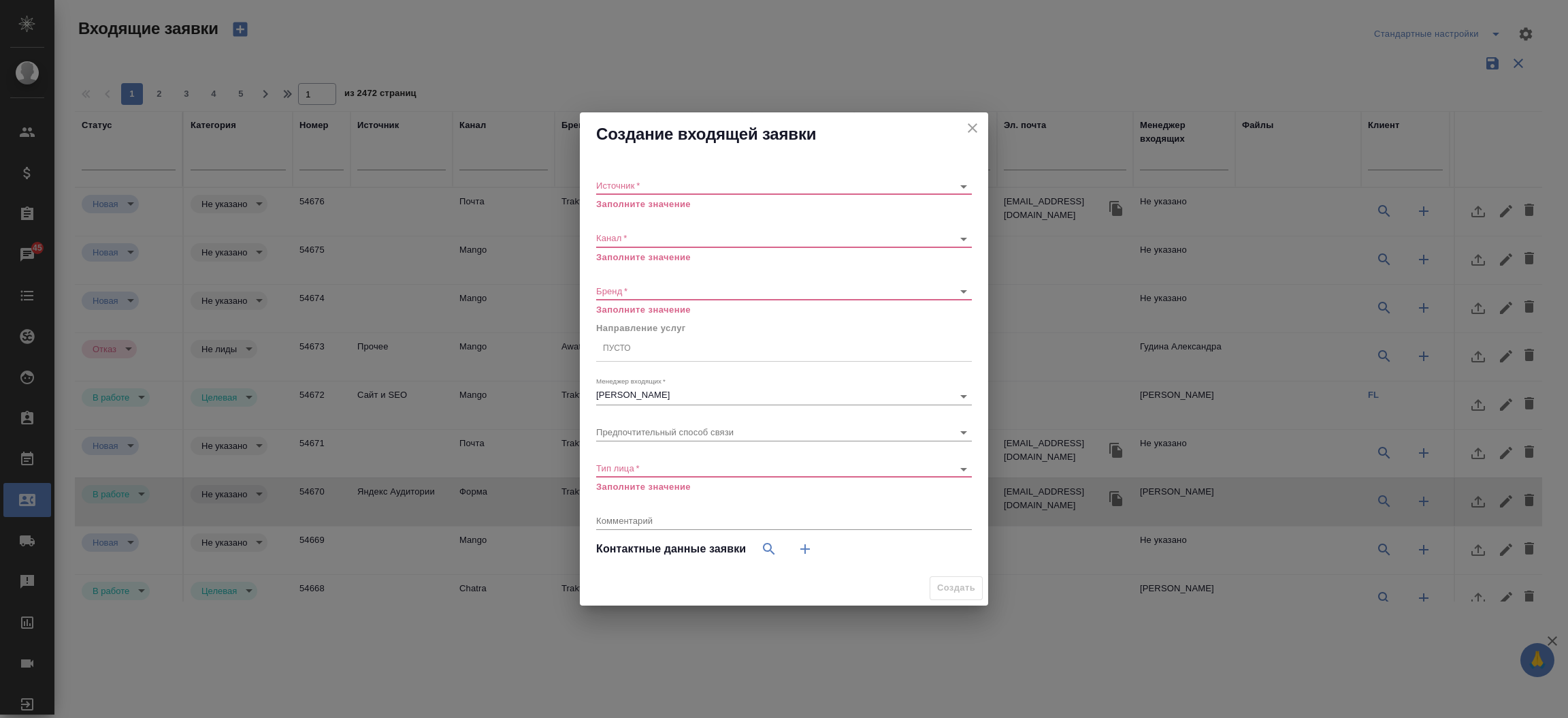
click at [616, 176] on div "Источник   * ​ Заполните значение" at bounding box center [784, 189] width 376 height 44
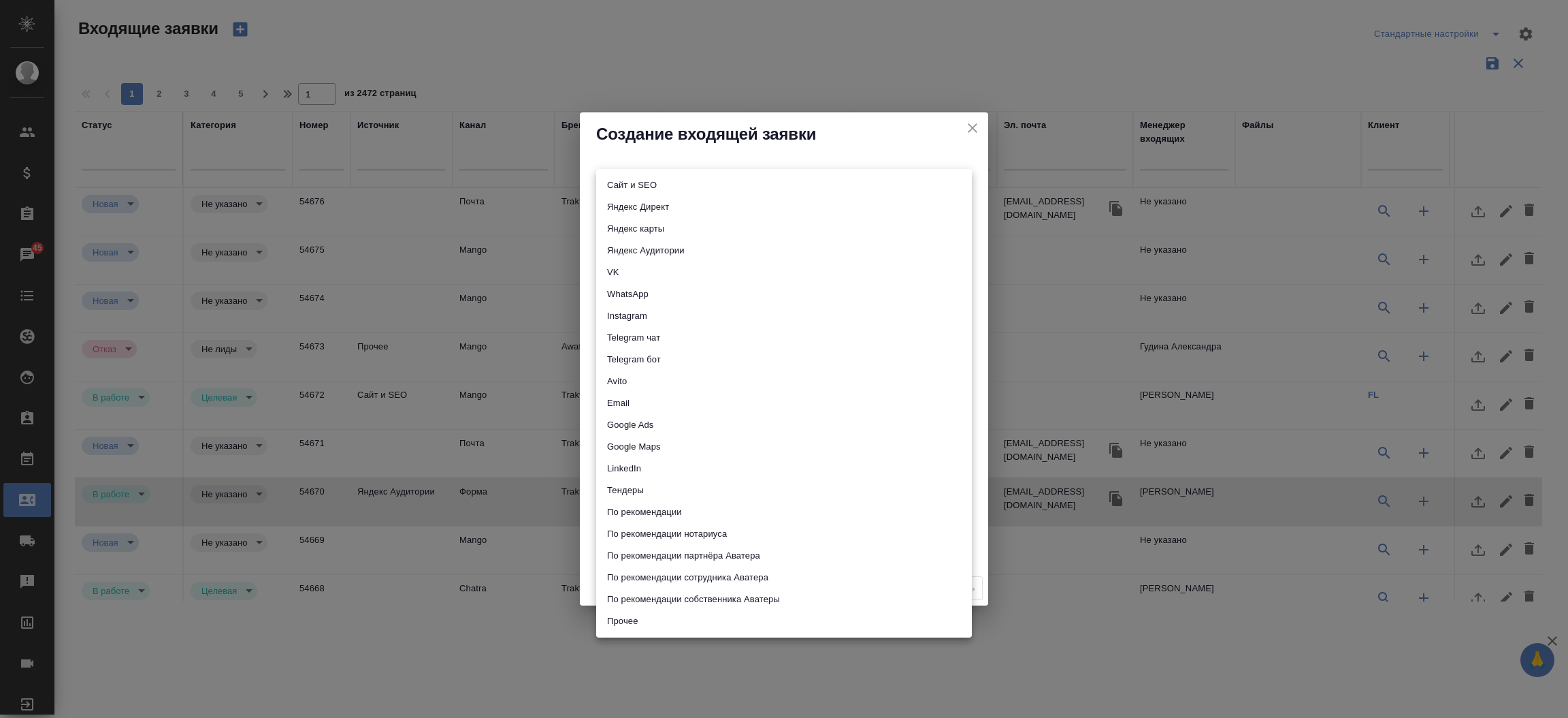
click at [612, 189] on body "🙏 .cls-1 fill:#fff; AWATERA Прутько Ирина i.prutko Клиенты Спецификации Заказы …" at bounding box center [784, 359] width 1568 height 718
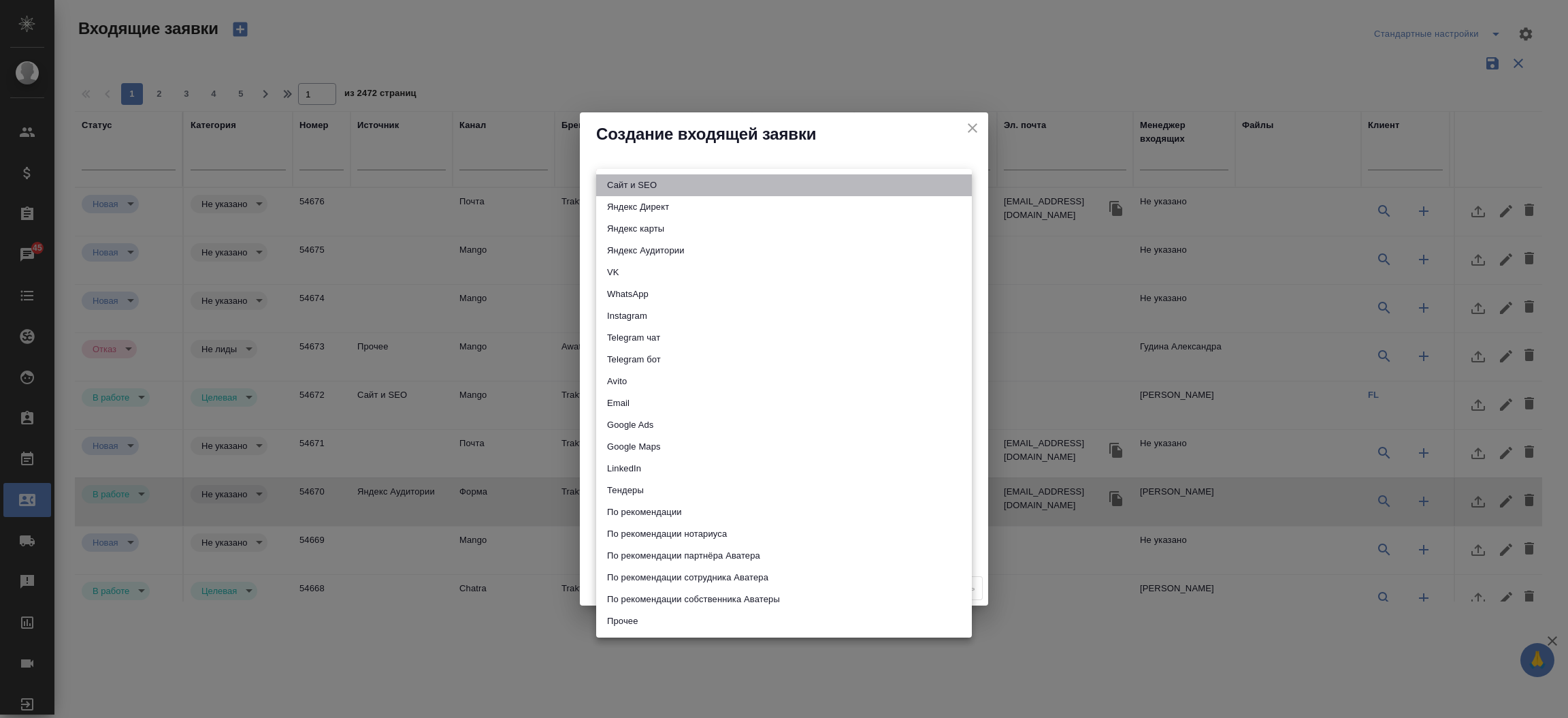
click at [612, 189] on li "Сайт и SEO" at bounding box center [784, 185] width 376 height 22
type input "seo"
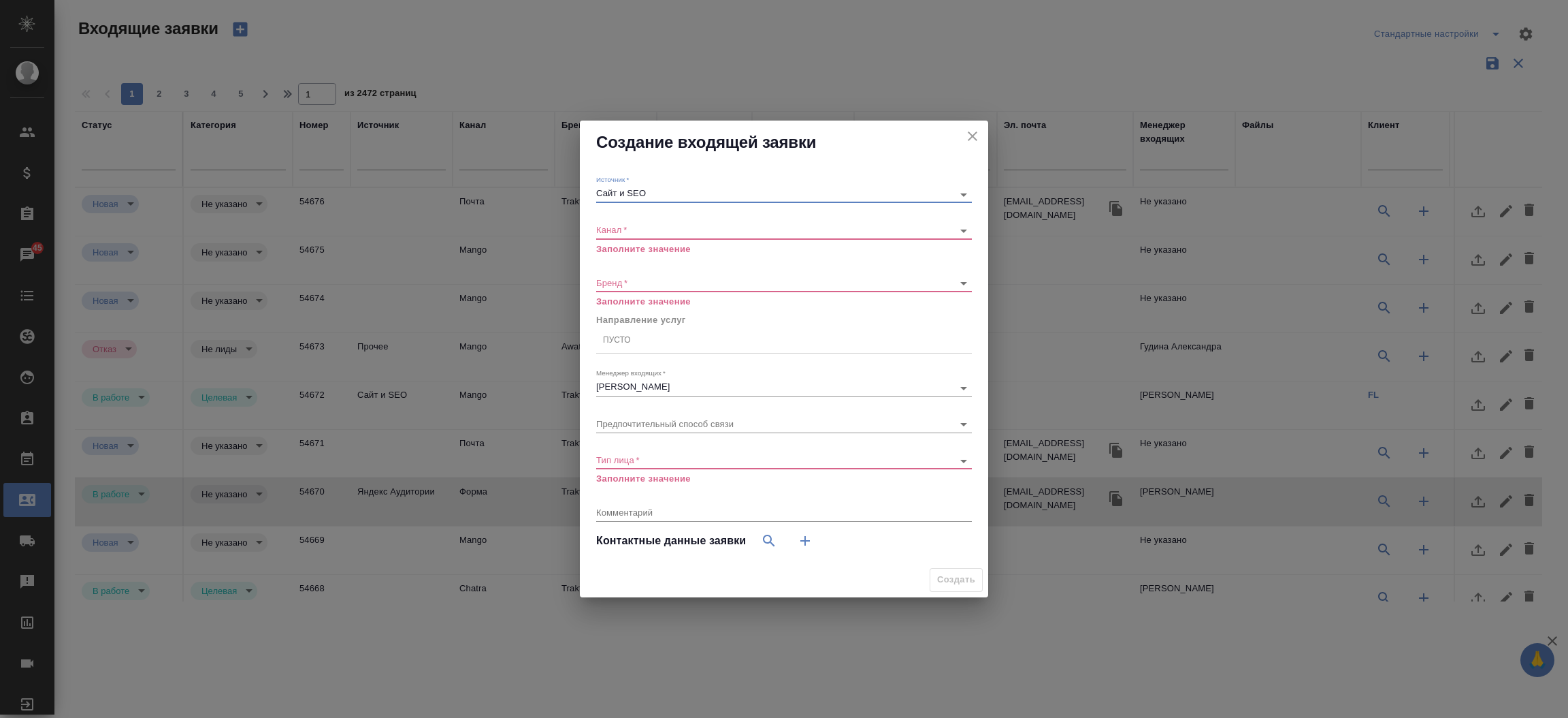
click at [616, 234] on body "🙏 .cls-1 fill:#fff; AWATERA Прутько Ирина i.prutko Клиенты Спецификации Заказы …" at bounding box center [784, 359] width 1568 height 718
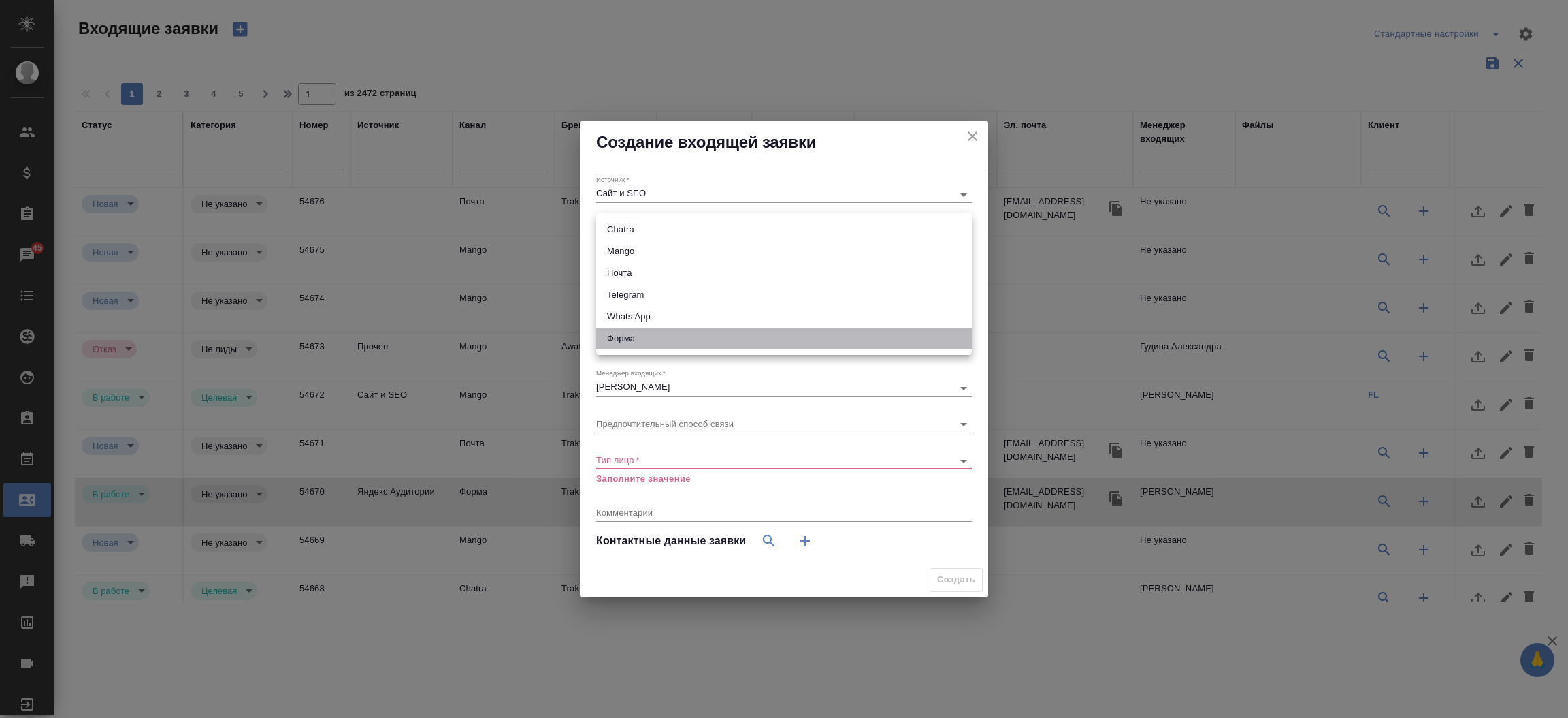
click at [610, 339] on li "Форма" at bounding box center [784, 339] width 376 height 22
type input "63623f8939da55ae86e7274a"
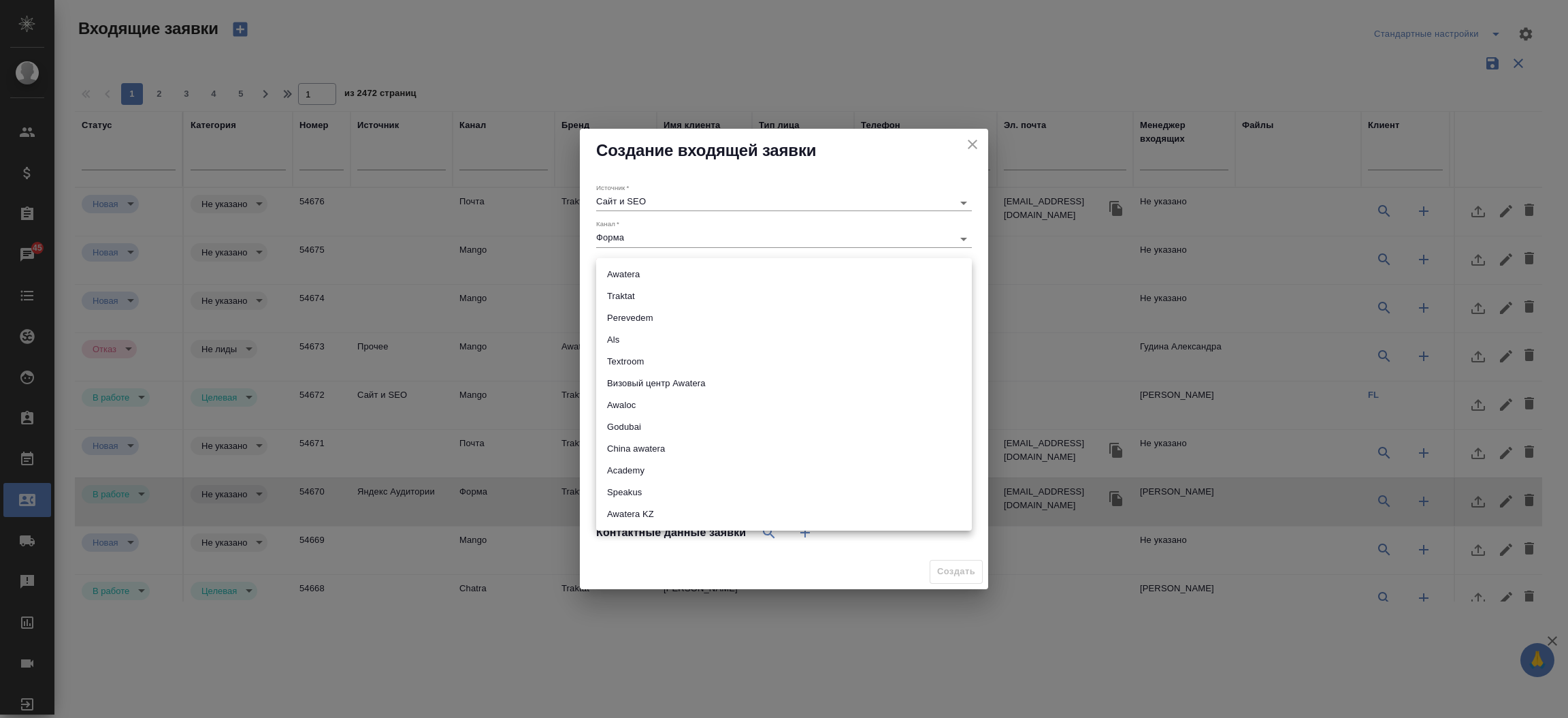
click at [603, 269] on body "🙏 .cls-1 fill:#fff; AWATERA Прутько Ирина i.prutko Клиенты Спецификации Заказы …" at bounding box center [784, 359] width 1568 height 718
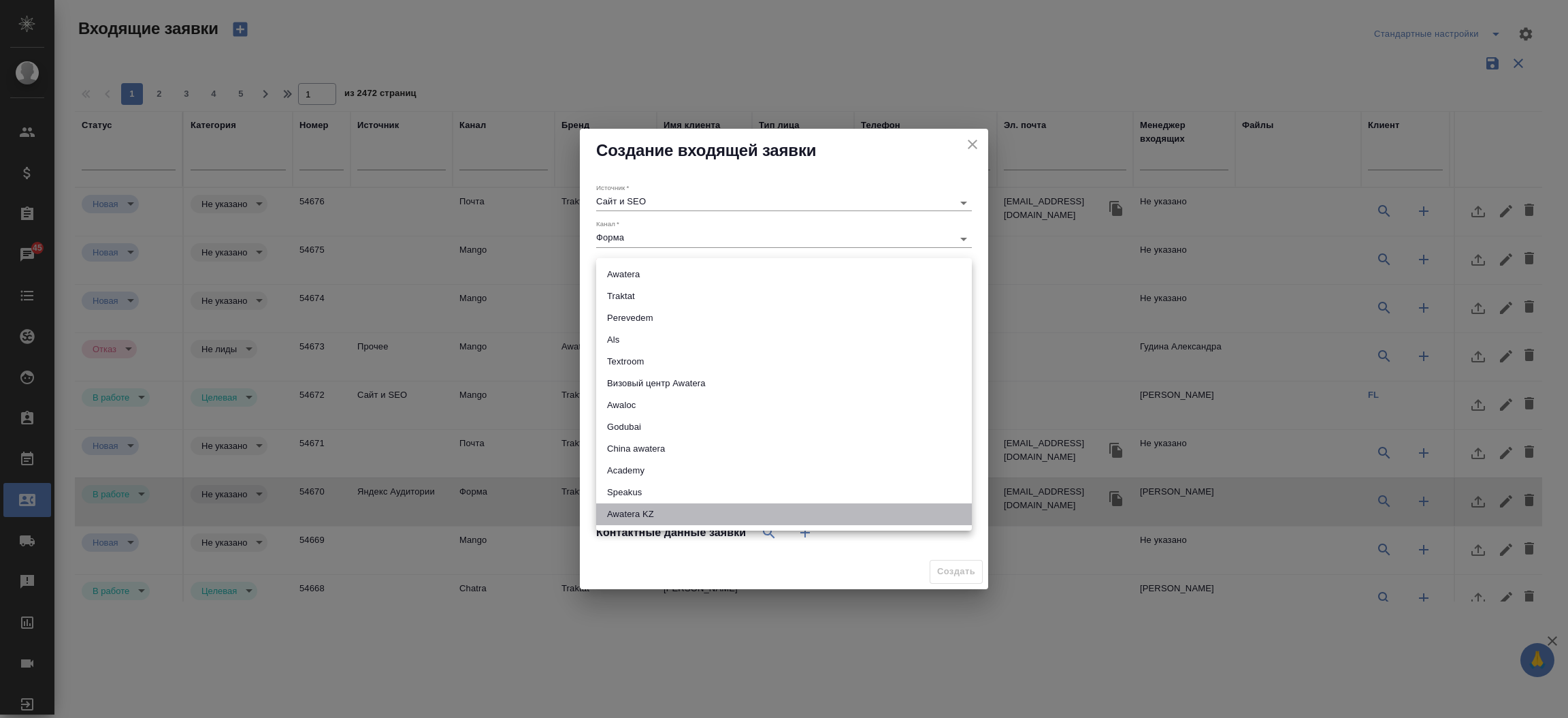
click at [680, 509] on li "Awatera KZ" at bounding box center [784, 514] width 376 height 22
type input "awateraKz"
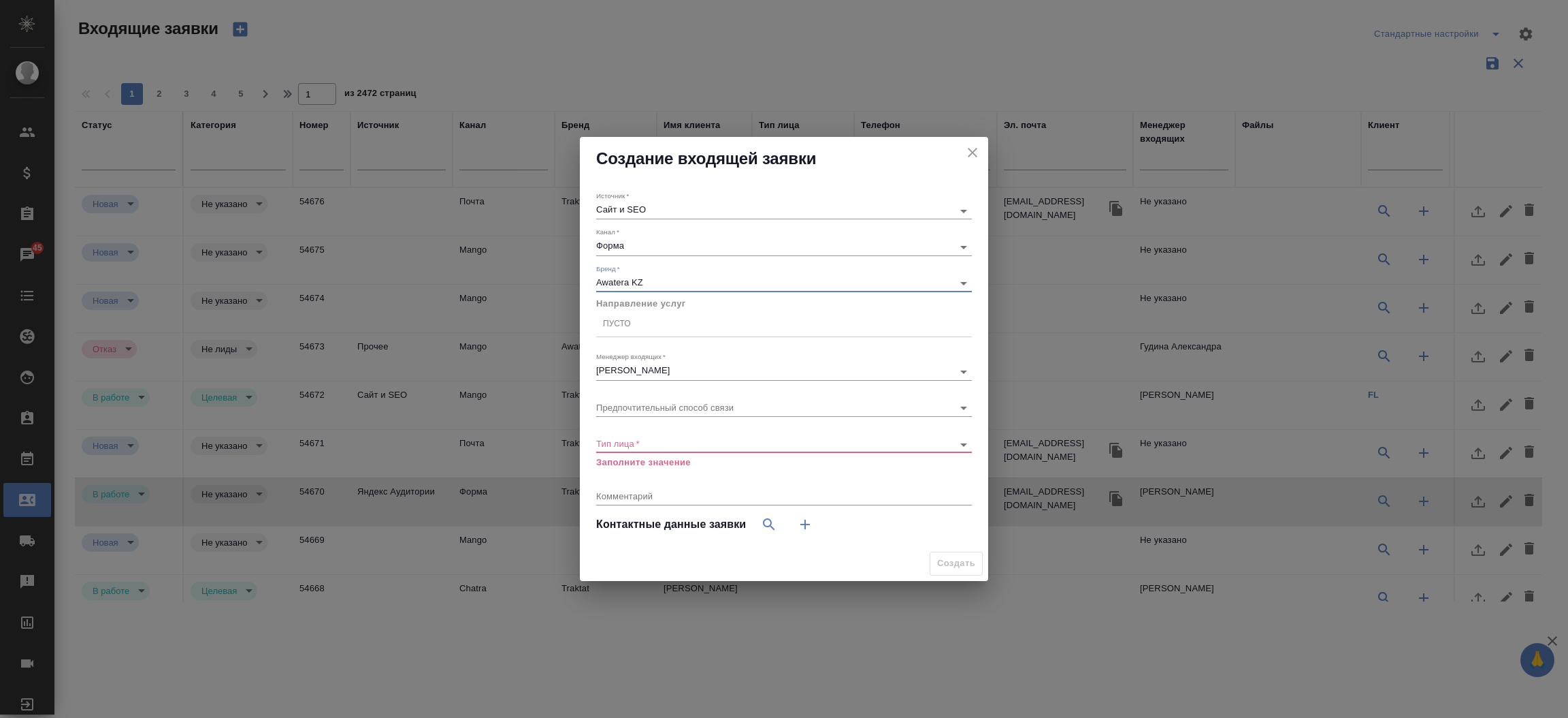
click at [659, 326] on div "Пусто" at bounding box center [784, 324] width 376 height 19
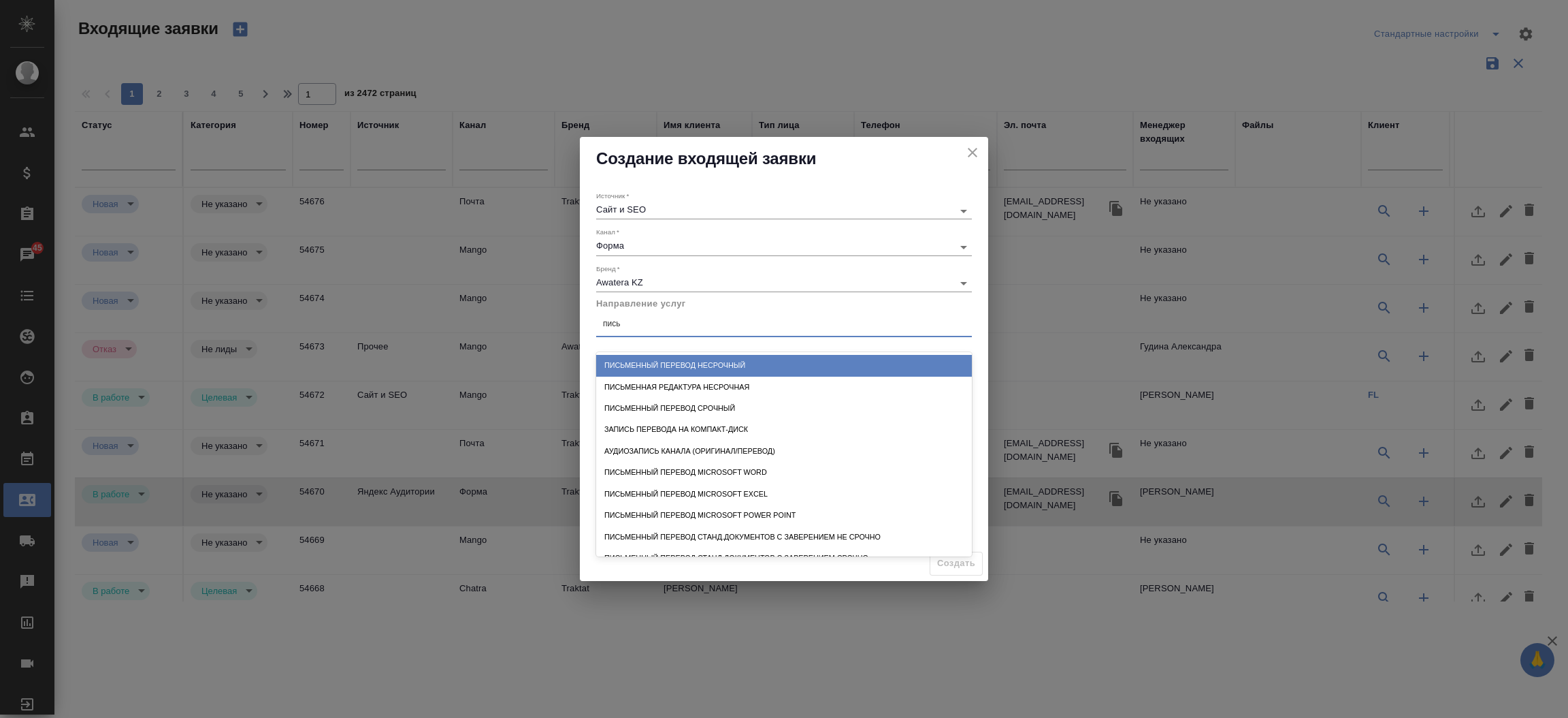
type input "письм"
click at [706, 358] on div "Письменный перевод несрочный" at bounding box center [784, 365] width 376 height 21
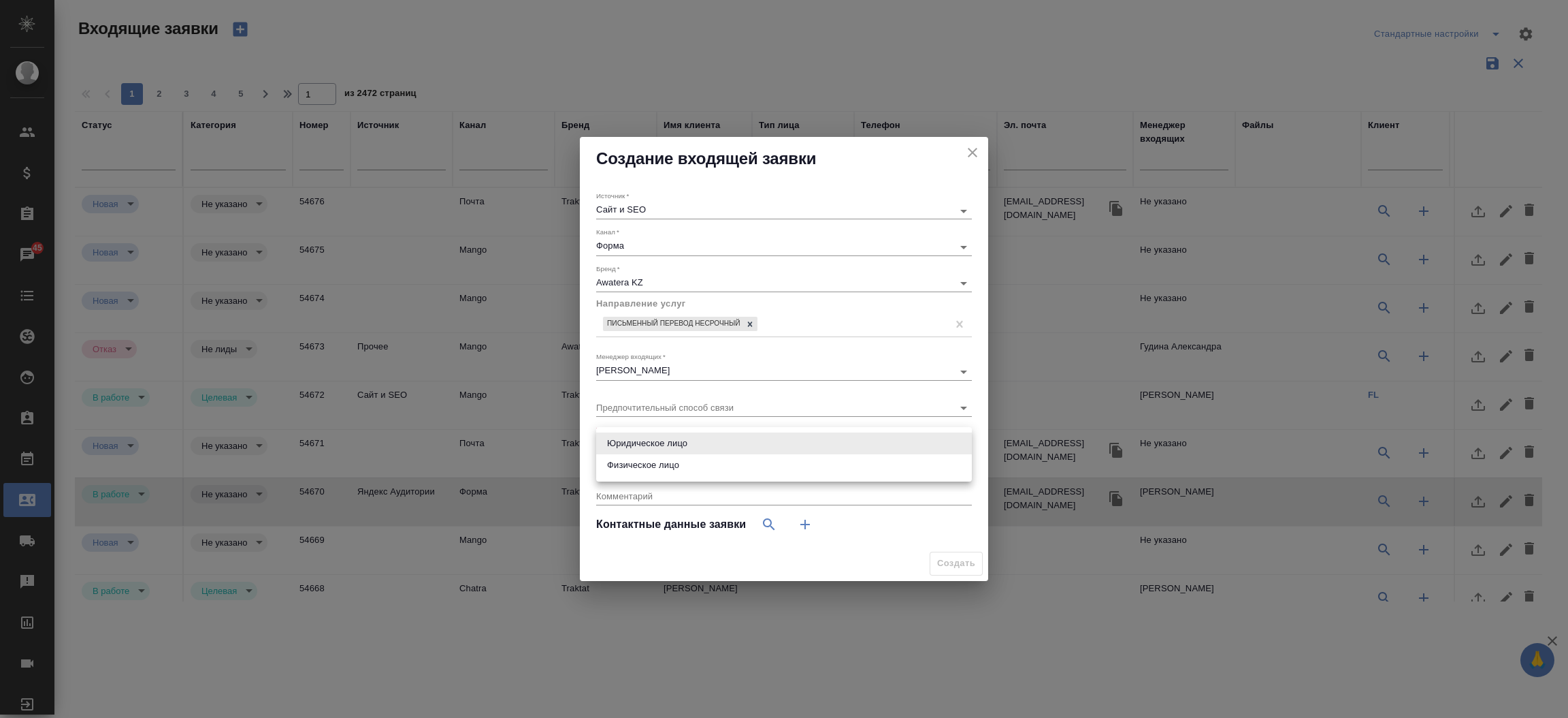
click at [635, 443] on body "🙏 .cls-1 fill:#fff; AWATERA Прутько Ирина i.prutko Клиенты Спецификации Заказы …" at bounding box center [784, 359] width 1568 height 718
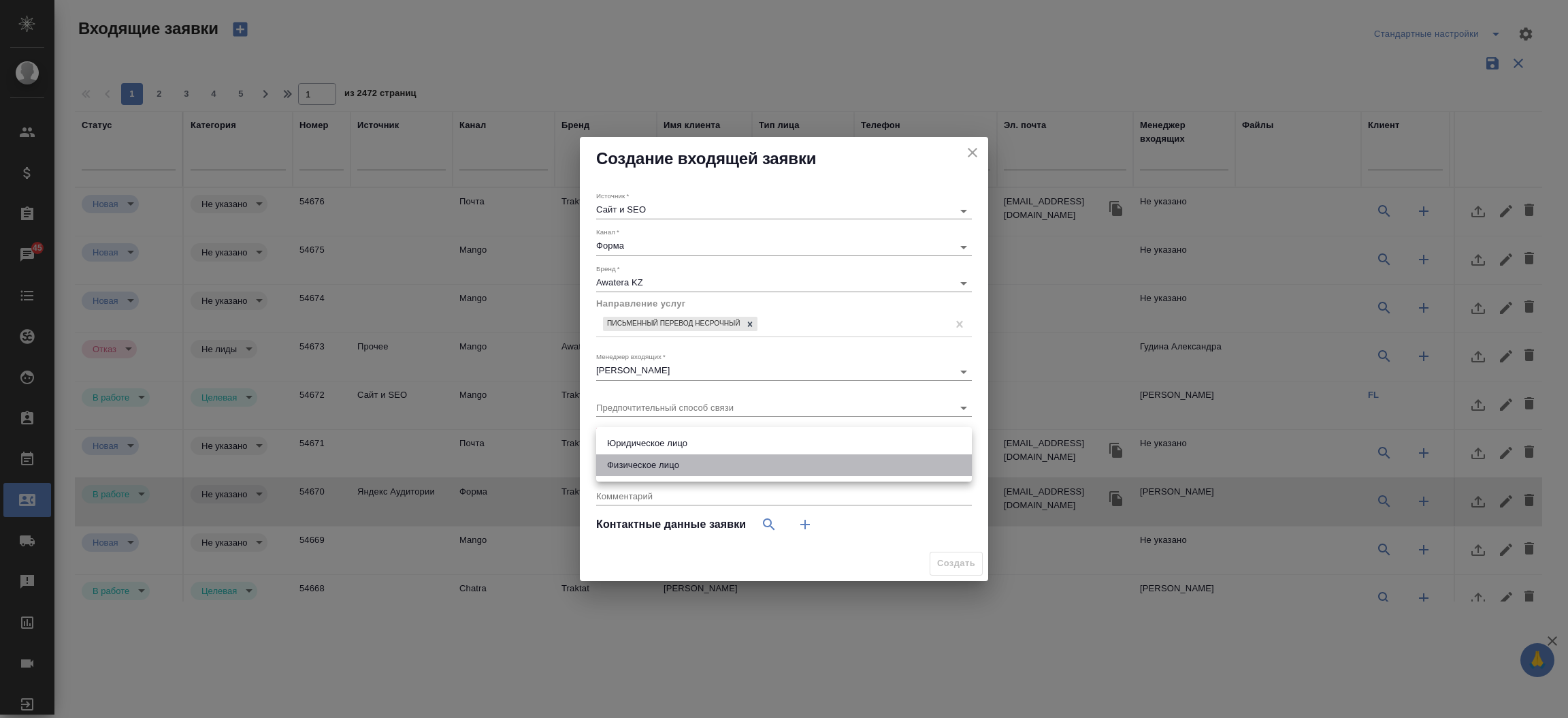
click at [630, 468] on li "Физическое лицо" at bounding box center [784, 465] width 376 height 22
type input "private"
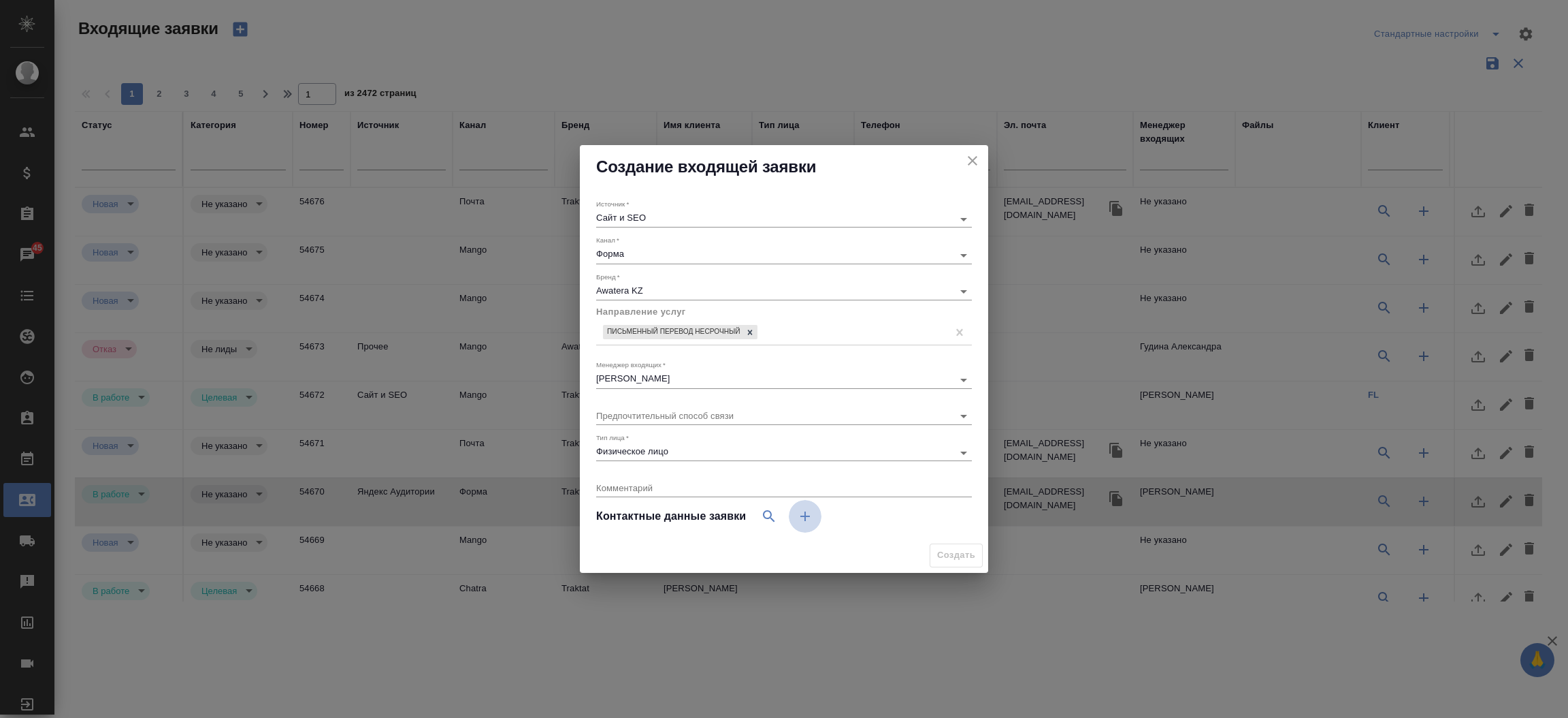
click at [804, 527] on button "button" at bounding box center [805, 516] width 33 height 33
select select "RU"
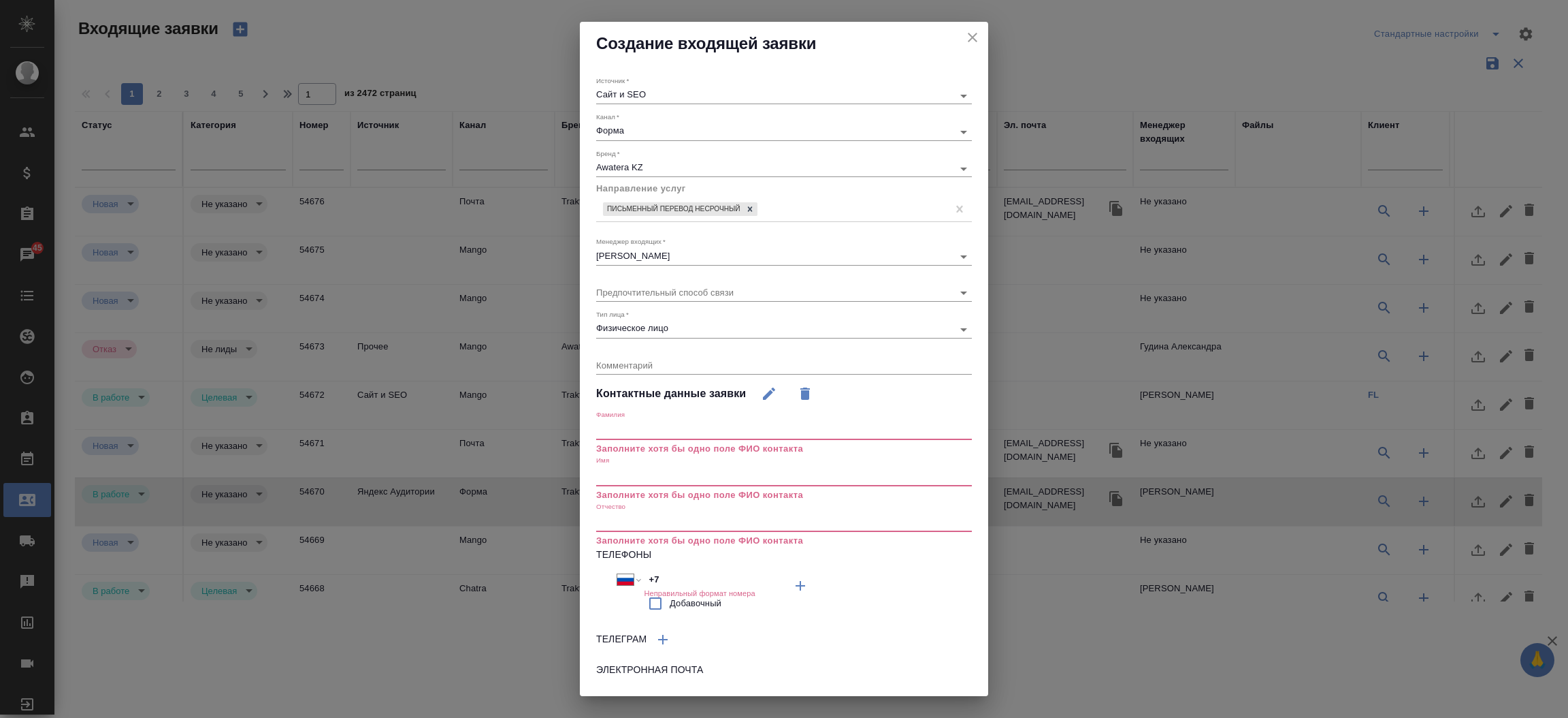
click at [643, 421] on input "text" at bounding box center [784, 430] width 376 height 19
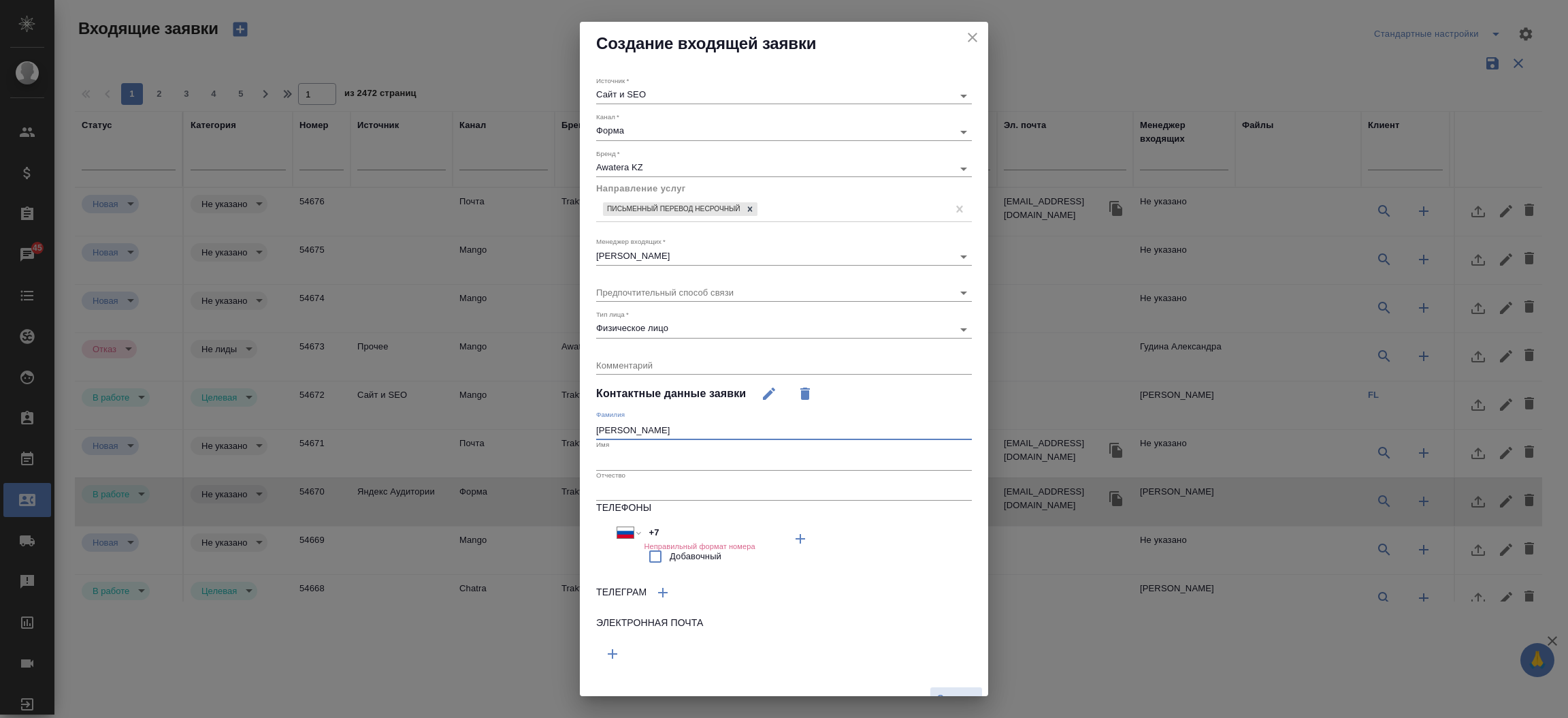
type input "[PERSON_NAME]"
click at [653, 451] on input "text" at bounding box center [784, 460] width 376 height 19
type input "Мирас"
click at [683, 523] on input "+7" at bounding box center [703, 532] width 119 height 19
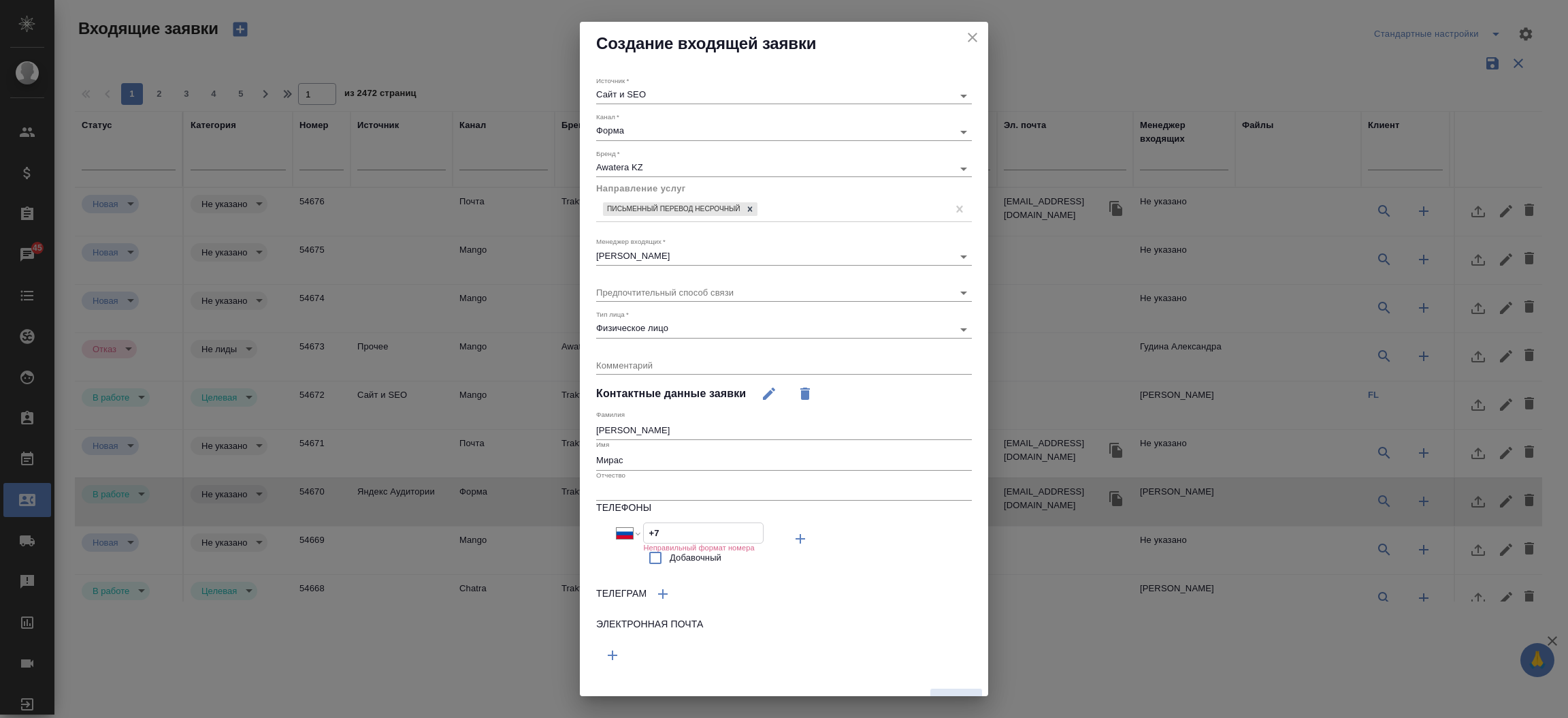
click at [683, 523] on input "+7" at bounding box center [703, 532] width 119 height 19
paste input "747 654 066"
type input "[PHONE_NUMBER]"
select select "KZ"
type input "[PHONE_NUMBER]"
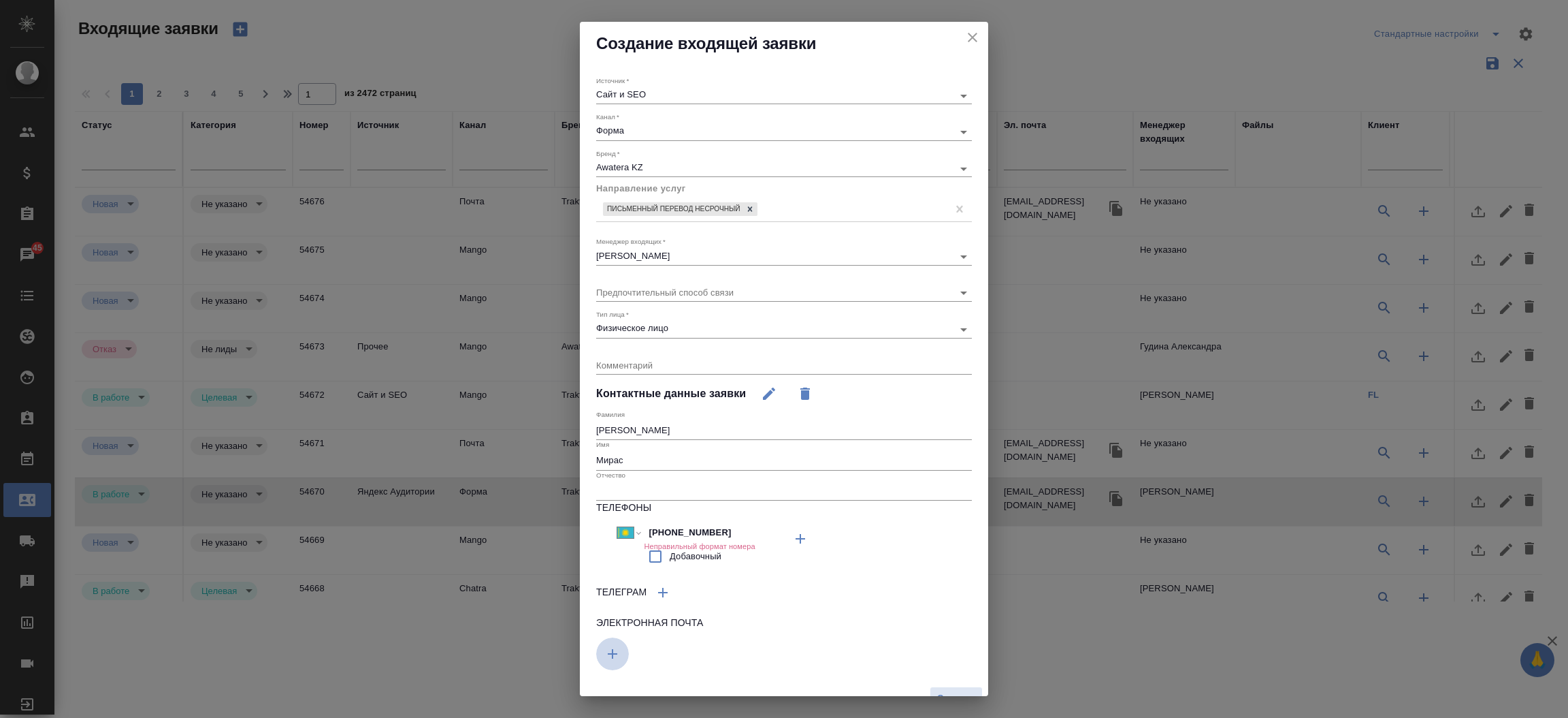
click at [608, 658] on icon "button" at bounding box center [612, 653] width 16 height 16
drag, startPoint x: 627, startPoint y: 633, endPoint x: 617, endPoint y: 648, distance: 18.0
click at [617, 648] on div "Электронная почта Поле не может быть пустым" at bounding box center [784, 657] width 376 height 83
click at [617, 648] on input "text" at bounding box center [690, 651] width 187 height 17
paste input "[EMAIL_ADDRESS][DOMAIN_NAME]"
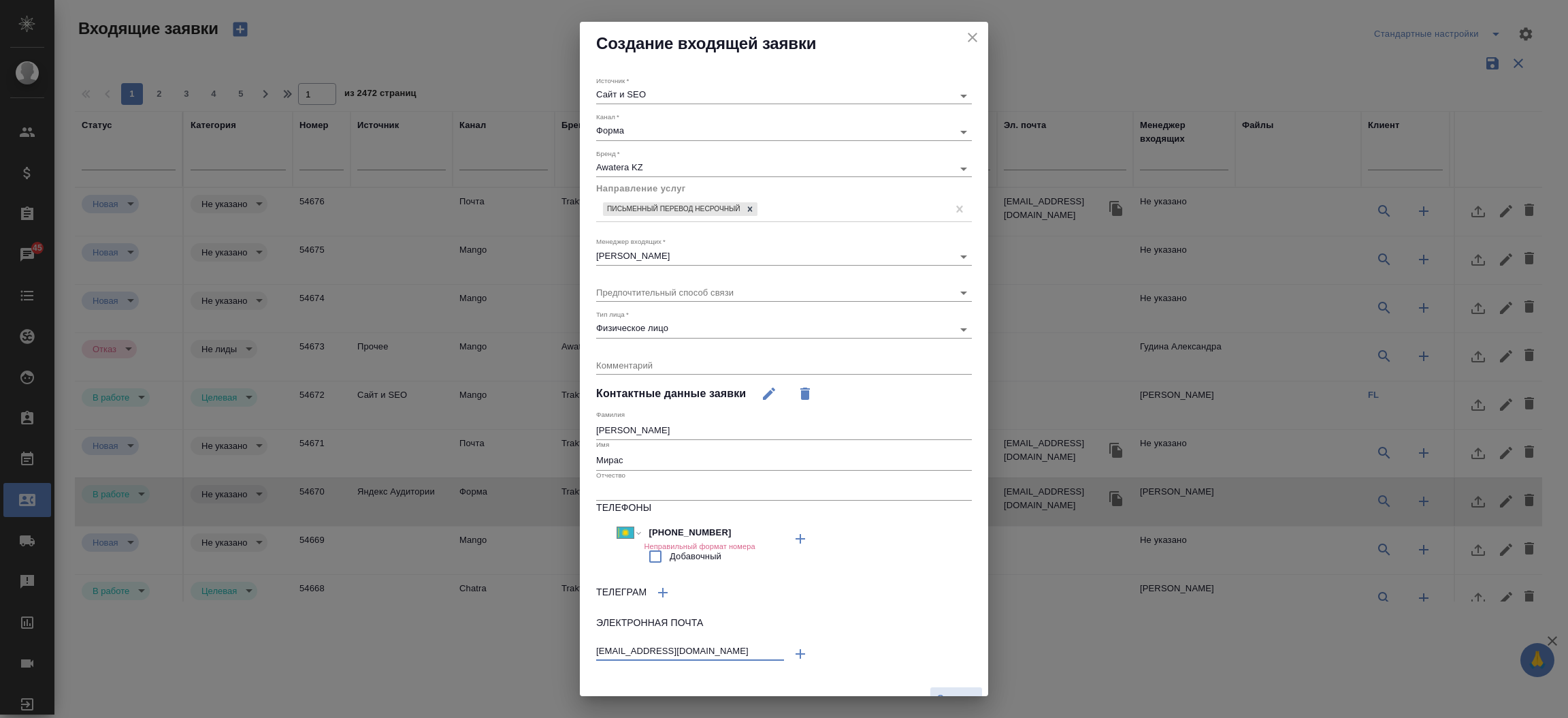
type input "[EMAIL_ADDRESS][DOMAIN_NAME]"
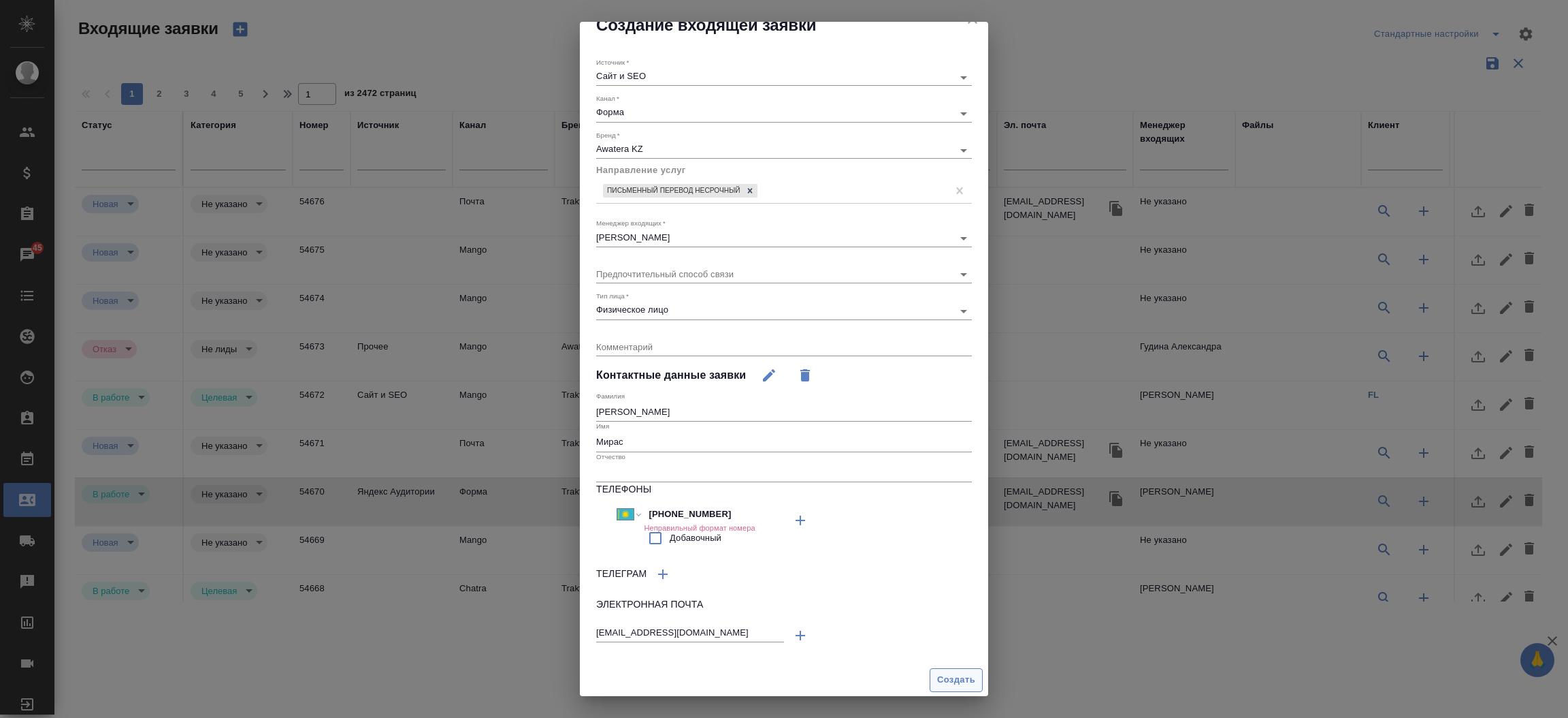
click at [937, 676] on span "Создать" at bounding box center [956, 680] width 38 height 16
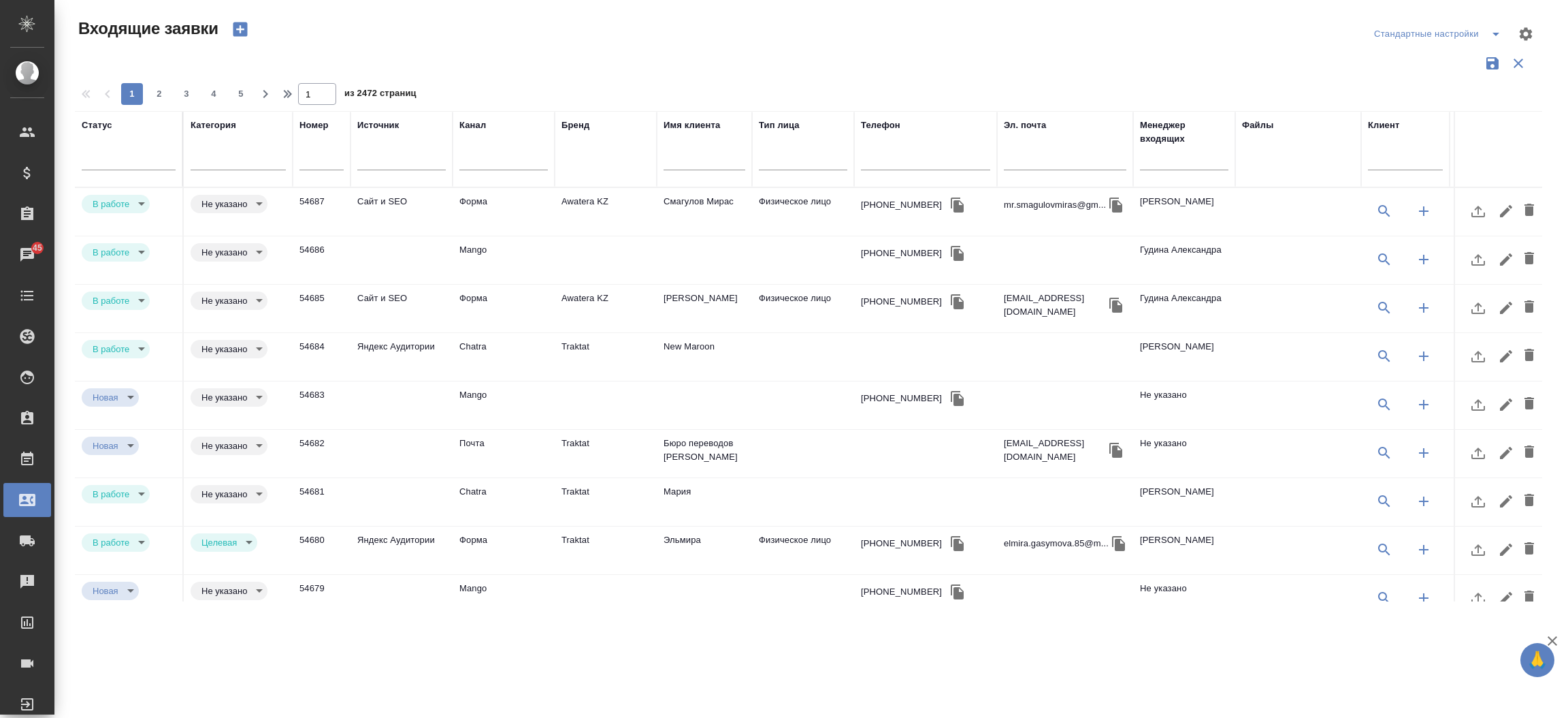
click at [589, 208] on td "Awatera KZ" at bounding box center [605, 211] width 102 height 47
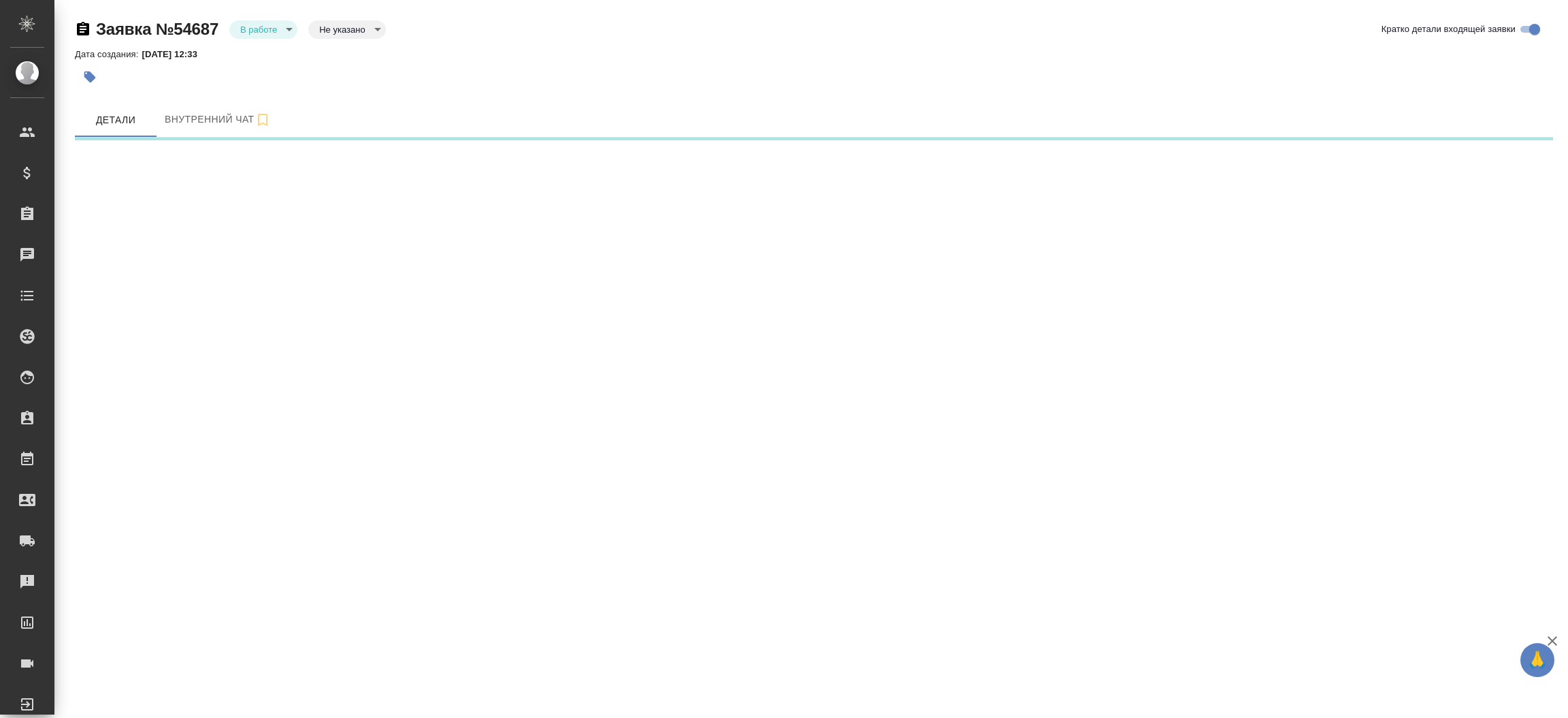
select select "RU"
select select "KZ"
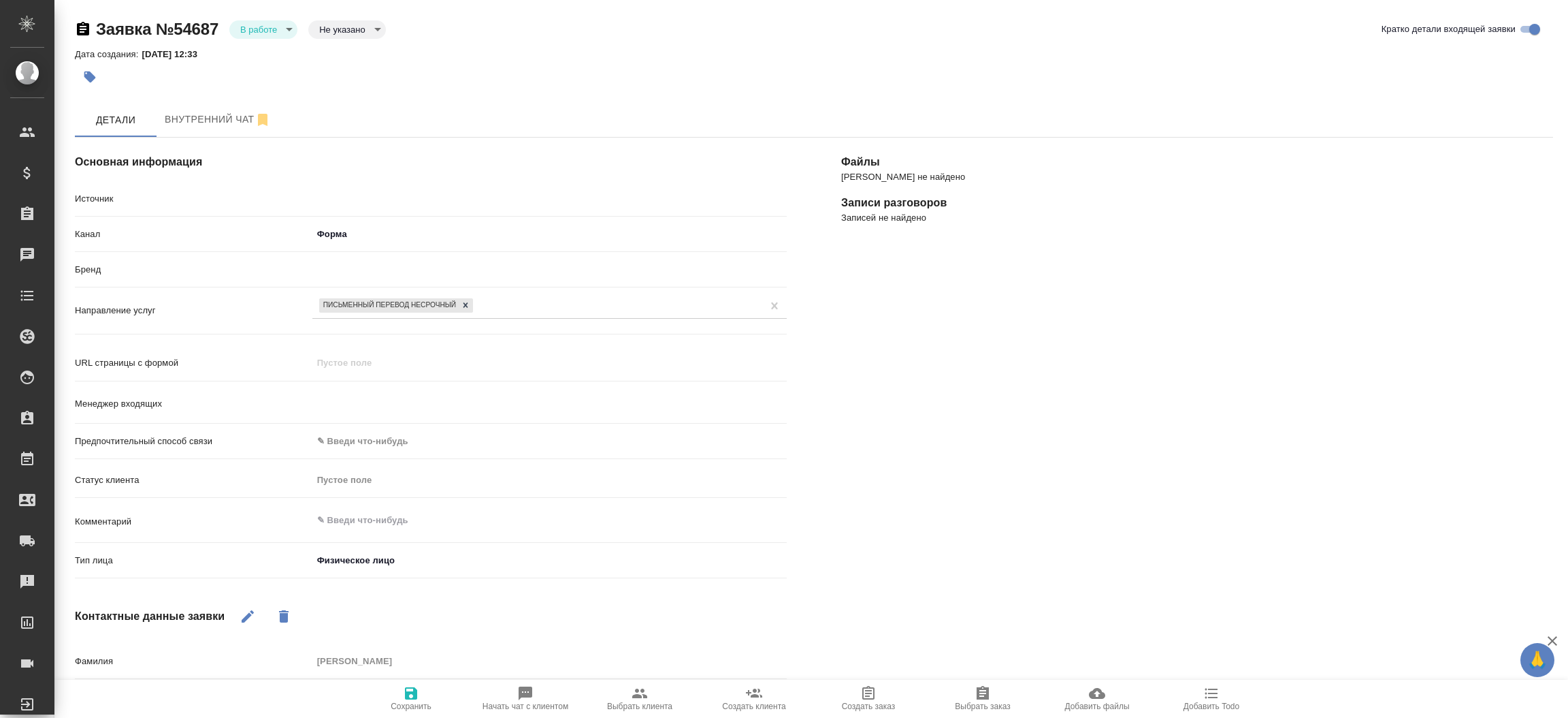
type textarea "x"
type input "[PERSON_NAME]"
type textarea "x"
click at [830, 276] on div "[PERSON_NAME] не найдено Записи разговоров Записей не найдено" at bounding box center [1197, 532] width 767 height 843
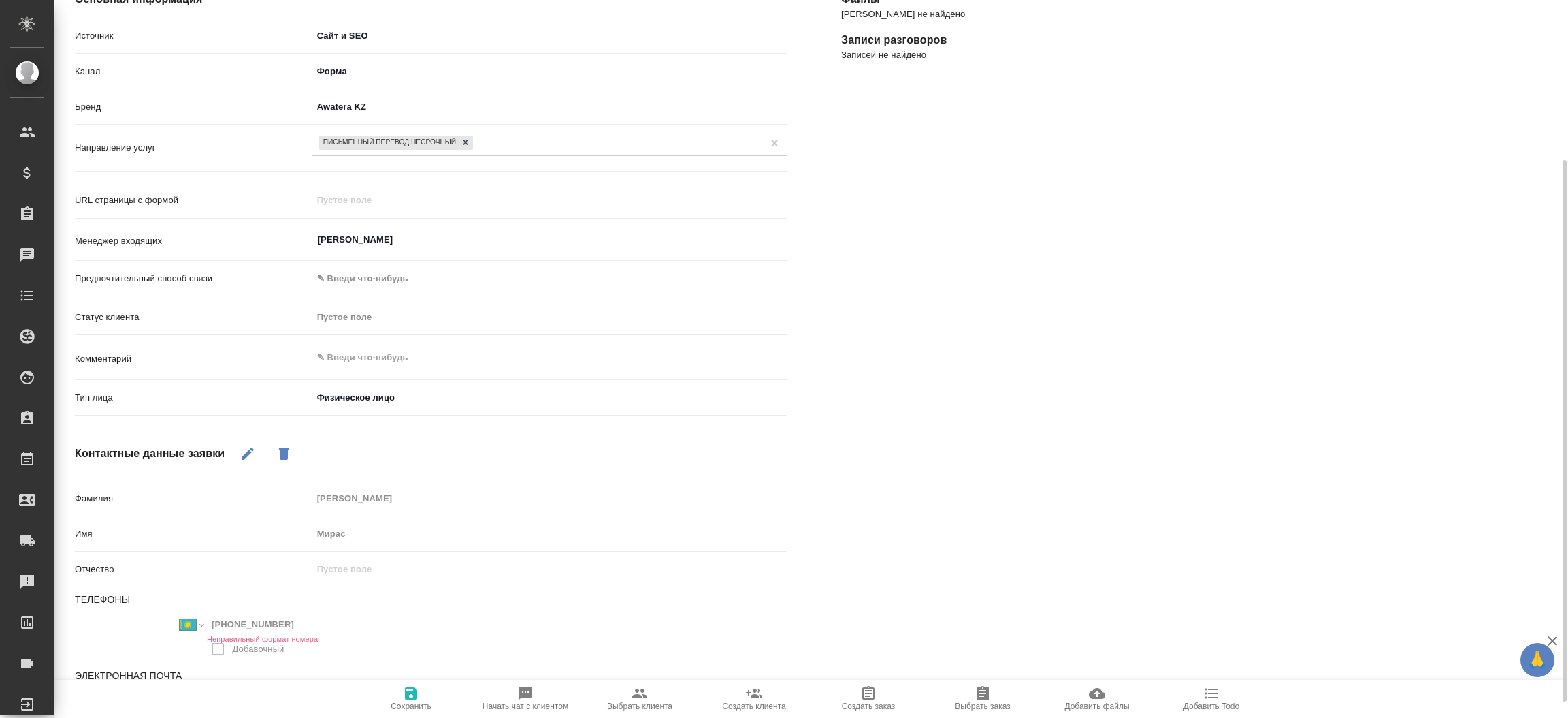
scroll to position [234, 0]
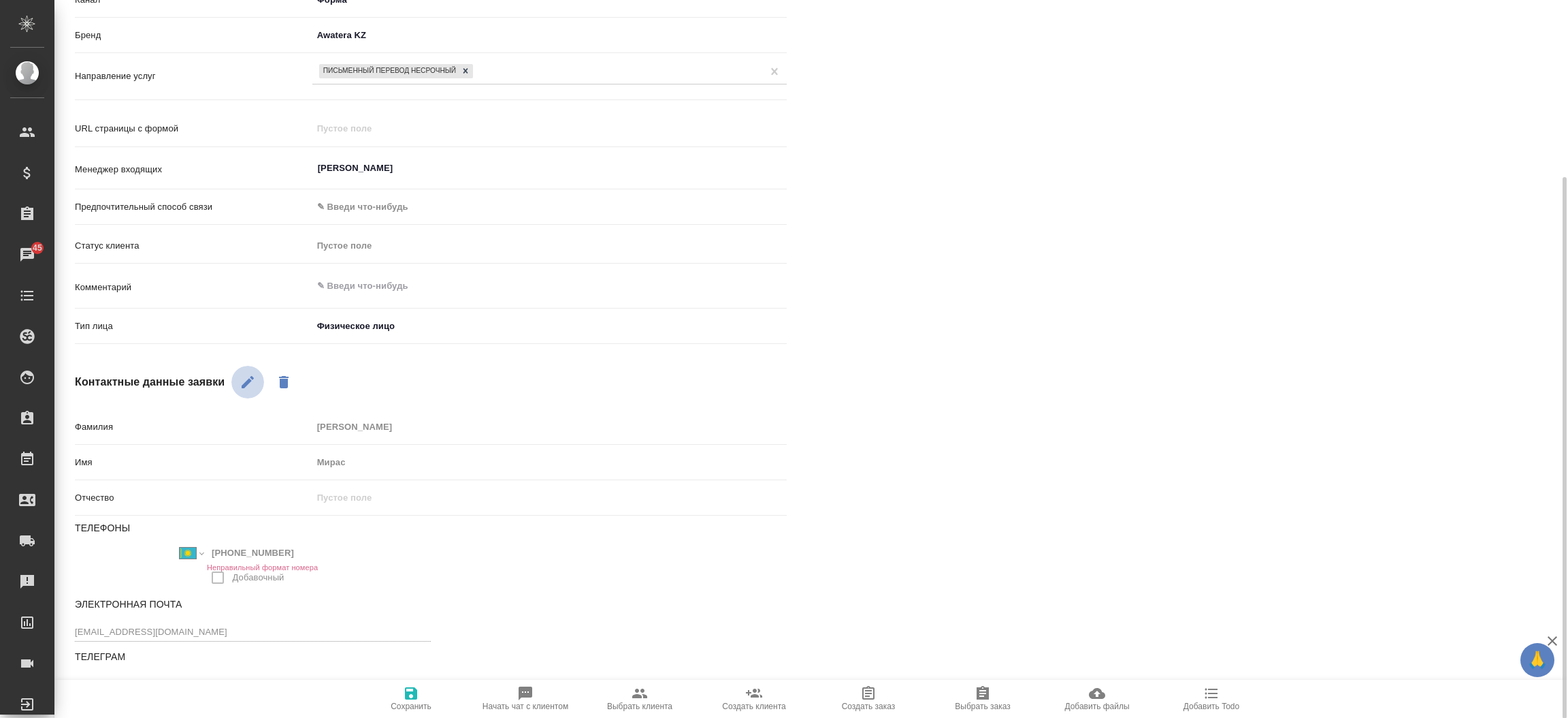
click at [236, 384] on button "button" at bounding box center [247, 382] width 33 height 33
click at [296, 553] on input "[PHONE_NUMBER]" at bounding box center [266, 552] width 119 height 19
type input "[PHONE_NUMBER]"
type textarea "x"
type input "[PHONE_NUMBER]"
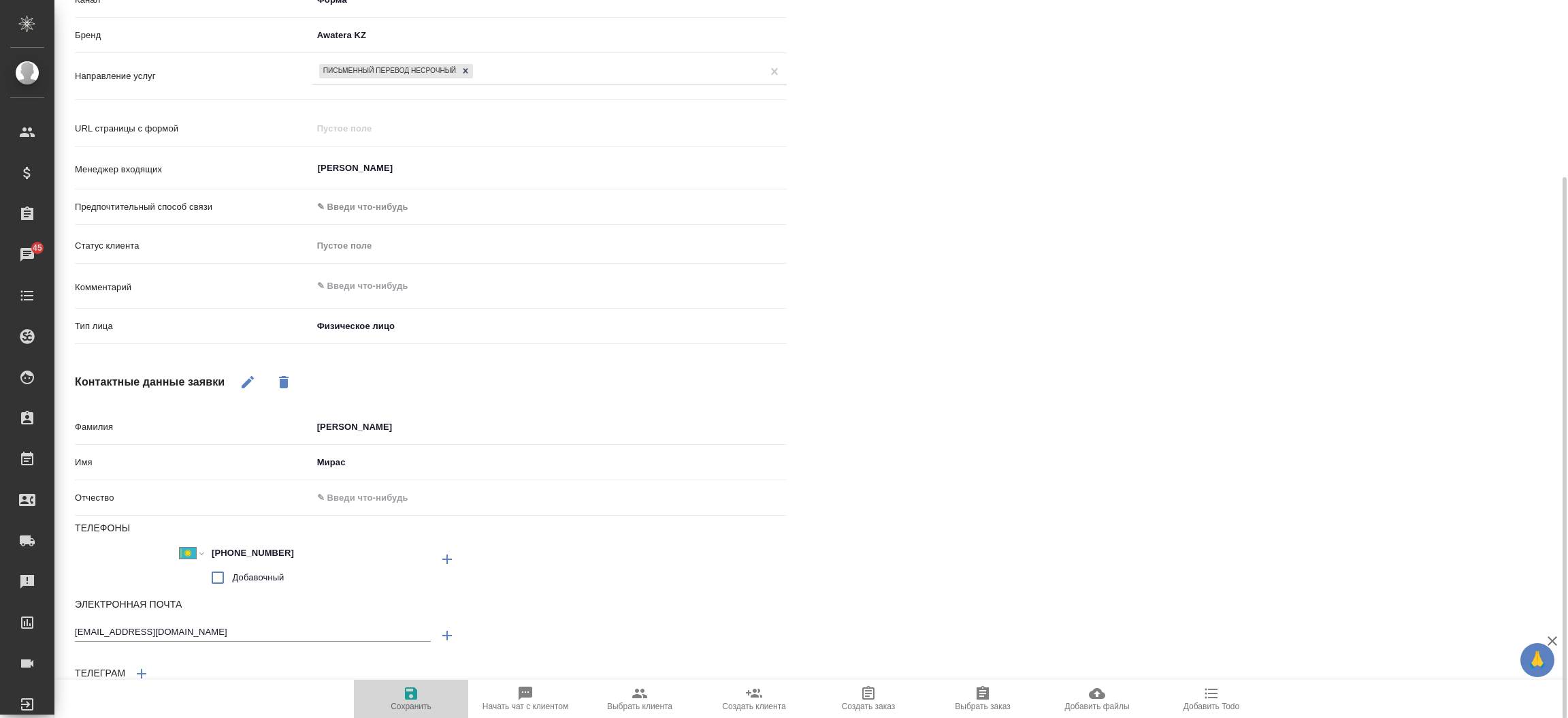
click at [409, 708] on span "Сохранить" at bounding box center [411, 705] width 41 height 9
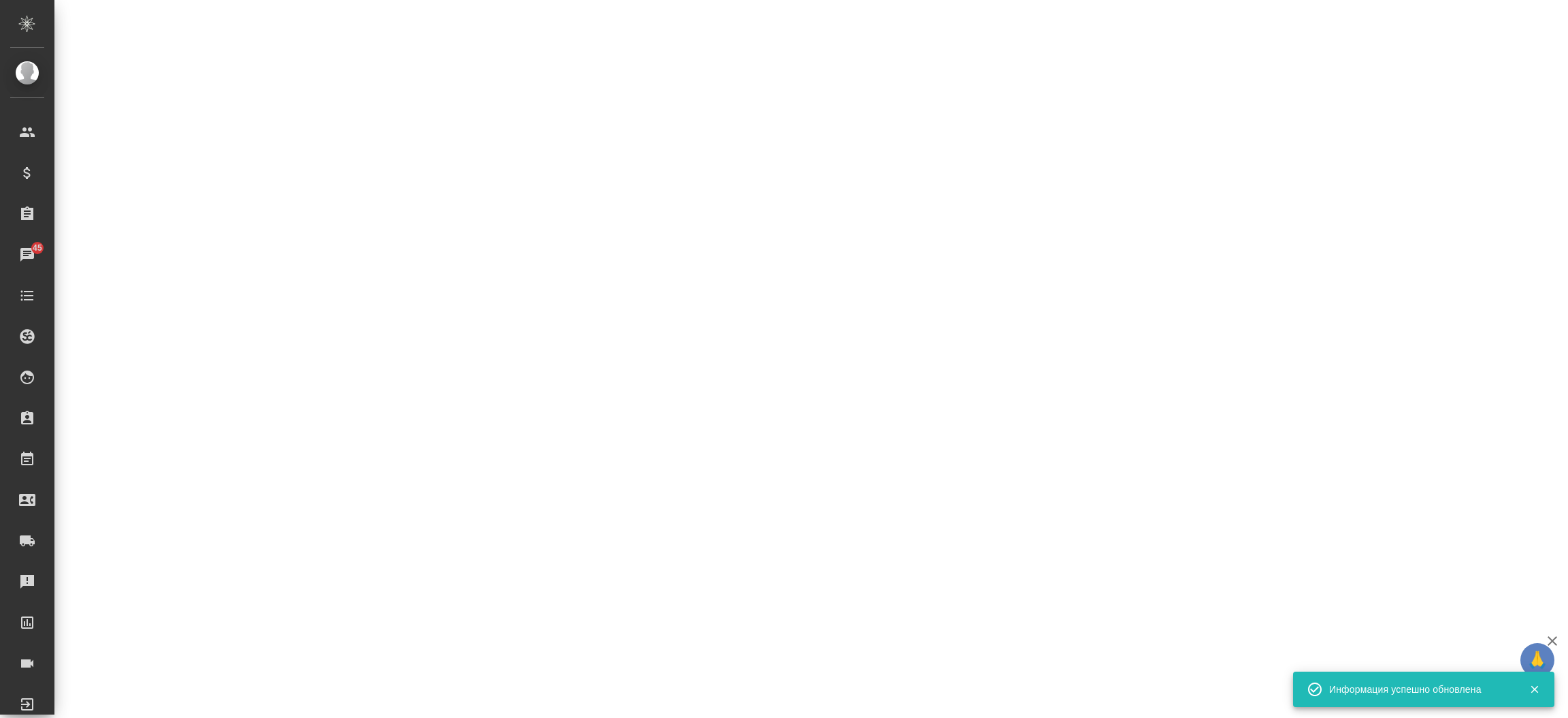
select select "RU"
select select "KZ"
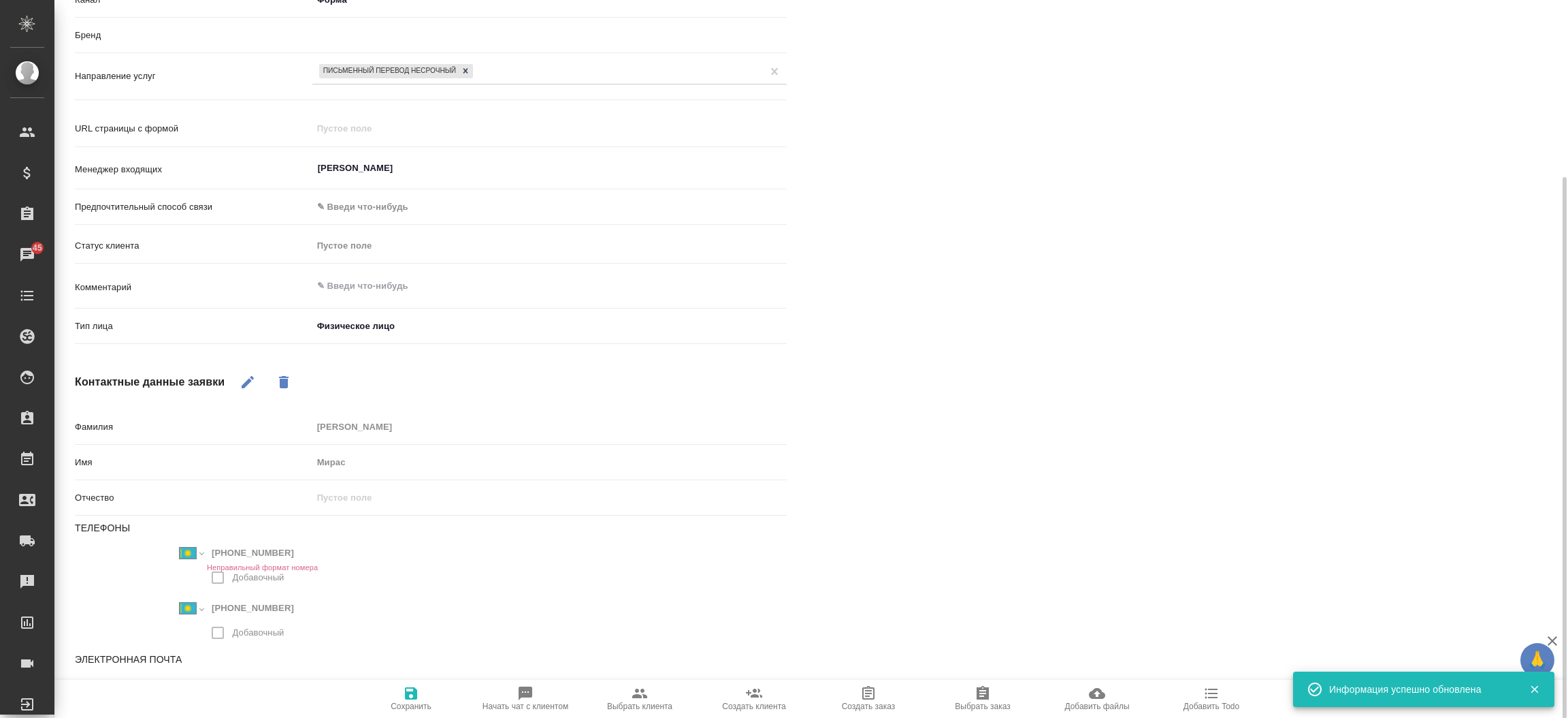
type textarea "x"
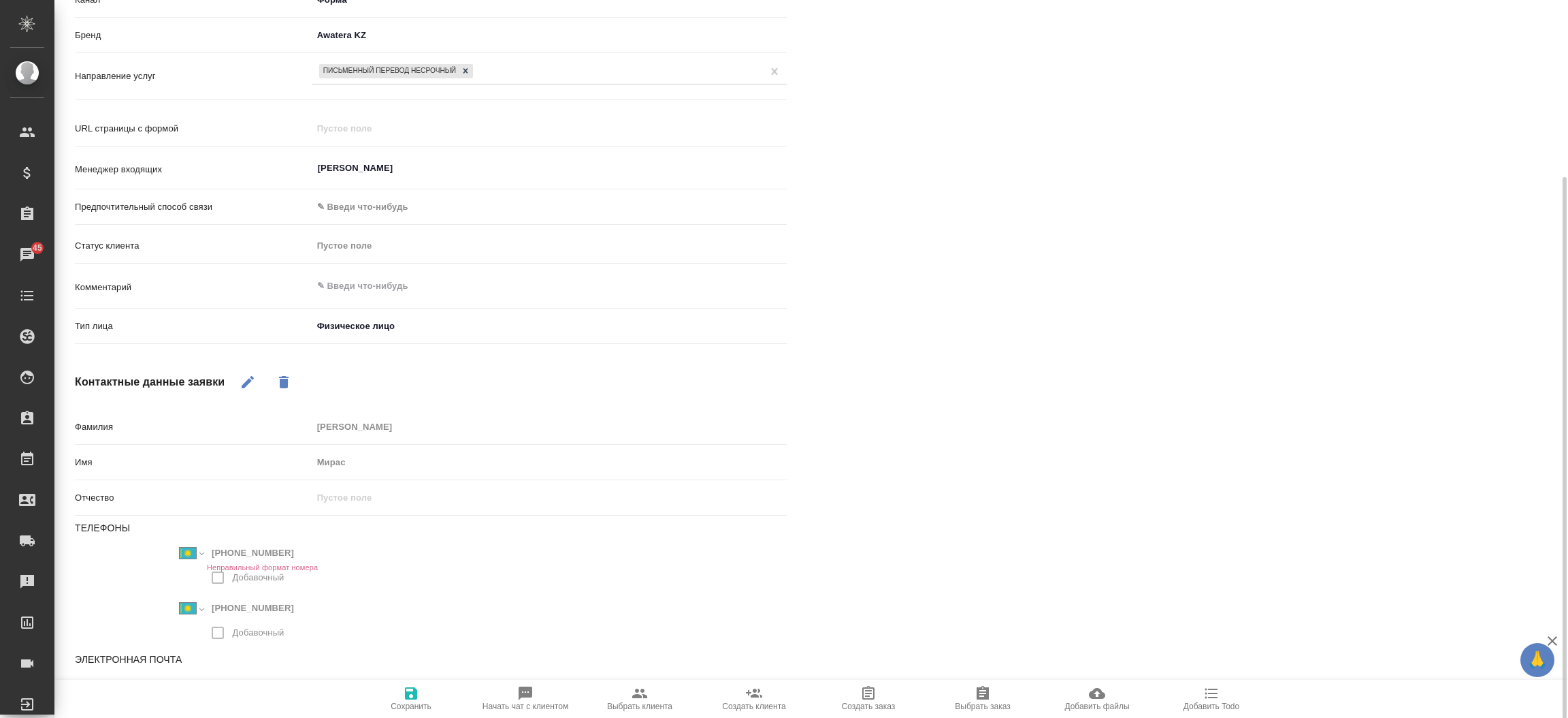
click at [906, 340] on div "[PERSON_NAME] не найдено Записи разговоров Записей не найдено" at bounding box center [1197, 324] width 767 height 898
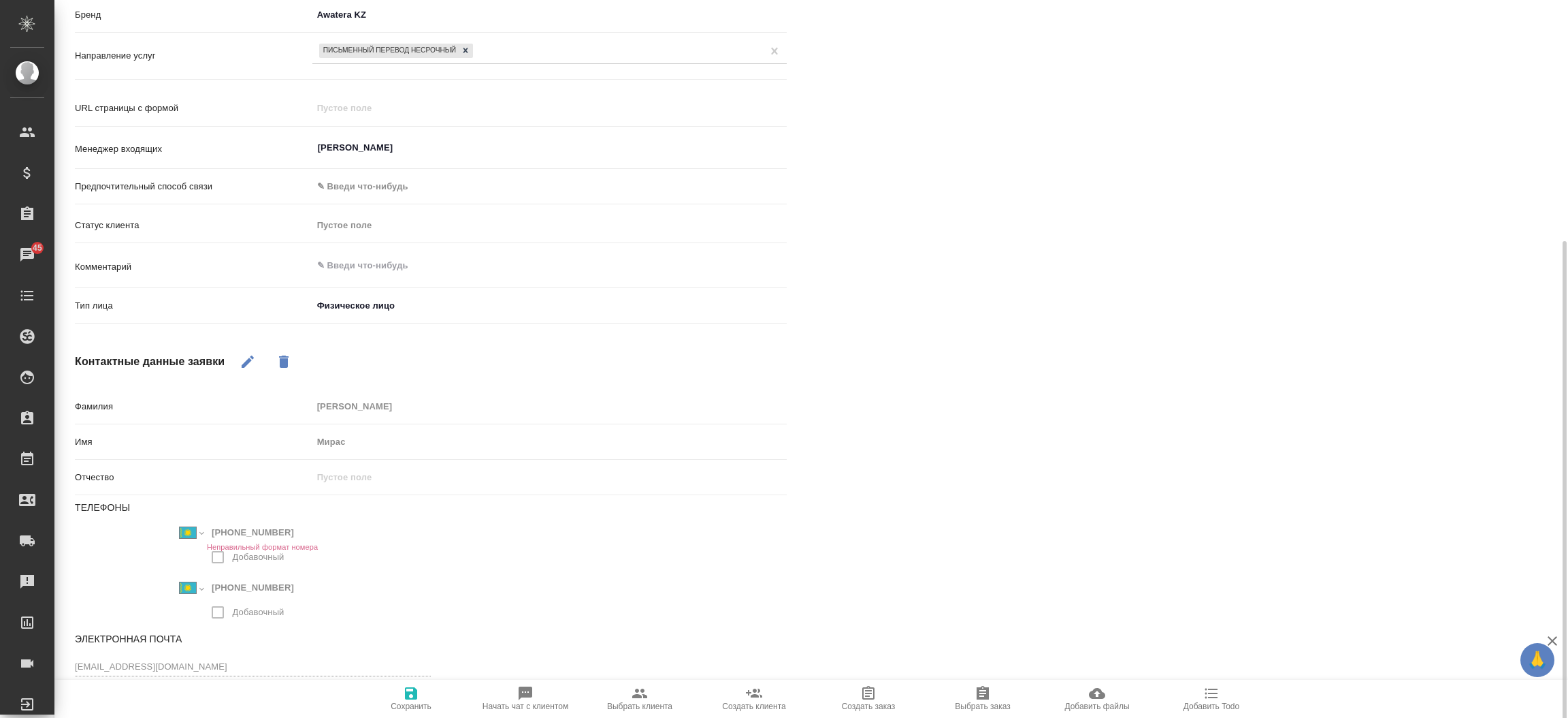
scroll to position [290, 0]
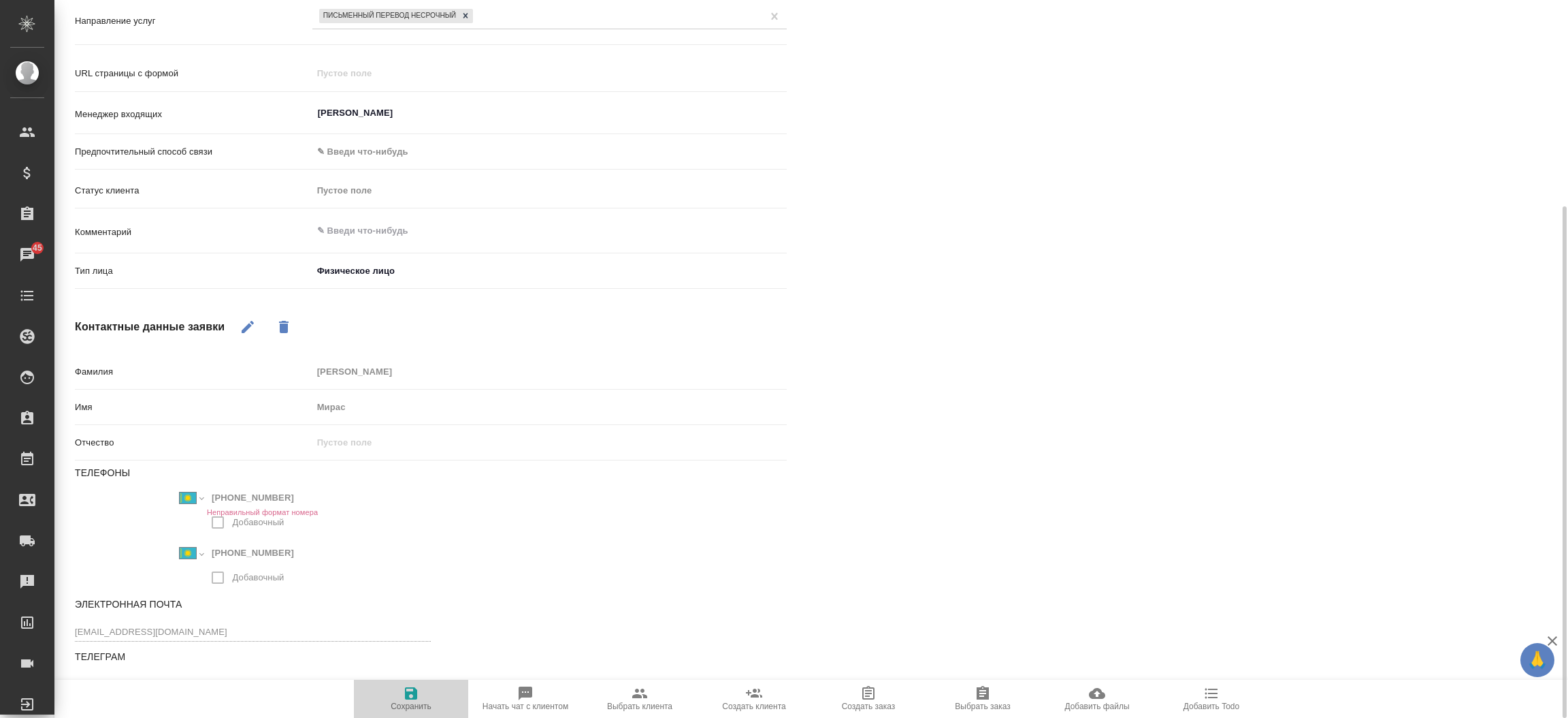
click at [434, 699] on span "Сохранить" at bounding box center [411, 698] width 98 height 26
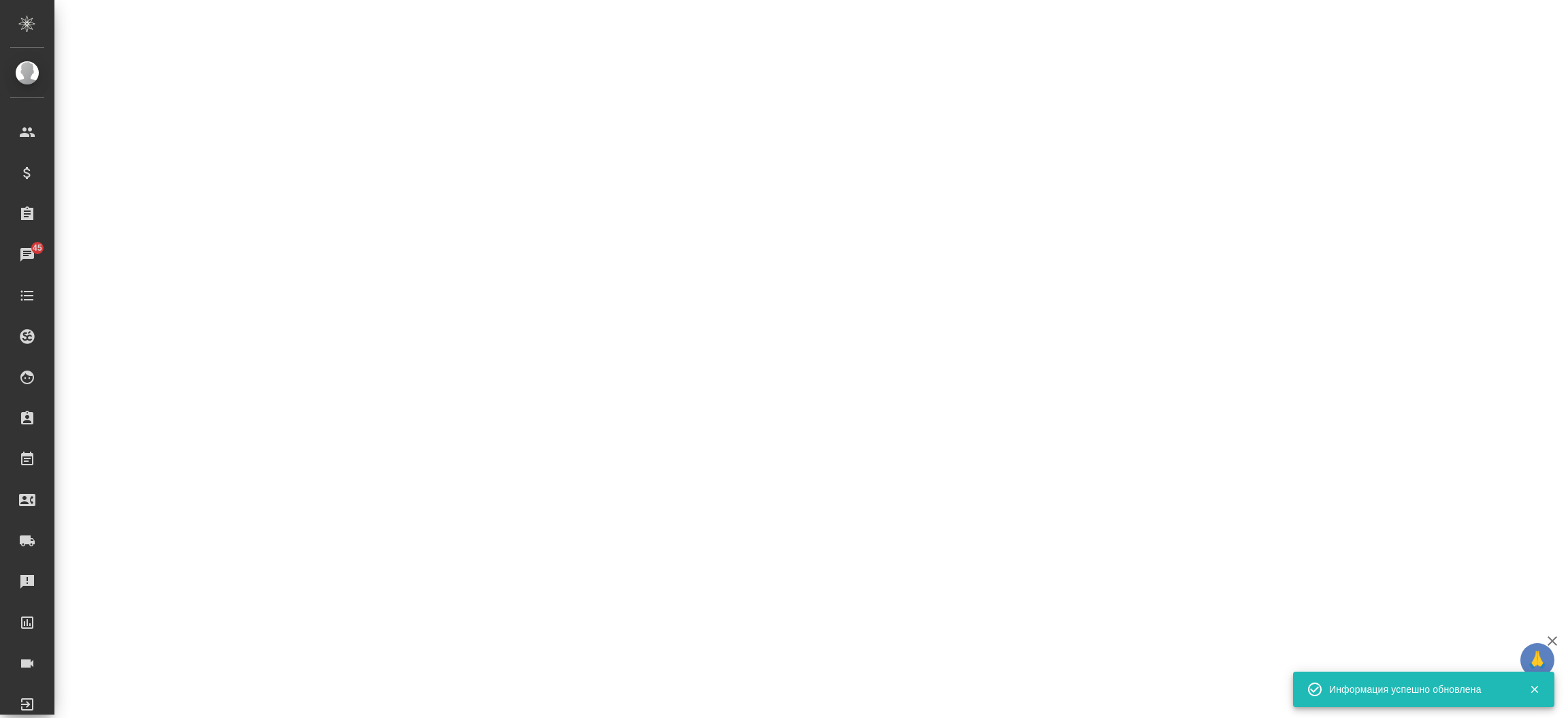
select select "RU"
select select "KZ"
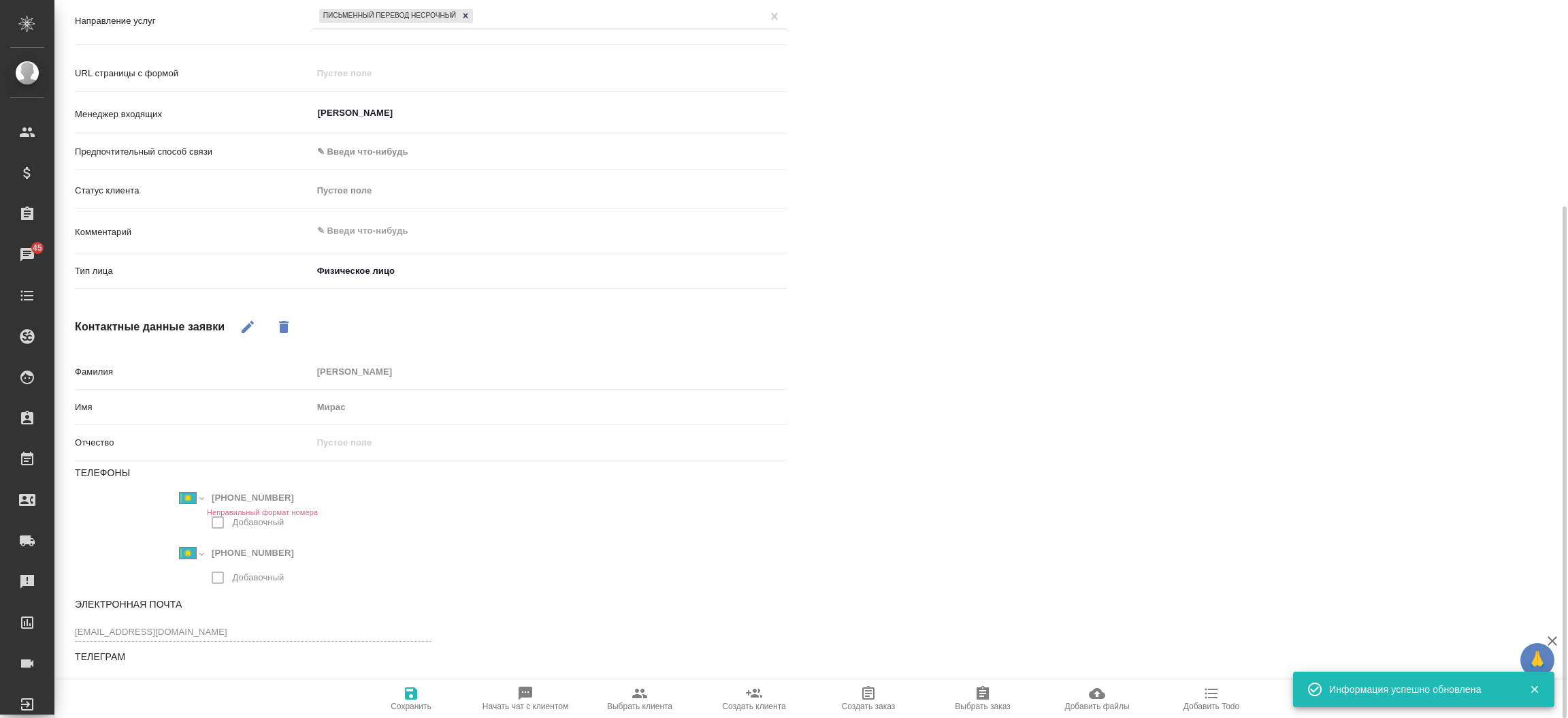
type textarea "x"
